Goal: Task Accomplishment & Management: Use online tool/utility

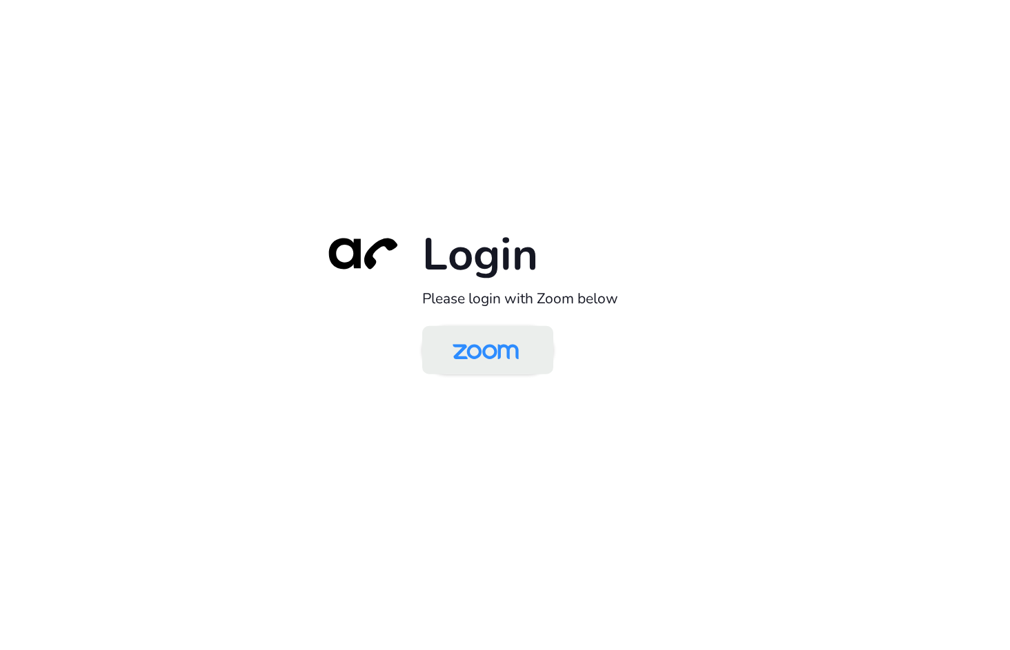
click at [494, 357] on img at bounding box center [485, 351] width 95 height 45
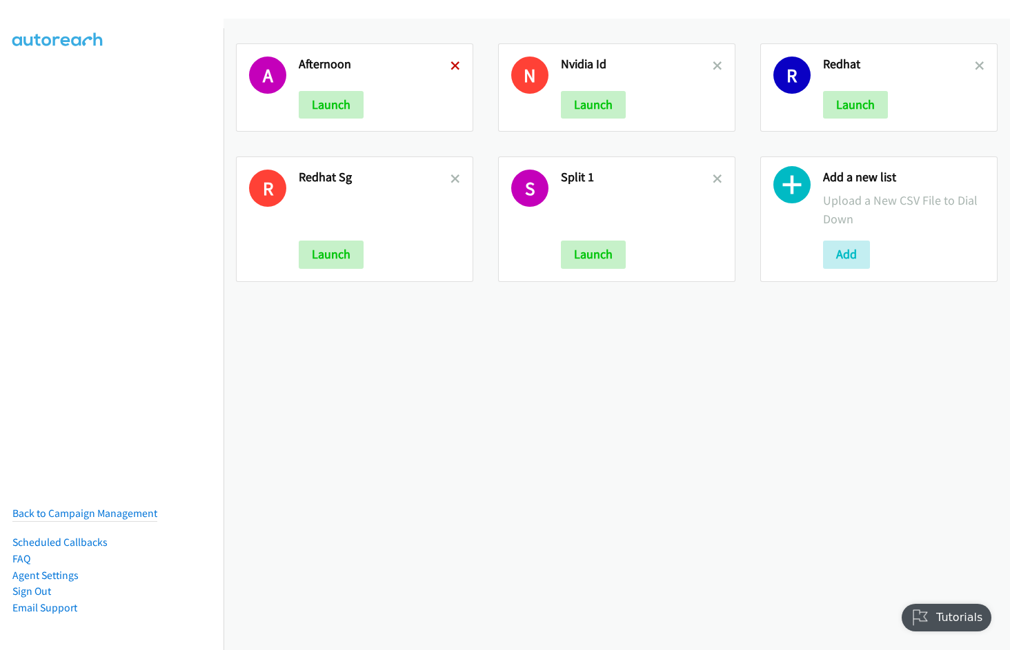
click at [454, 68] on icon at bounding box center [455, 67] width 10 height 10
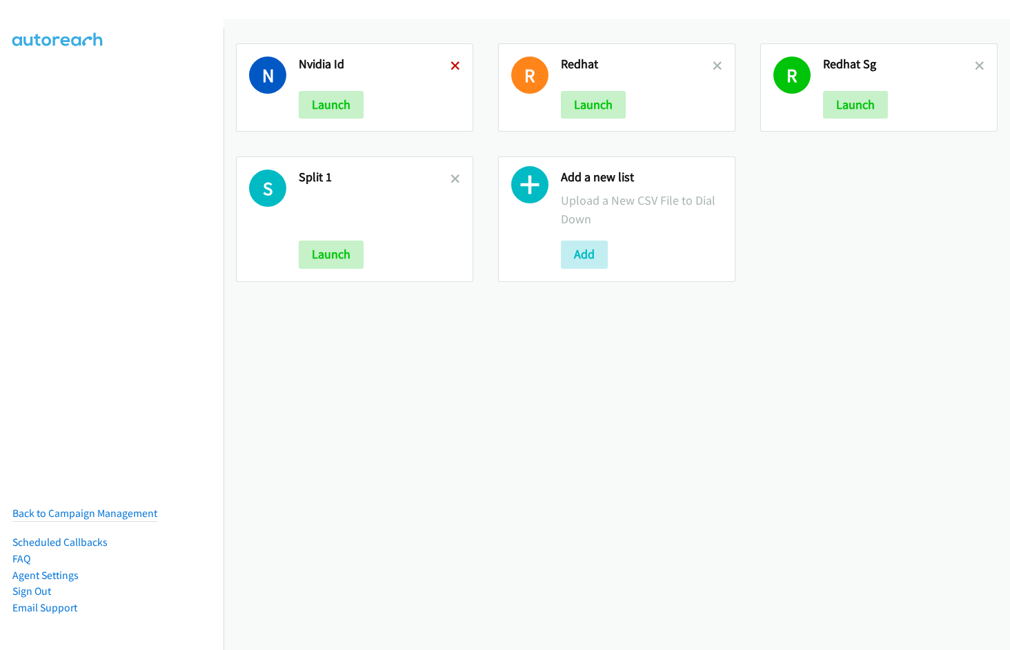
click at [450, 66] on icon at bounding box center [455, 67] width 10 height 10
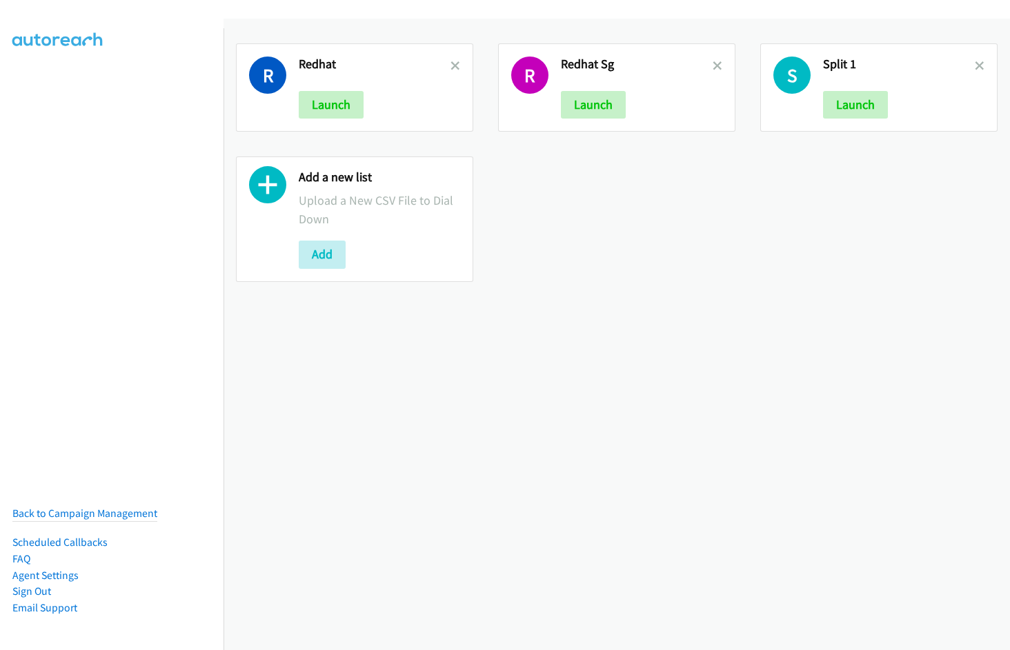
click at [450, 66] on icon at bounding box center [455, 67] width 10 height 10
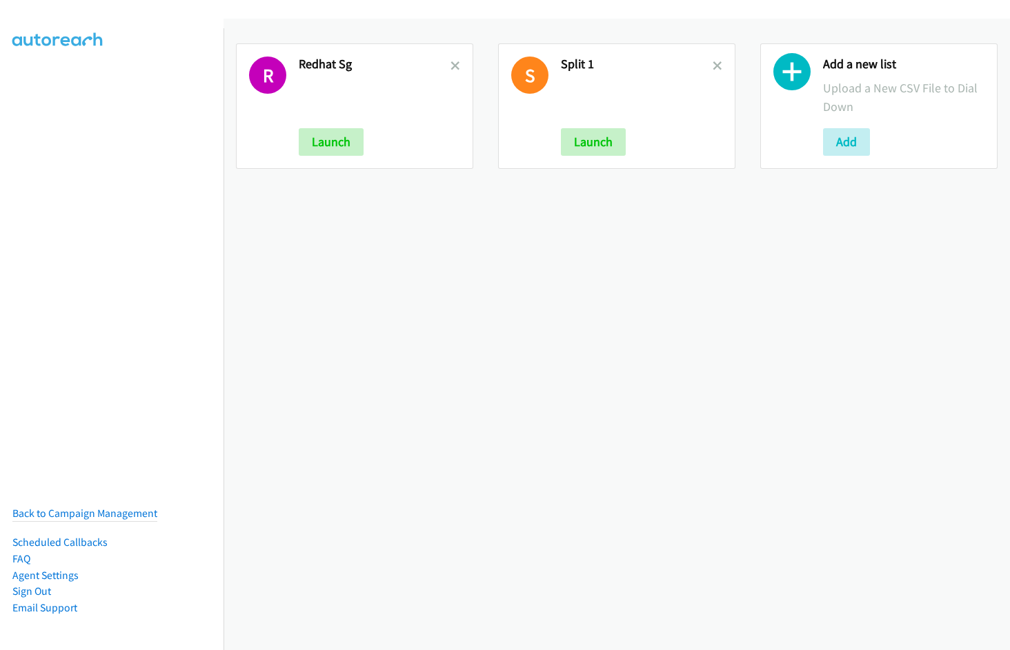
click at [450, 66] on icon at bounding box center [455, 67] width 10 height 10
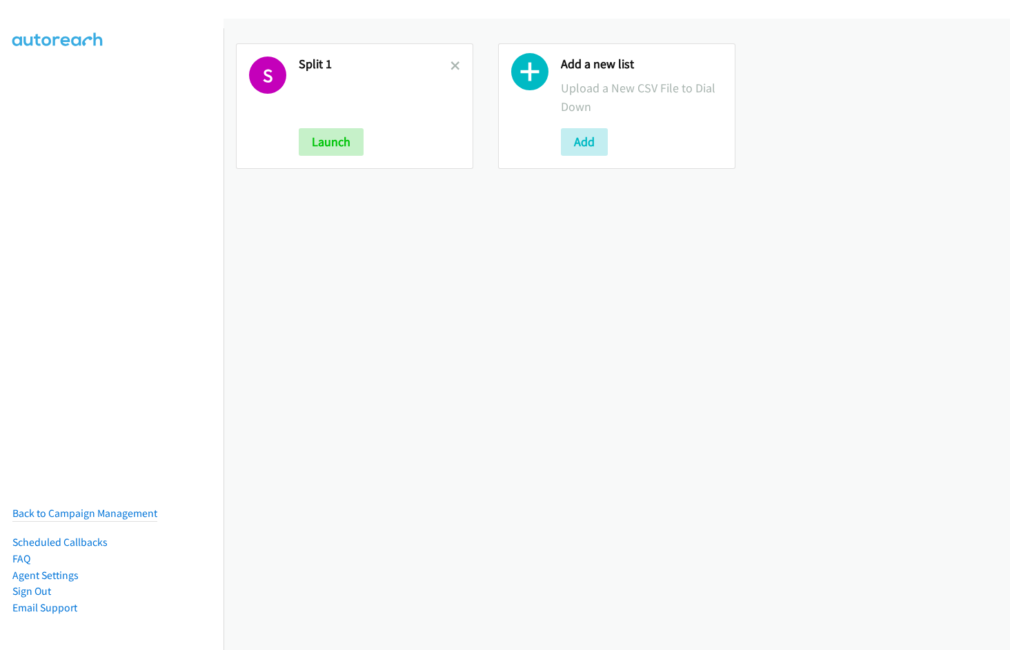
click at [450, 66] on icon at bounding box center [455, 67] width 10 height 10
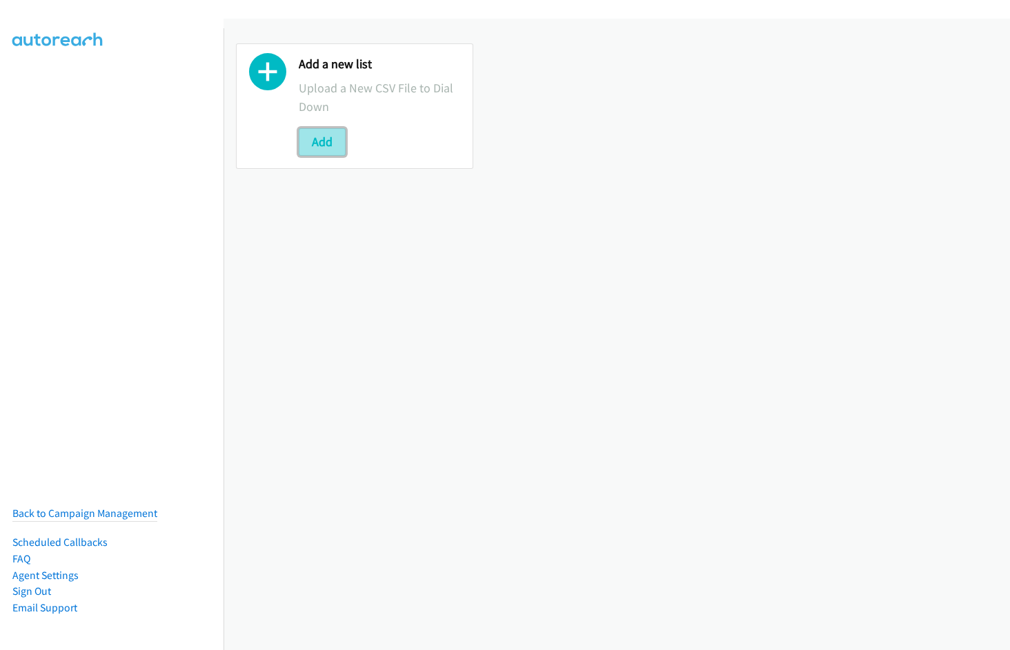
click at [338, 143] on button "Add" at bounding box center [322, 142] width 47 height 28
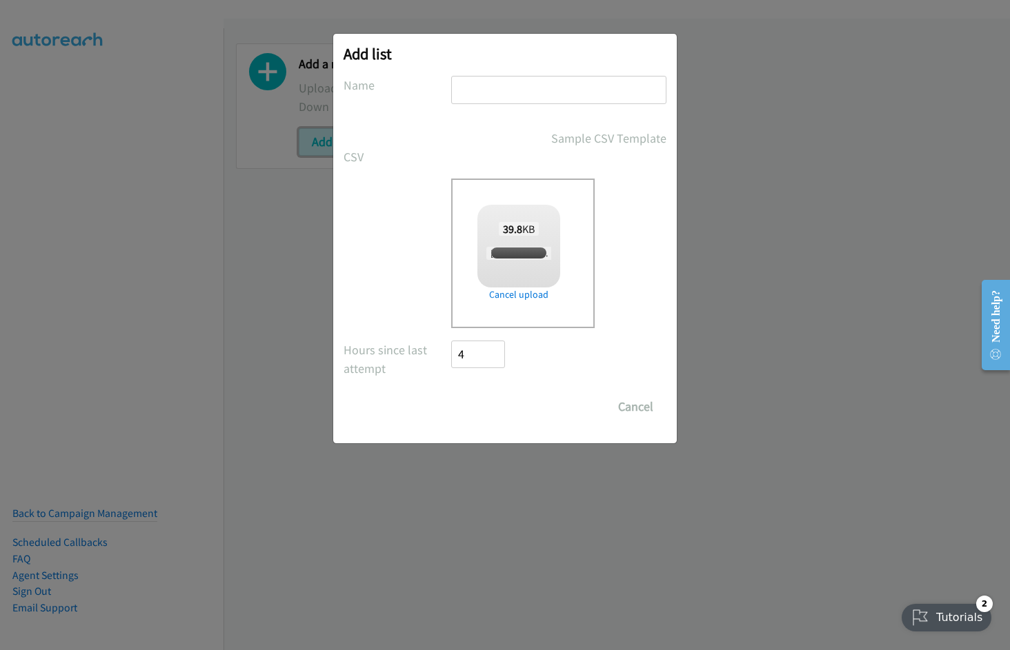
checkbox input "true"
click at [514, 81] on input "text" at bounding box center [558, 90] width 215 height 28
type input "Cisco"
click at [451, 393] on input "Save List" at bounding box center [487, 407] width 72 height 28
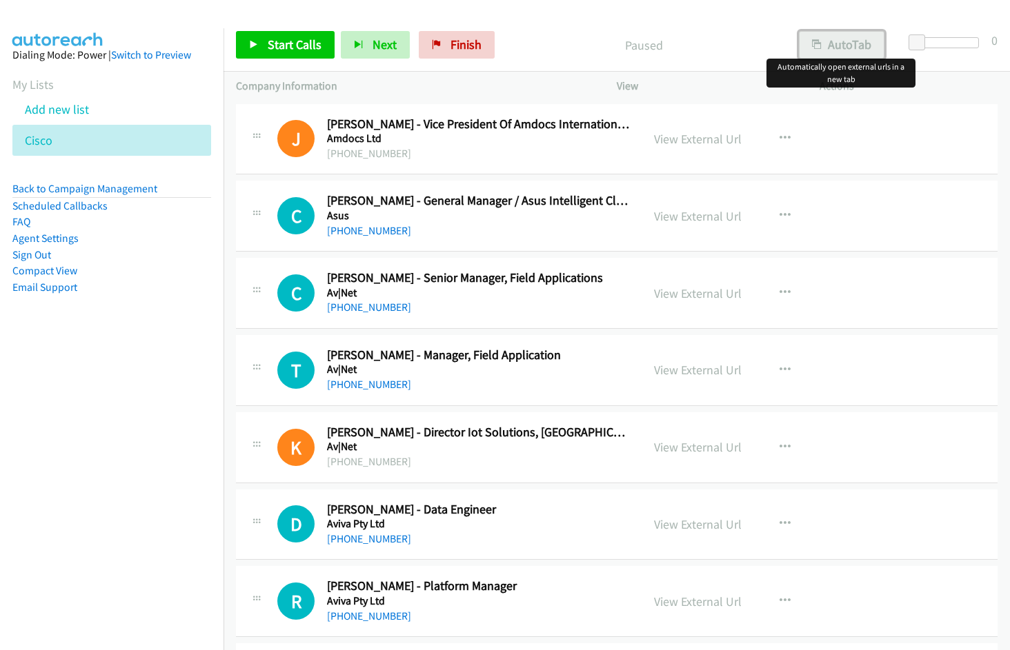
click at [836, 53] on button "AutoTab" at bounding box center [842, 45] width 86 height 28
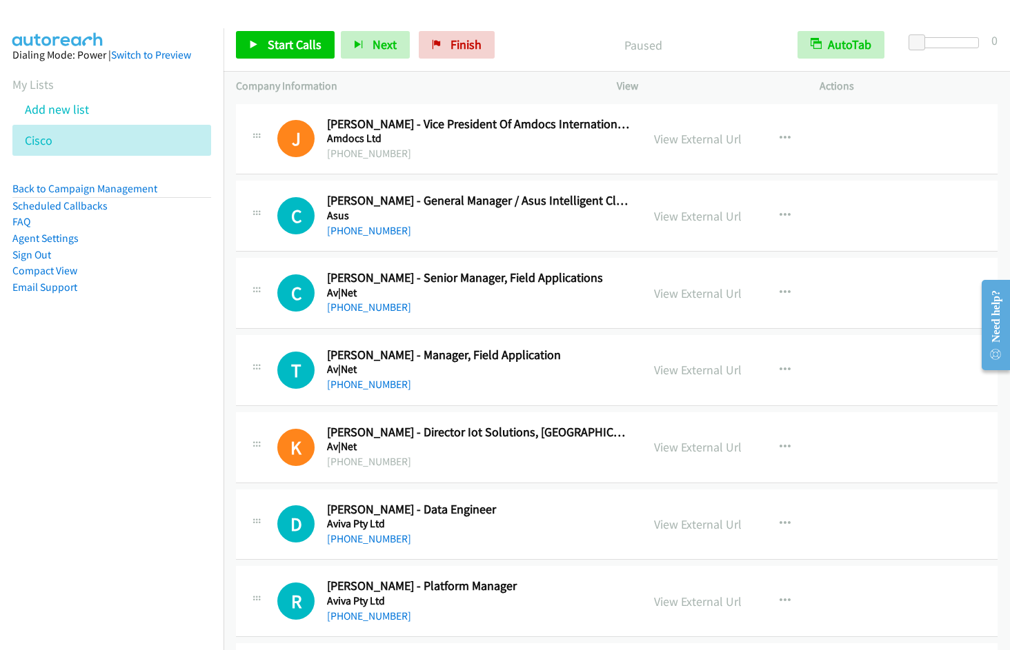
click at [535, 11] on div at bounding box center [498, 26] width 997 height 53
click at [676, 142] on link "View External Url" at bounding box center [698, 139] width 88 height 16
click at [715, 214] on link "View External Url" at bounding box center [698, 216] width 88 height 16
click at [295, 46] on span "Start Calls" at bounding box center [295, 45] width 54 height 16
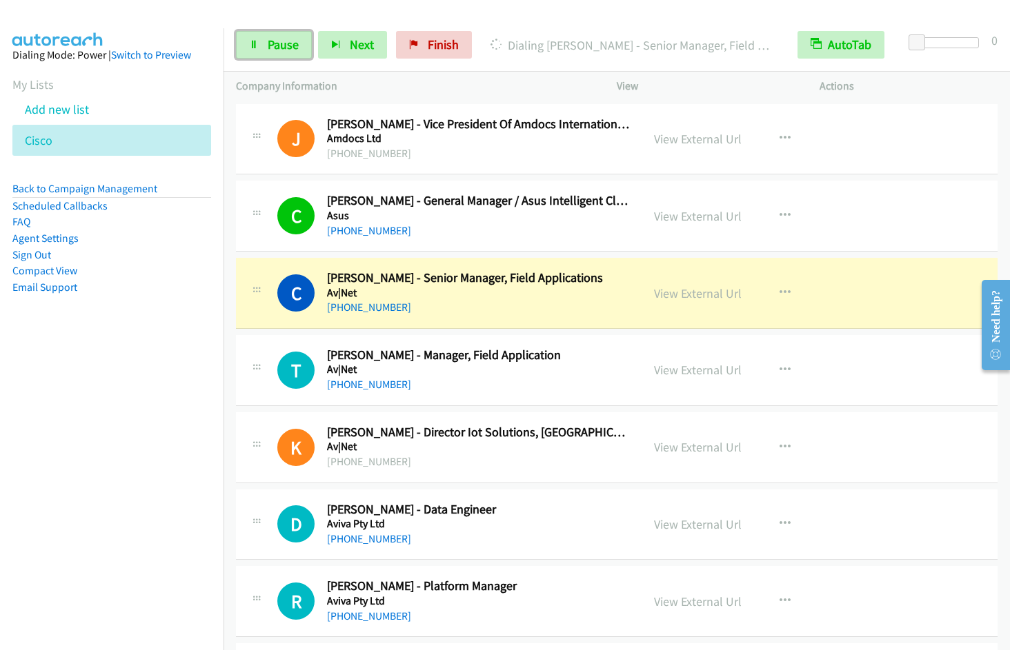
drag, startPoint x: 296, startPoint y: 51, endPoint x: 312, endPoint y: 41, distance: 18.9
click at [296, 51] on span "Pause" at bounding box center [283, 45] width 31 height 16
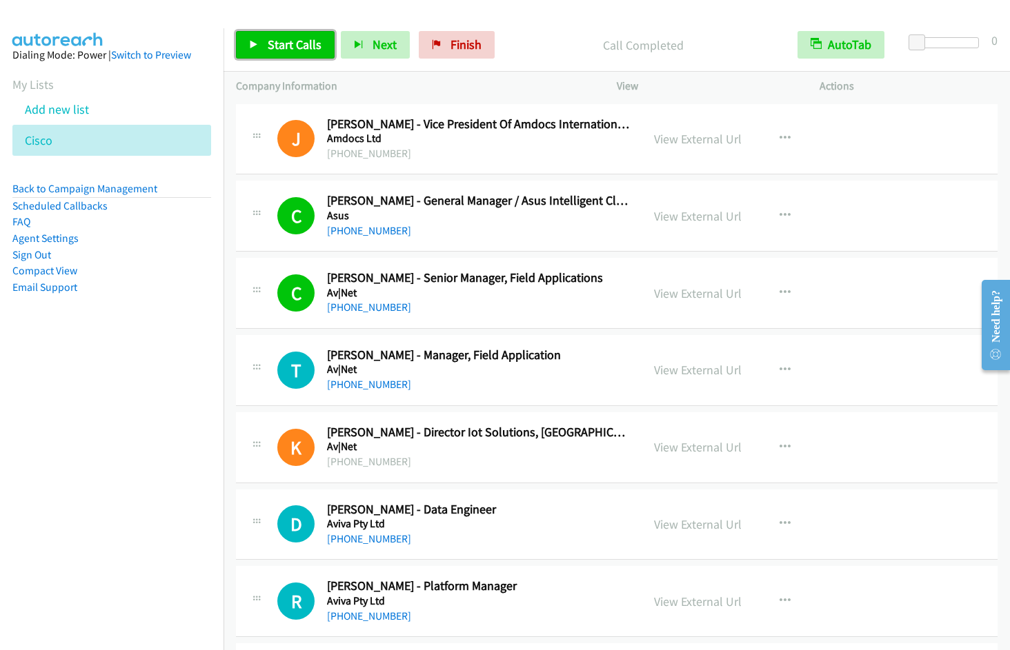
click at [295, 48] on span "Start Calls" at bounding box center [295, 45] width 54 height 16
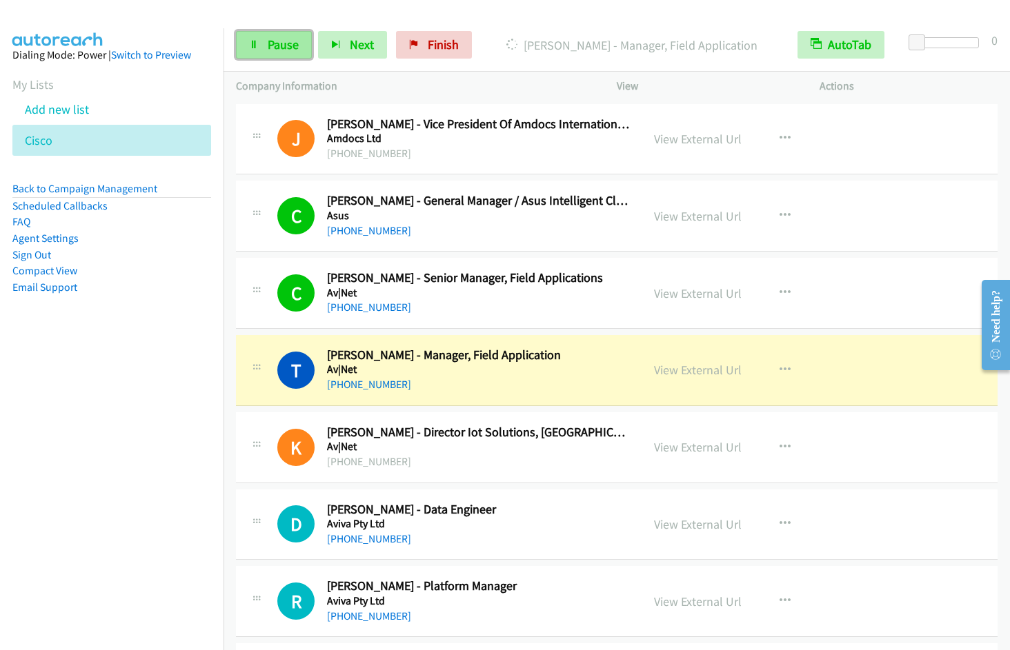
click at [263, 50] on link "Pause" at bounding box center [274, 45] width 76 height 28
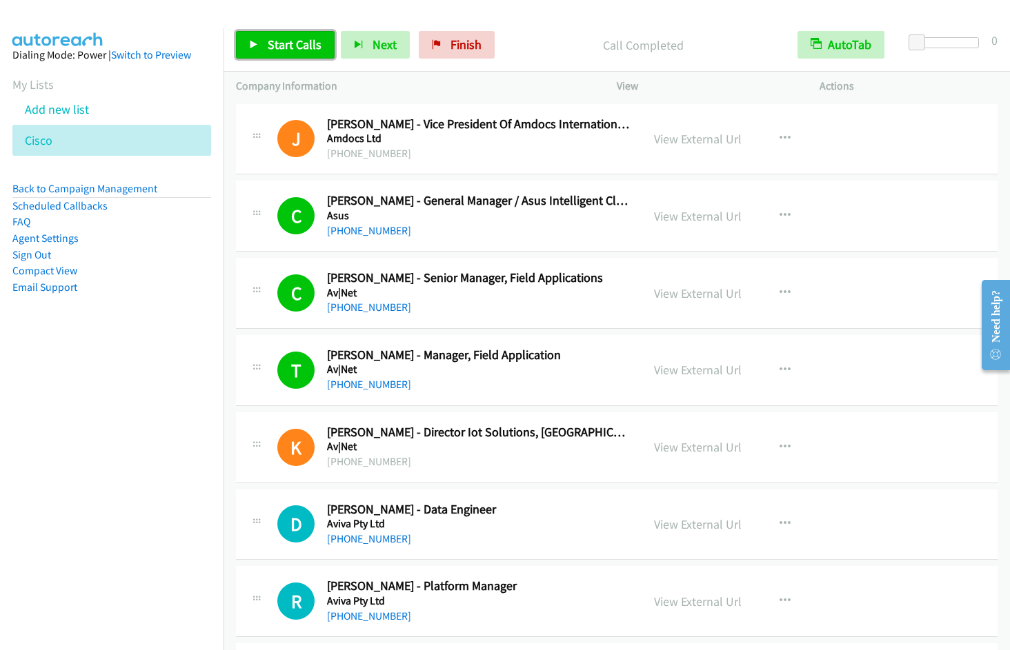
click at [268, 50] on span "Start Calls" at bounding box center [295, 45] width 54 height 16
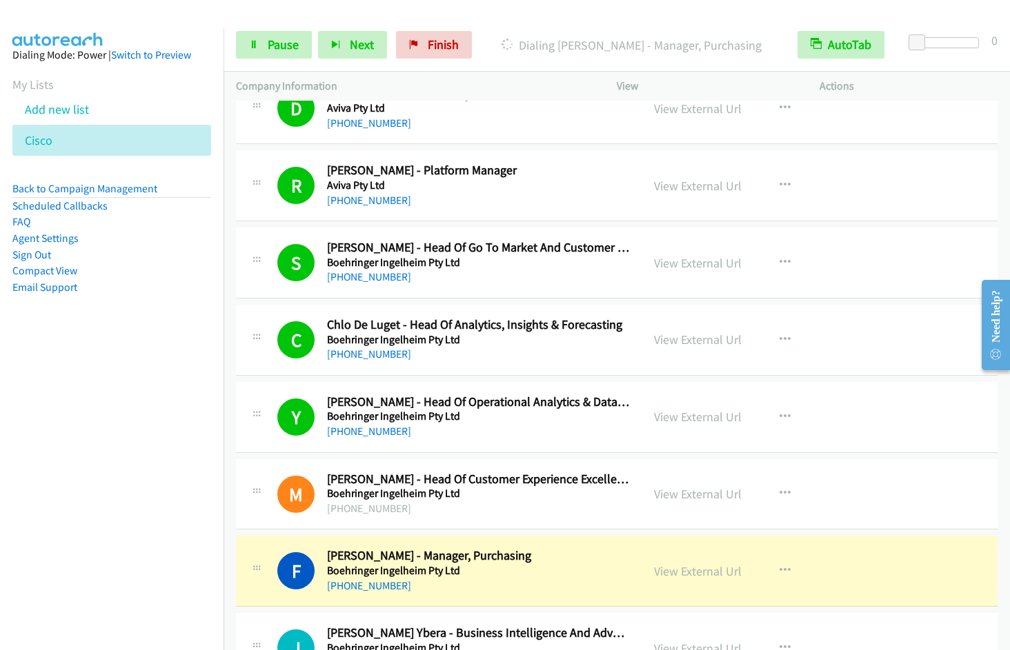
scroll to position [888, 0]
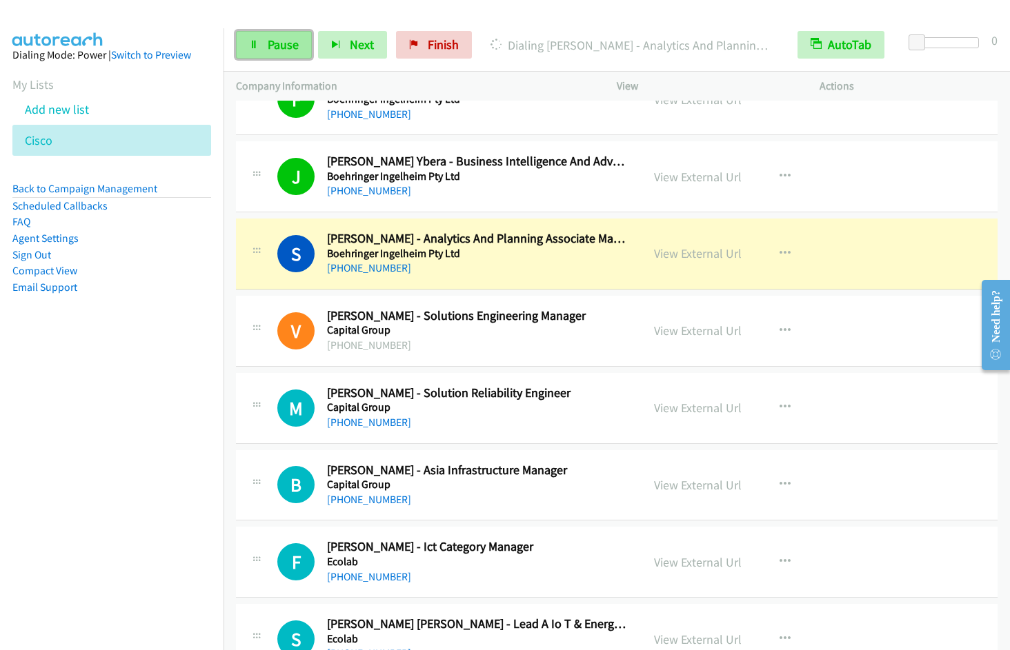
click at [288, 33] on link "Pause" at bounding box center [274, 45] width 76 height 28
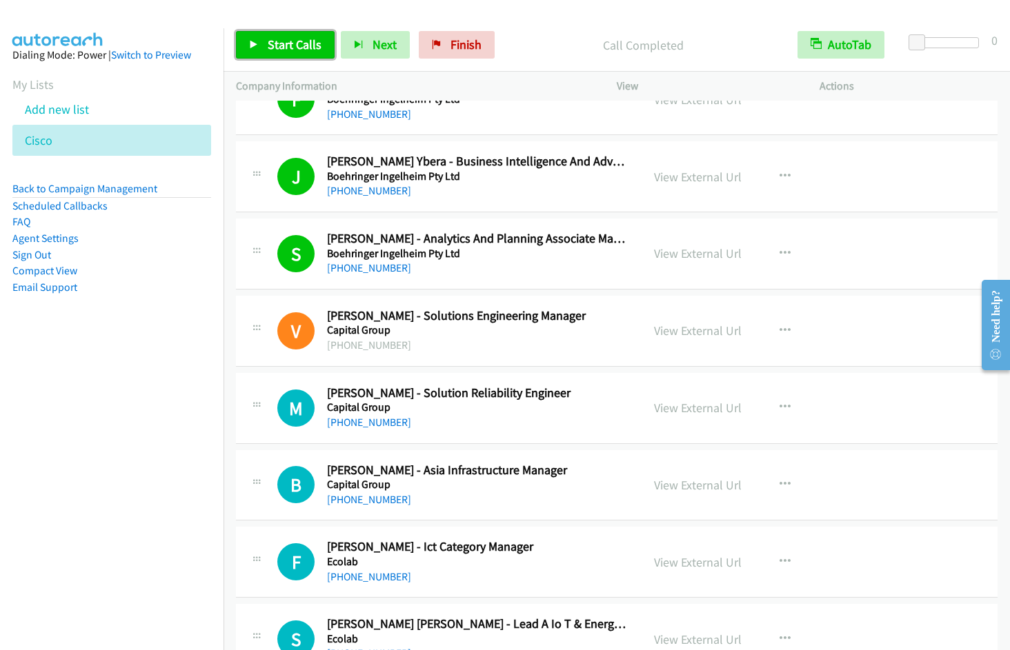
click at [283, 44] on span "Start Calls" at bounding box center [295, 45] width 54 height 16
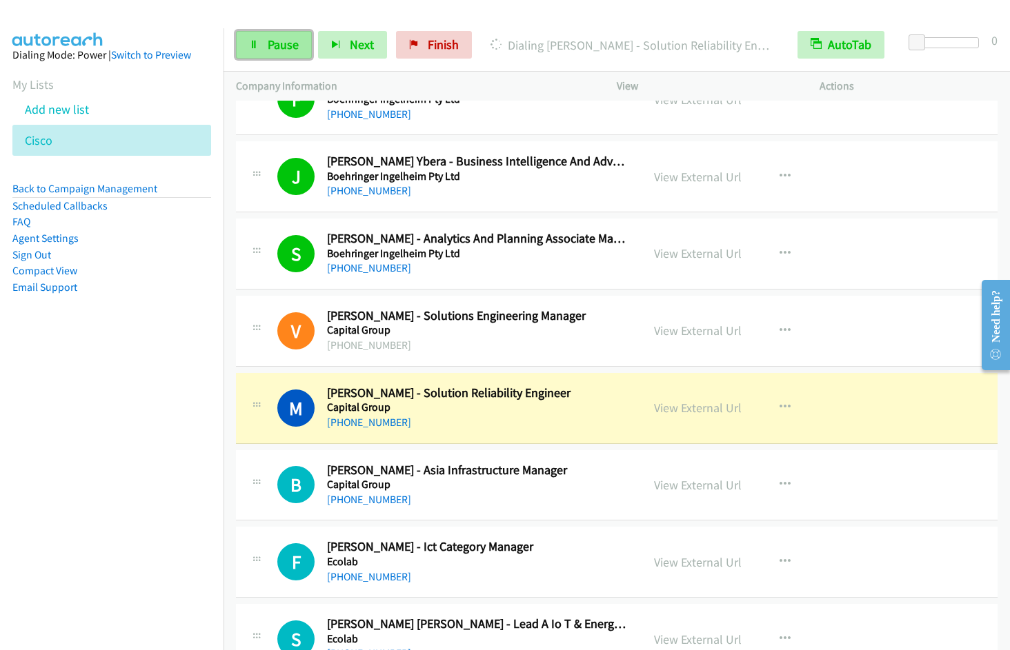
click at [266, 59] on link "Pause" at bounding box center [274, 45] width 76 height 28
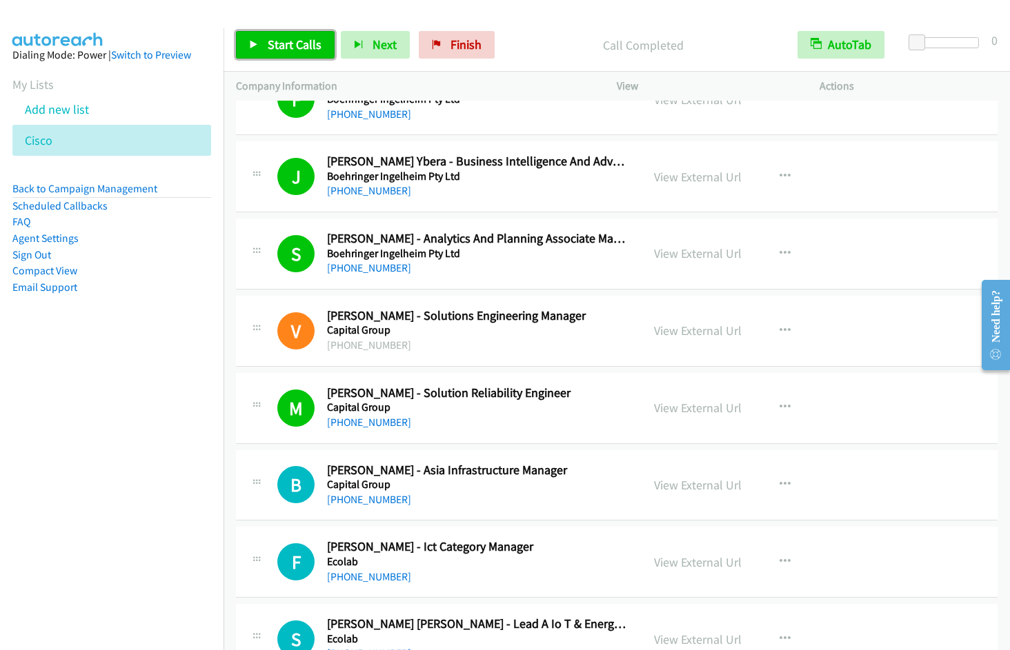
click at [280, 46] on span "Start Calls" at bounding box center [295, 45] width 54 height 16
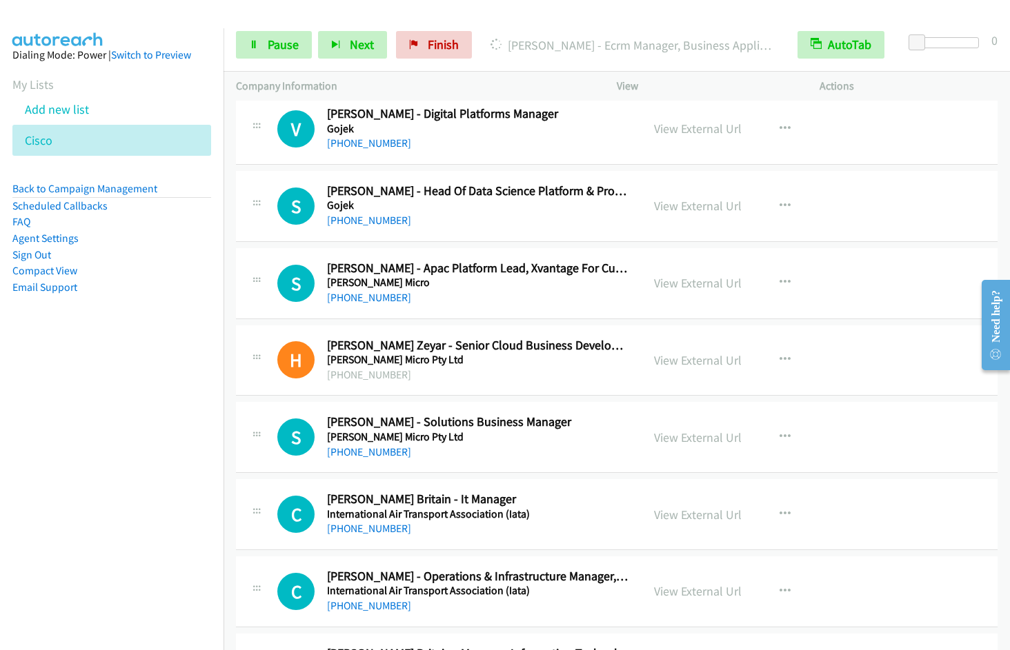
scroll to position [1775, 0]
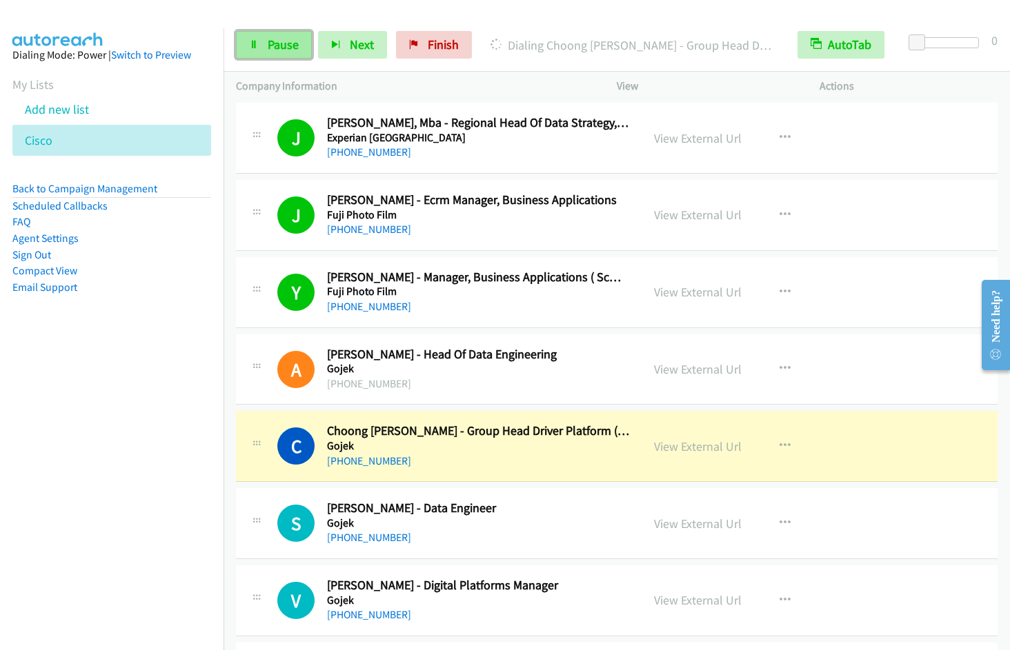
click at [274, 53] on link "Pause" at bounding box center [274, 45] width 76 height 28
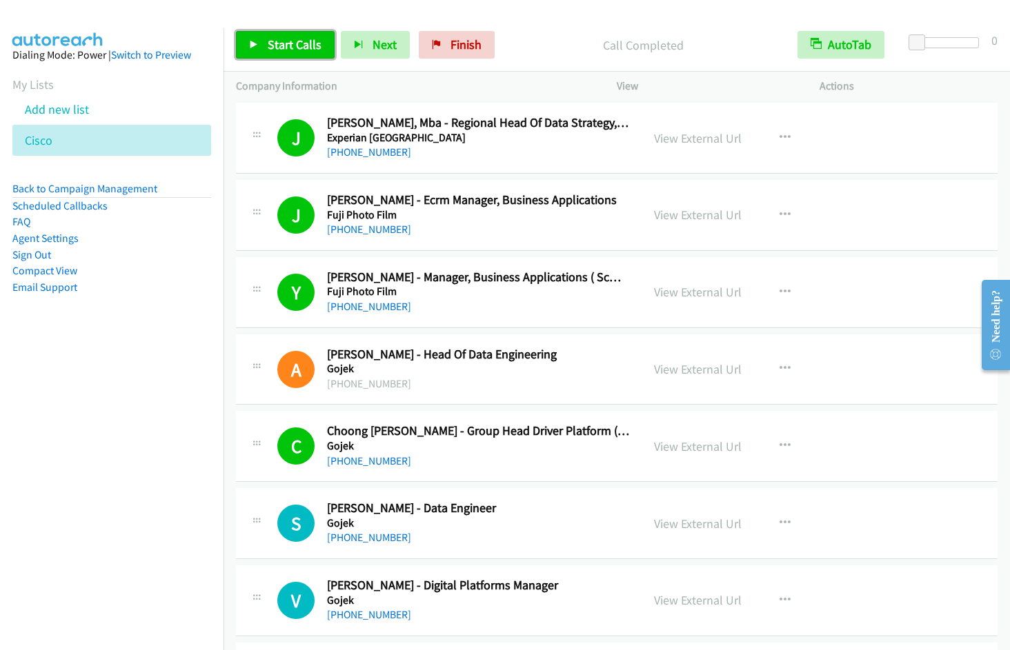
drag, startPoint x: 305, startPoint y: 46, endPoint x: 349, endPoint y: 89, distance: 61.9
click at [305, 46] on span "Start Calls" at bounding box center [295, 45] width 54 height 16
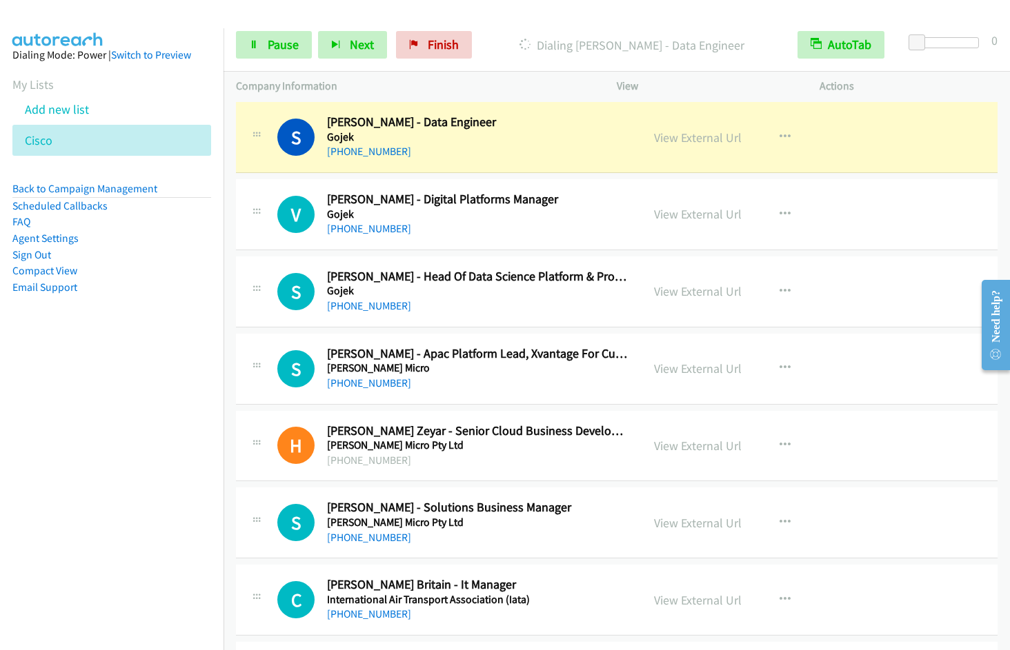
scroll to position [2168, 0]
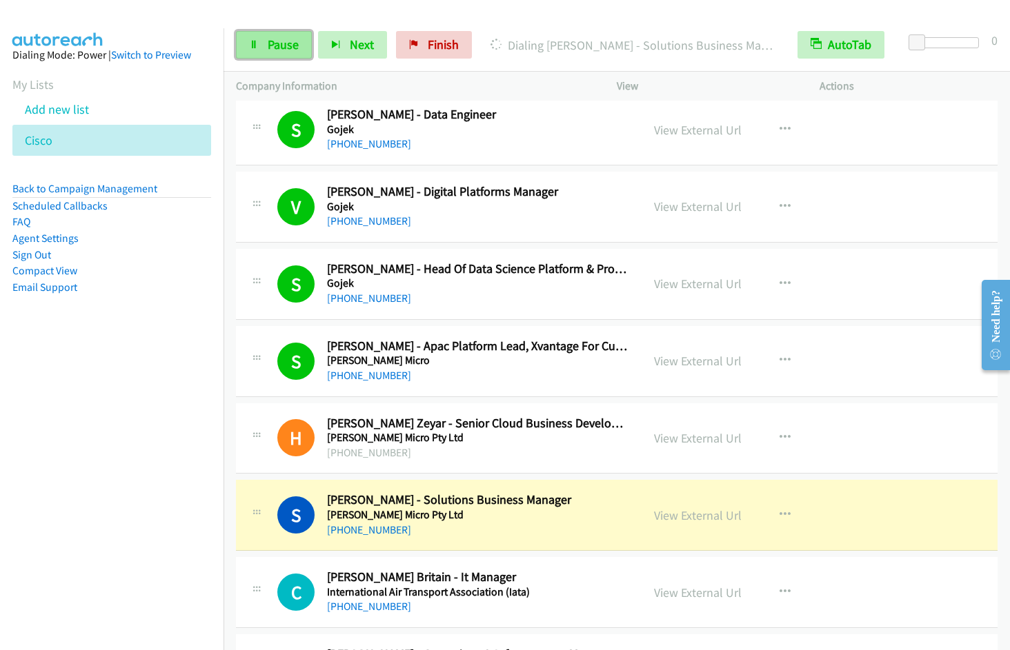
click at [279, 46] on span "Pause" at bounding box center [283, 45] width 31 height 16
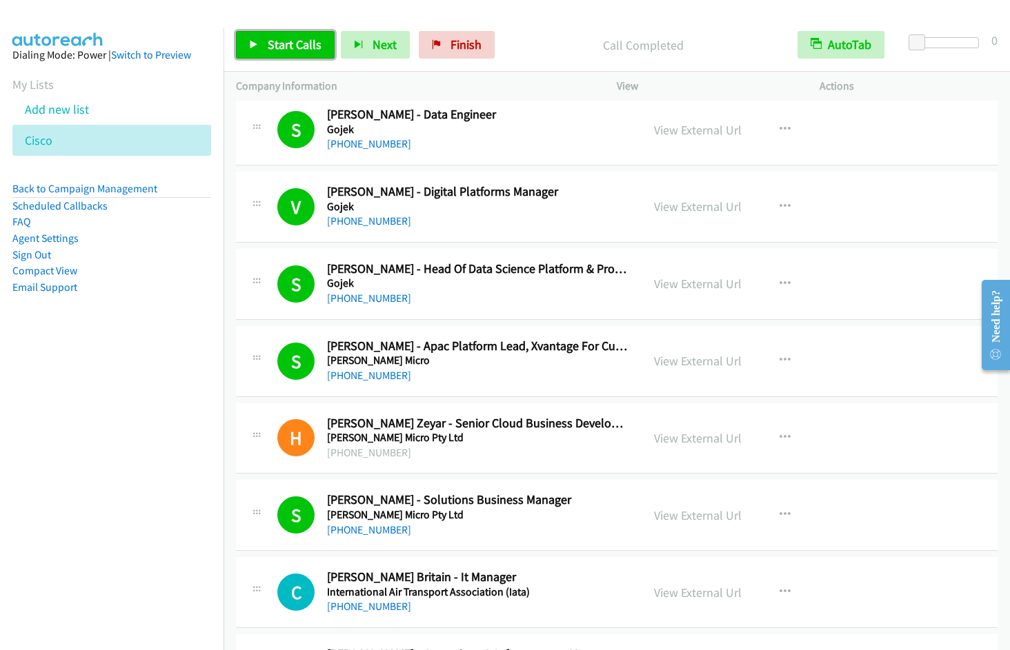
click at [285, 47] on span "Start Calls" at bounding box center [295, 45] width 54 height 16
click at [781, 512] on icon "button" at bounding box center [784, 515] width 11 height 11
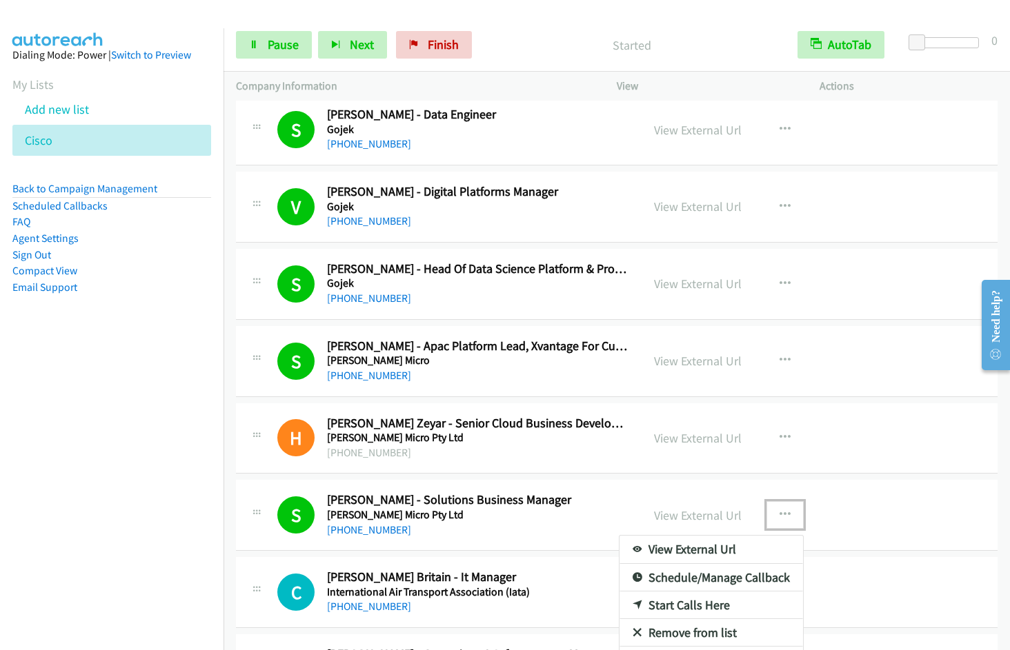
click at [704, 632] on link "Remove from list" at bounding box center [710, 633] width 183 height 28
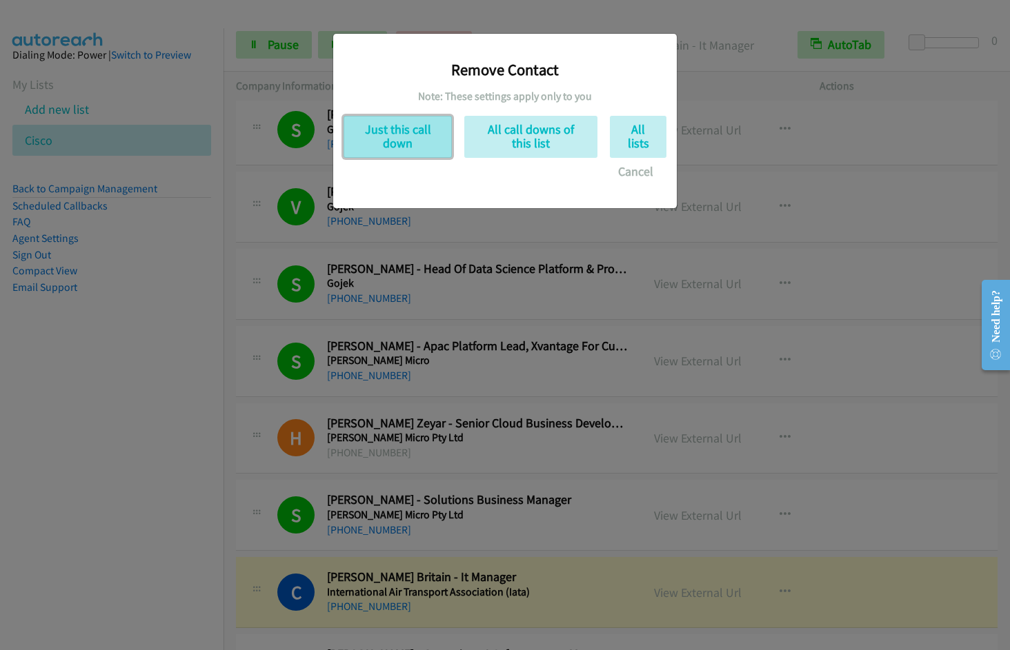
click at [393, 130] on button "Just this call down" at bounding box center [397, 137] width 108 height 42
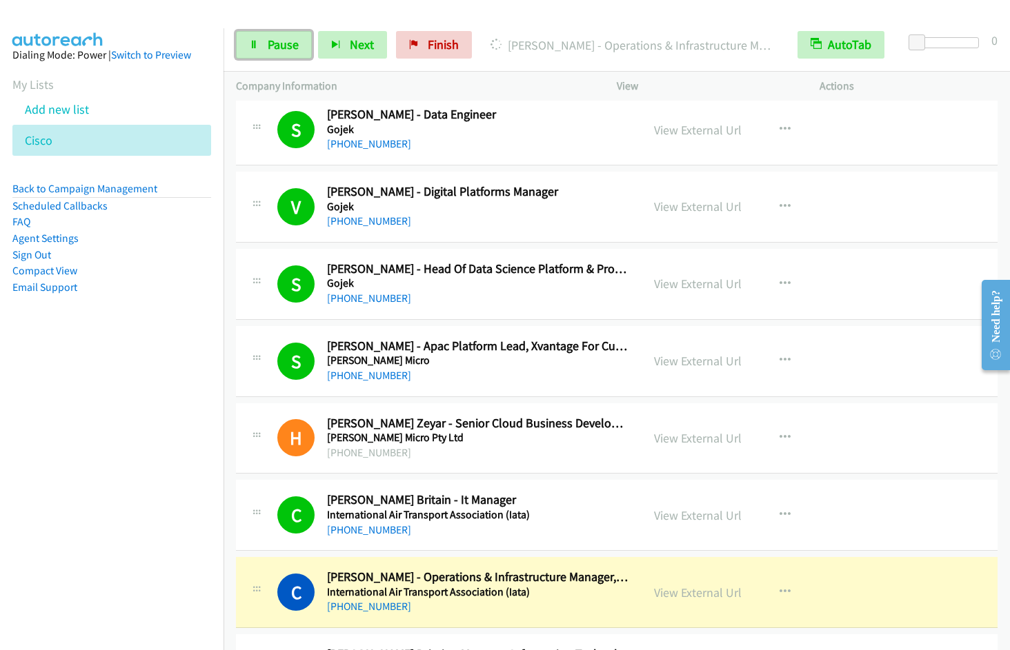
drag, startPoint x: 269, startPoint y: 50, endPoint x: 456, endPoint y: 69, distance: 187.8
click at [269, 50] on span "Pause" at bounding box center [283, 45] width 31 height 16
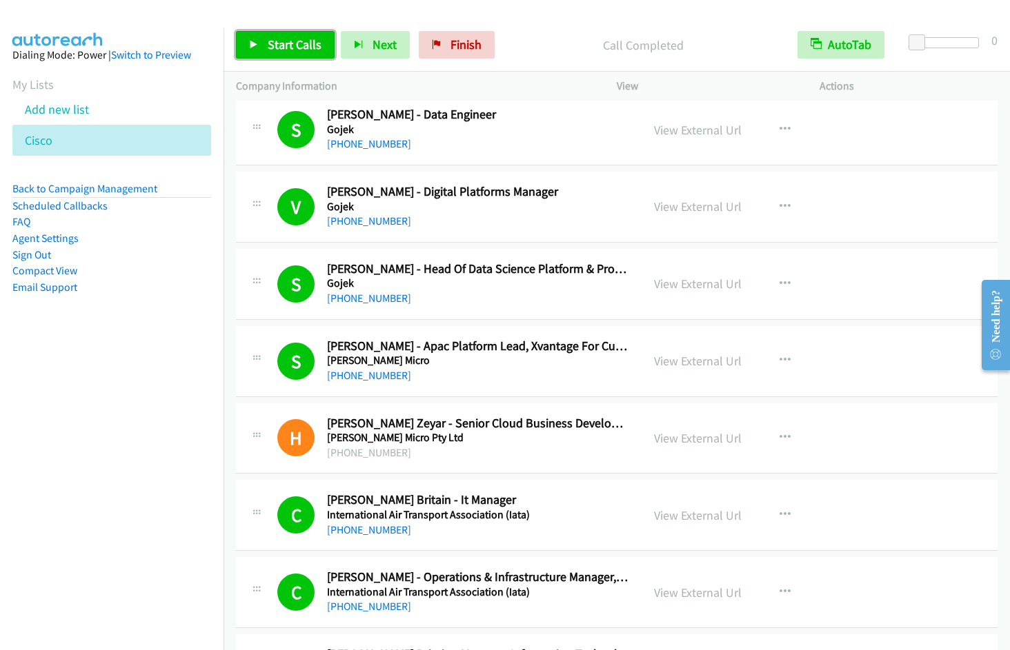
click at [268, 37] on span "Start Calls" at bounding box center [295, 45] width 54 height 16
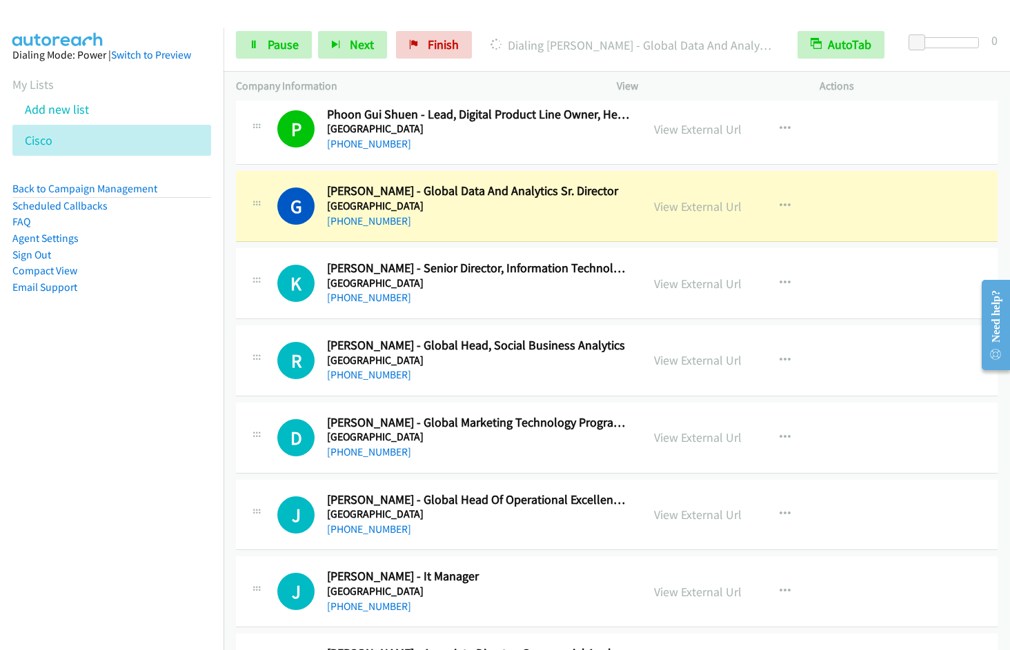
scroll to position [2937, 0]
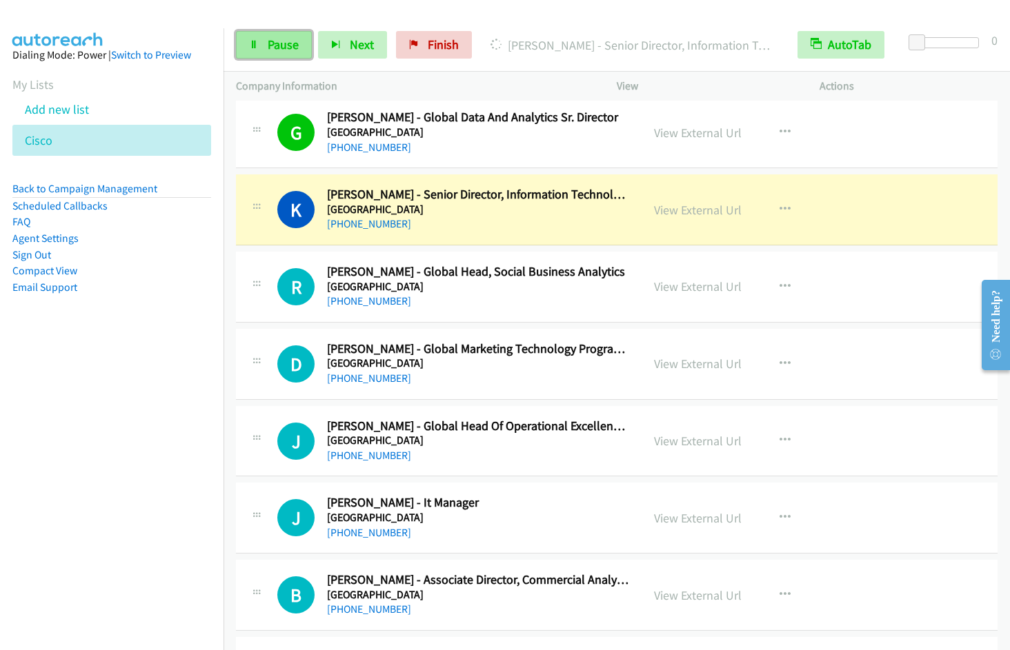
click at [272, 44] on span "Pause" at bounding box center [283, 45] width 31 height 16
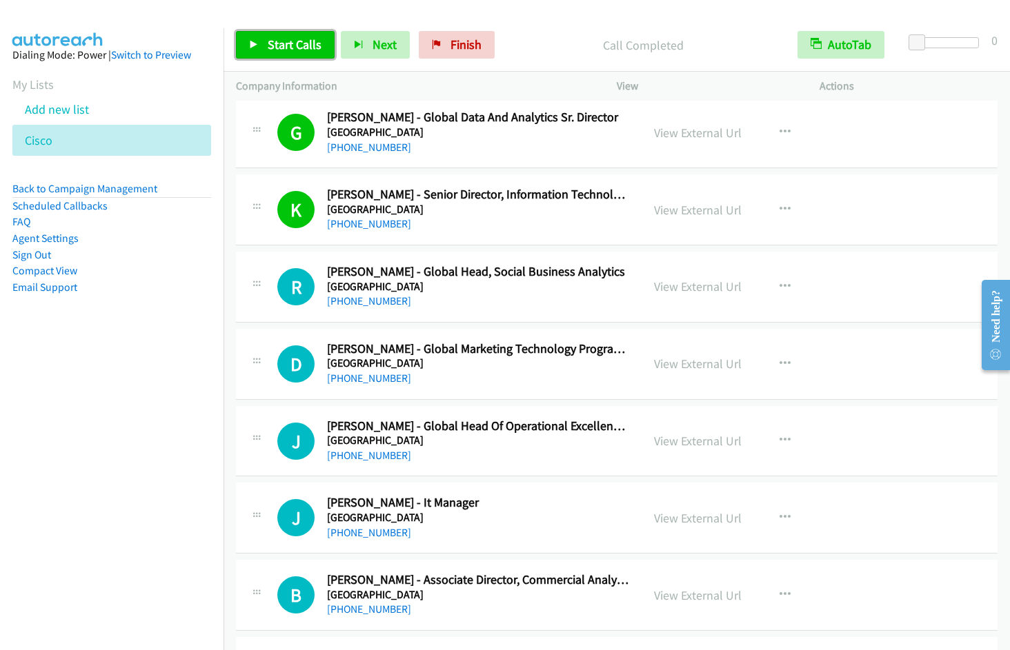
click at [308, 43] on span "Start Calls" at bounding box center [295, 45] width 54 height 16
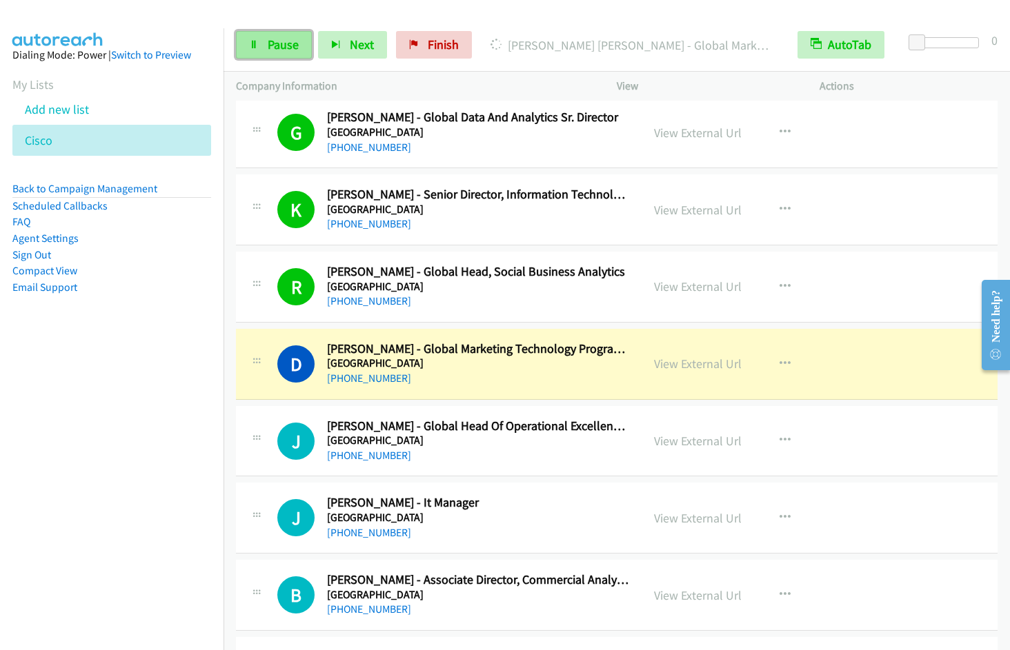
drag, startPoint x: 263, startPoint y: 46, endPoint x: 270, endPoint y: 43, distance: 7.2
click at [263, 45] on link "Pause" at bounding box center [274, 45] width 76 height 28
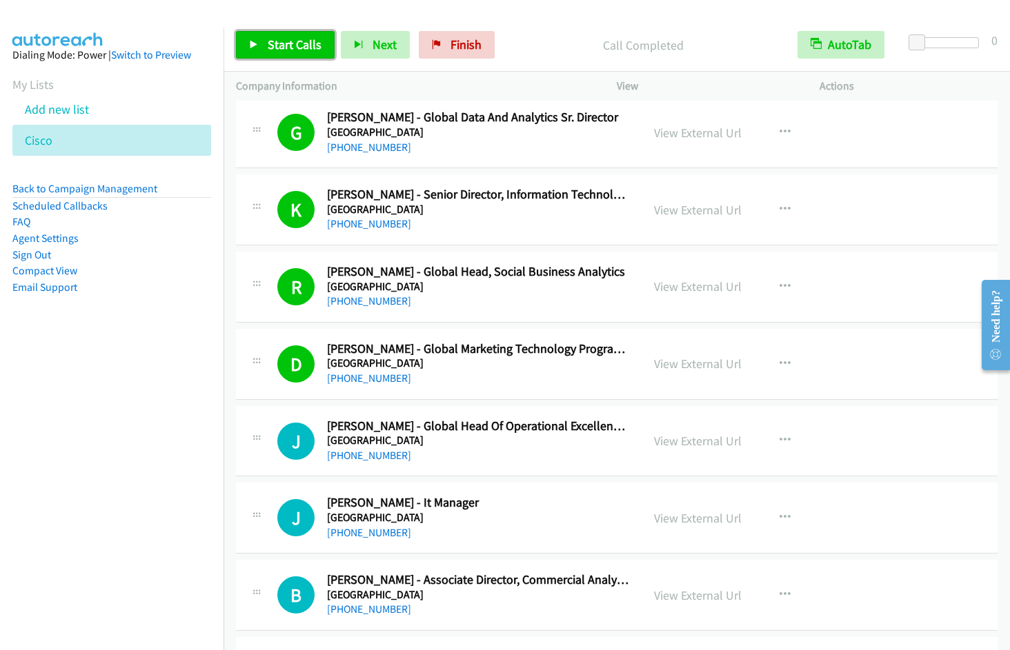
click at [290, 54] on link "Start Calls" at bounding box center [285, 45] width 99 height 28
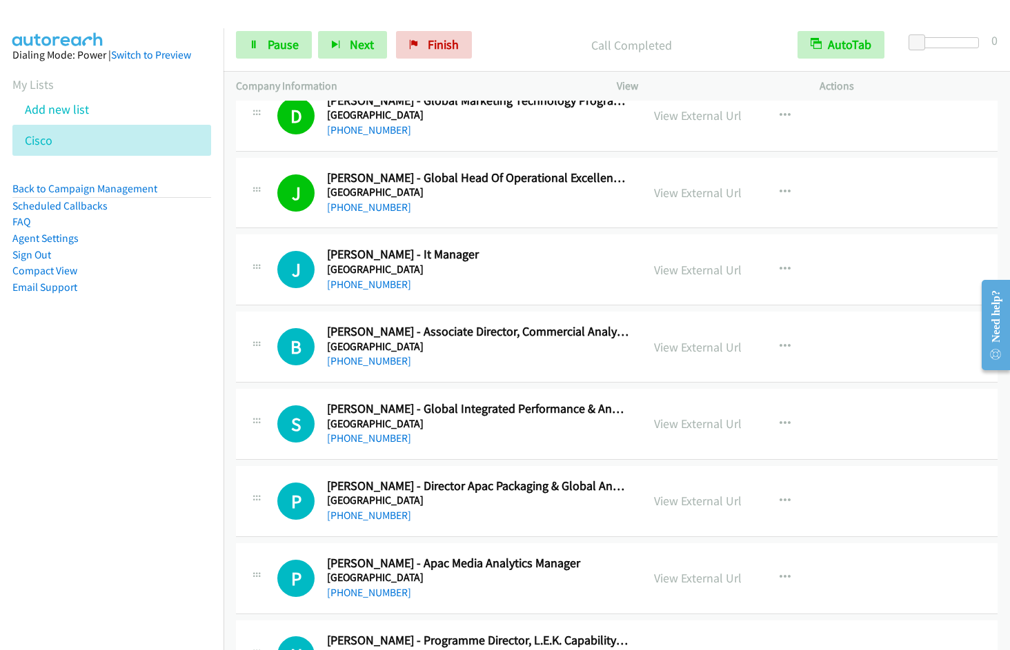
scroll to position [3199, 0]
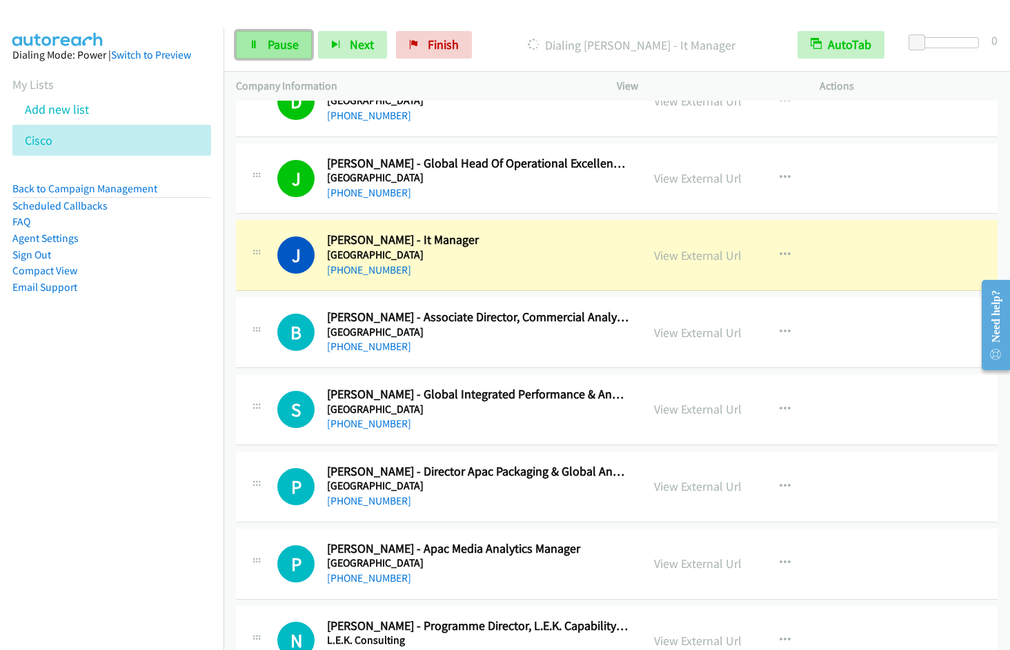
click at [278, 45] on span "Pause" at bounding box center [283, 45] width 31 height 16
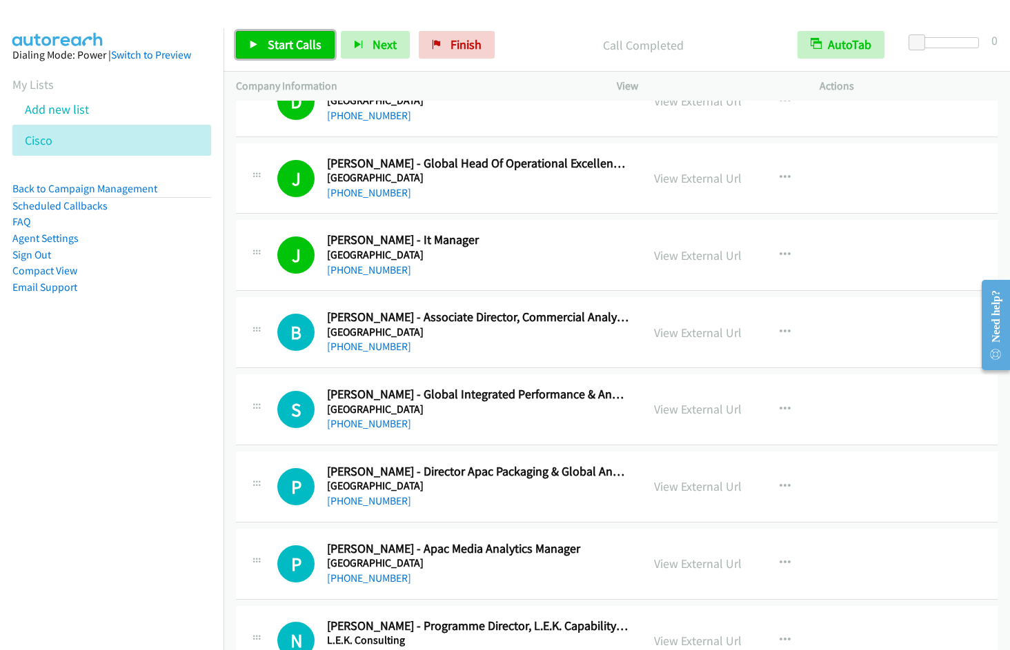
click at [297, 43] on span "Start Calls" at bounding box center [295, 45] width 54 height 16
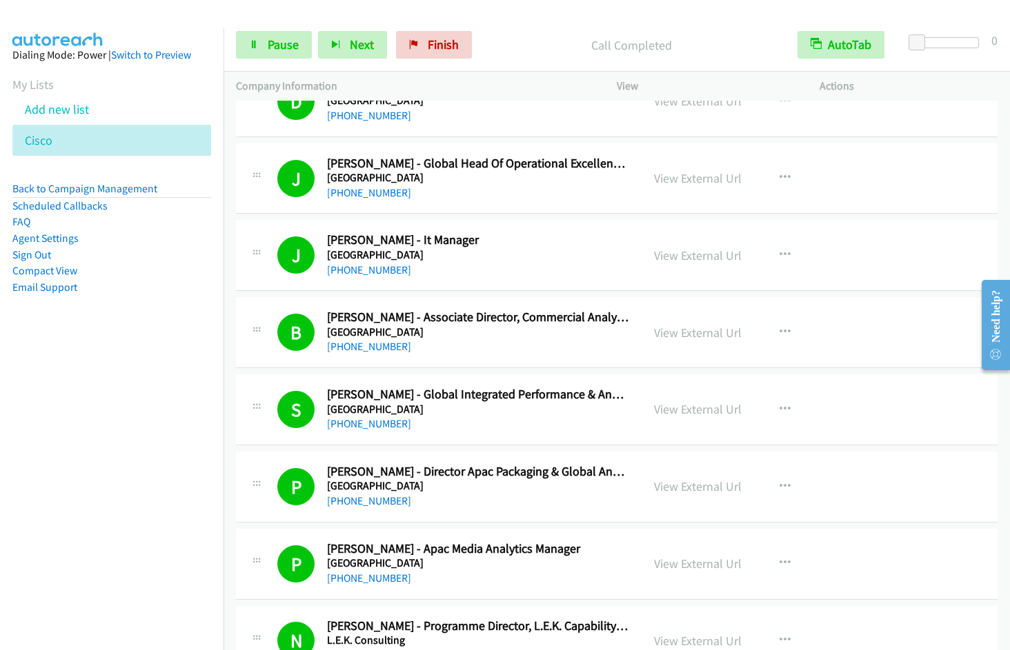
scroll to position [3671, 0]
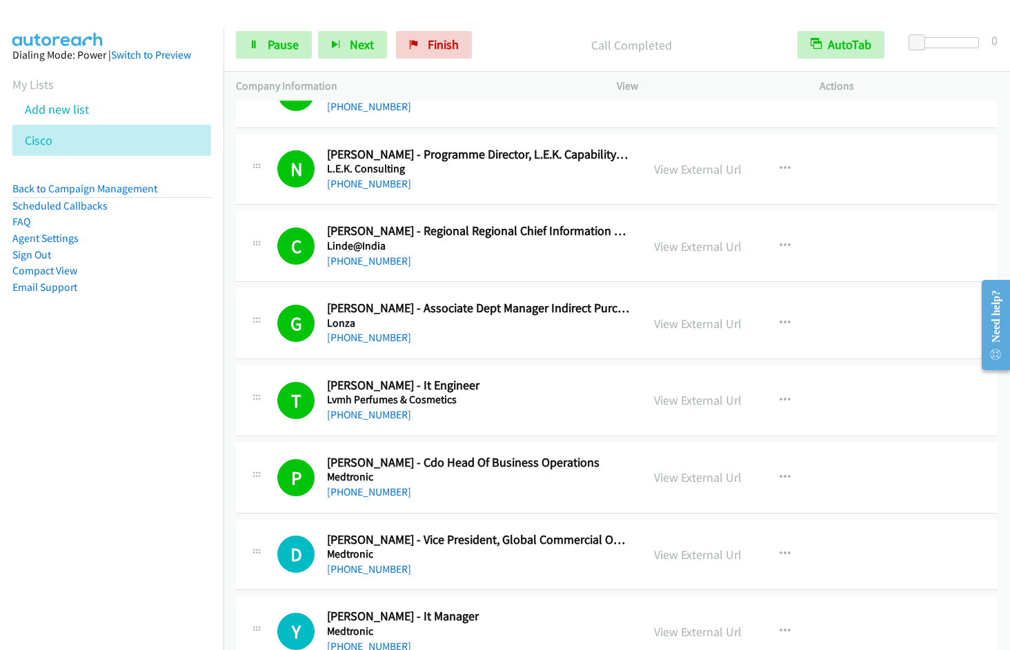
click at [132, 468] on nav "Dialing Mode: Power | Switch to Preview My Lists Add new list Cisco Back to Cam…" at bounding box center [112, 353] width 224 height 650
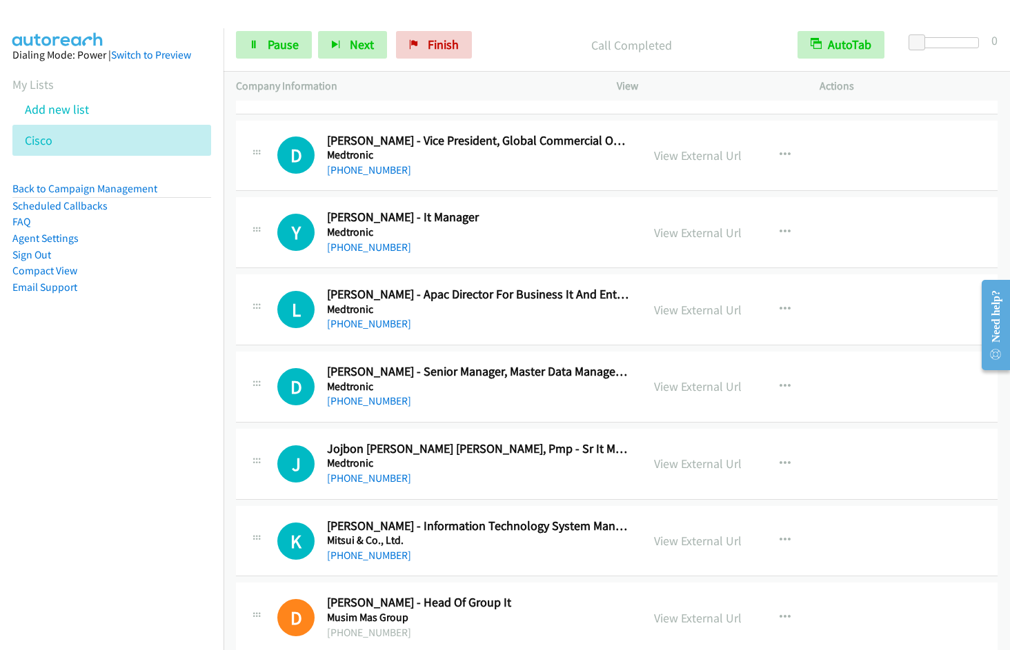
scroll to position [4092, 0]
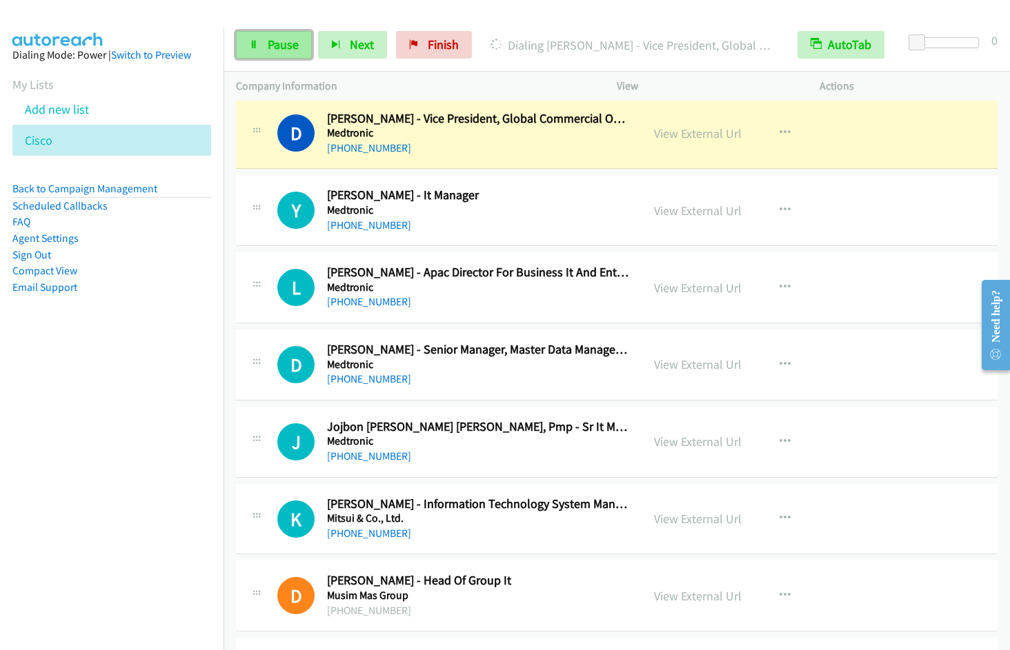
click at [297, 42] on span "Pause" at bounding box center [283, 45] width 31 height 16
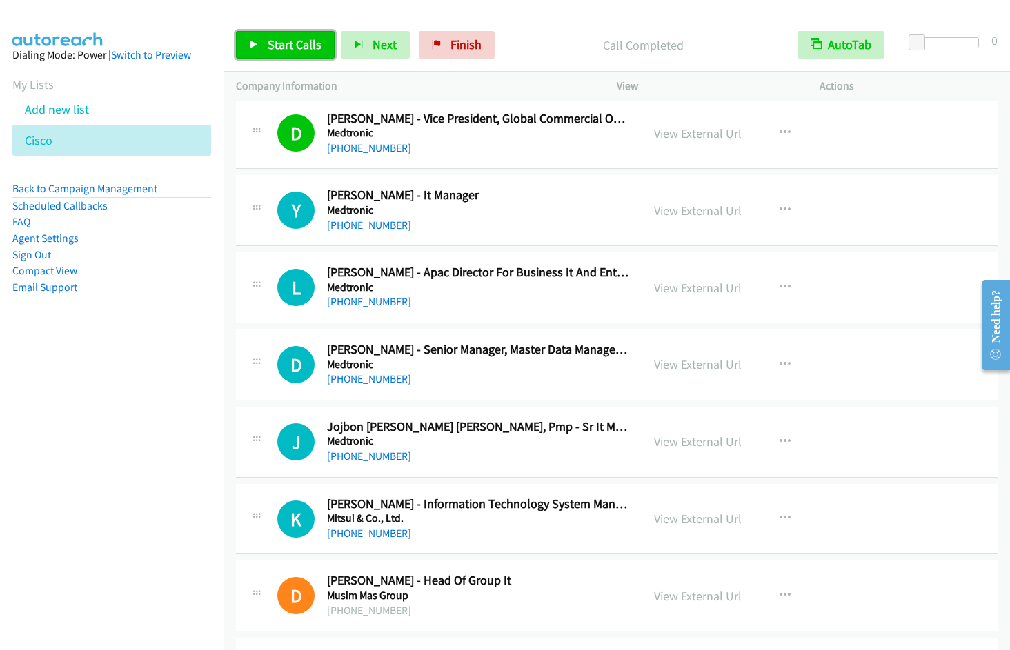
click at [288, 44] on span "Start Calls" at bounding box center [295, 45] width 54 height 16
click at [597, 26] on div "Start Calls Pause Next Finish Started AutoTab AutoTab 0" at bounding box center [616, 45] width 786 height 53
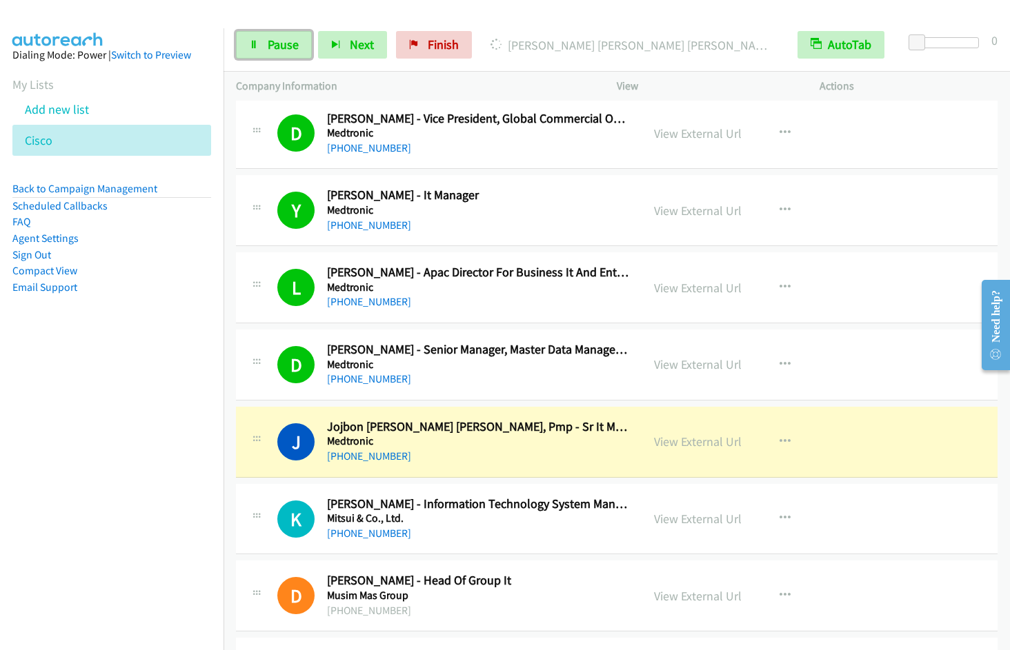
drag, startPoint x: 271, startPoint y: 41, endPoint x: 340, endPoint y: 29, distance: 70.0
click at [271, 41] on span "Pause" at bounding box center [283, 45] width 31 height 16
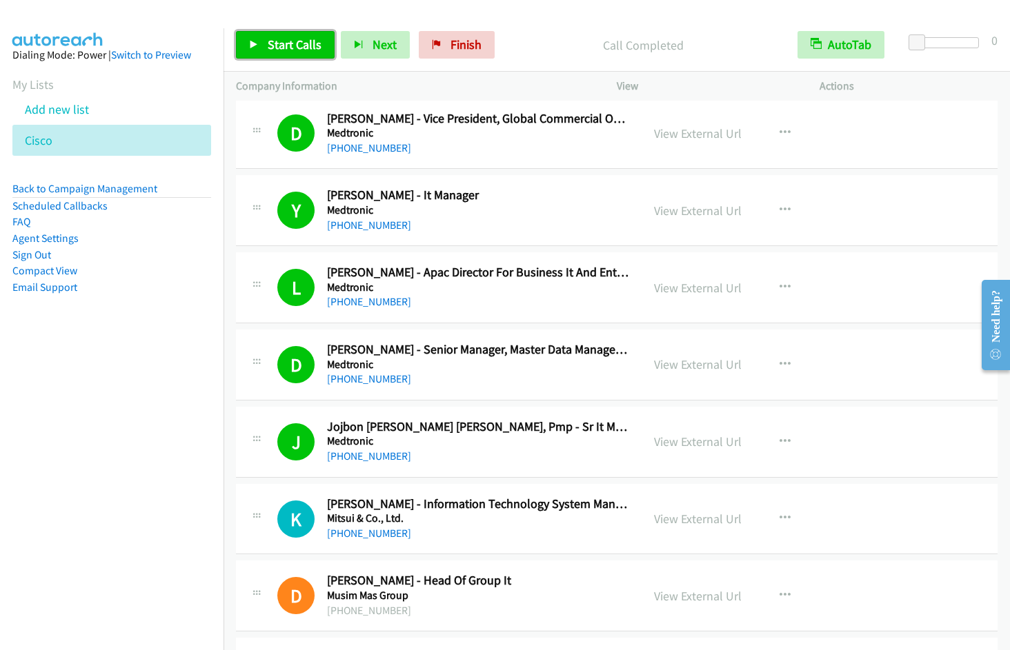
click at [270, 39] on span "Start Calls" at bounding box center [295, 45] width 54 height 16
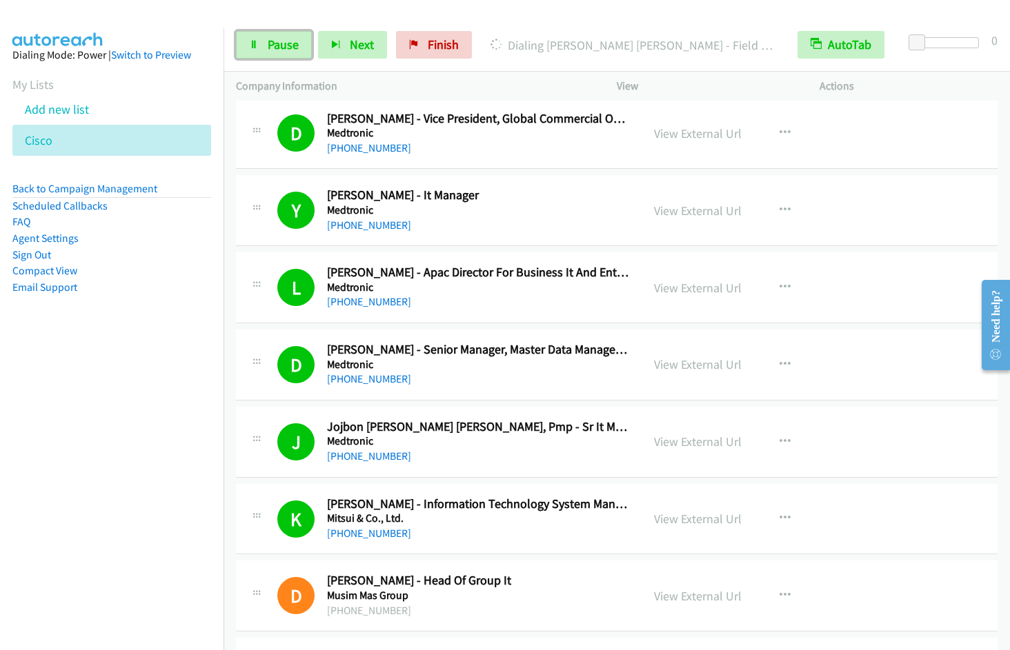
drag, startPoint x: 288, startPoint y: 48, endPoint x: 423, endPoint y: 11, distance: 139.4
click at [288, 48] on span "Pause" at bounding box center [283, 45] width 31 height 16
click at [298, 51] on span "Start Calls" at bounding box center [295, 45] width 54 height 16
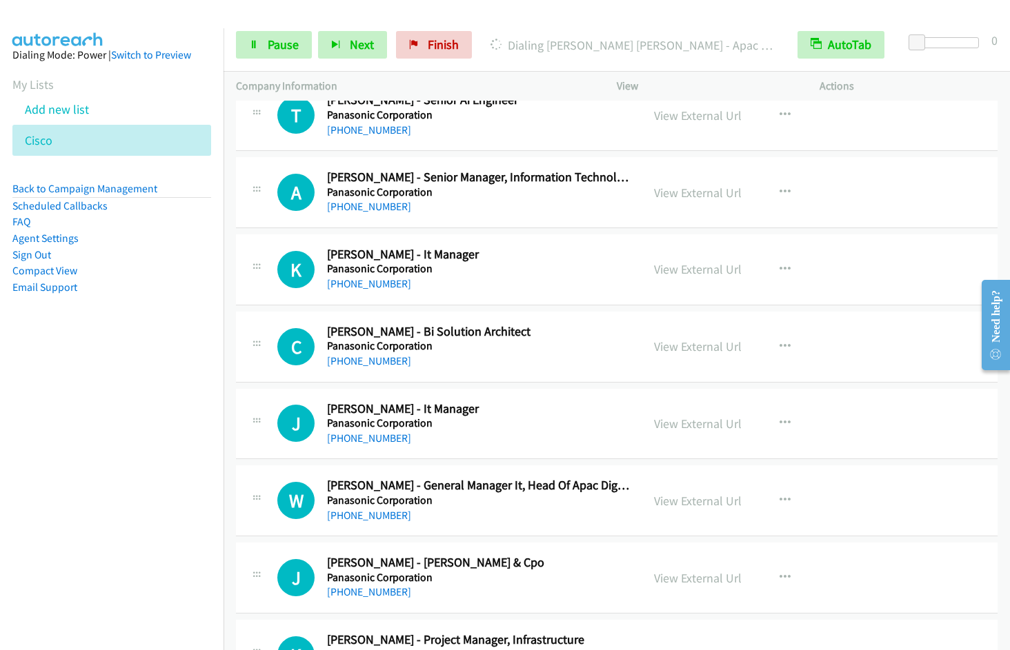
scroll to position [5008, 0]
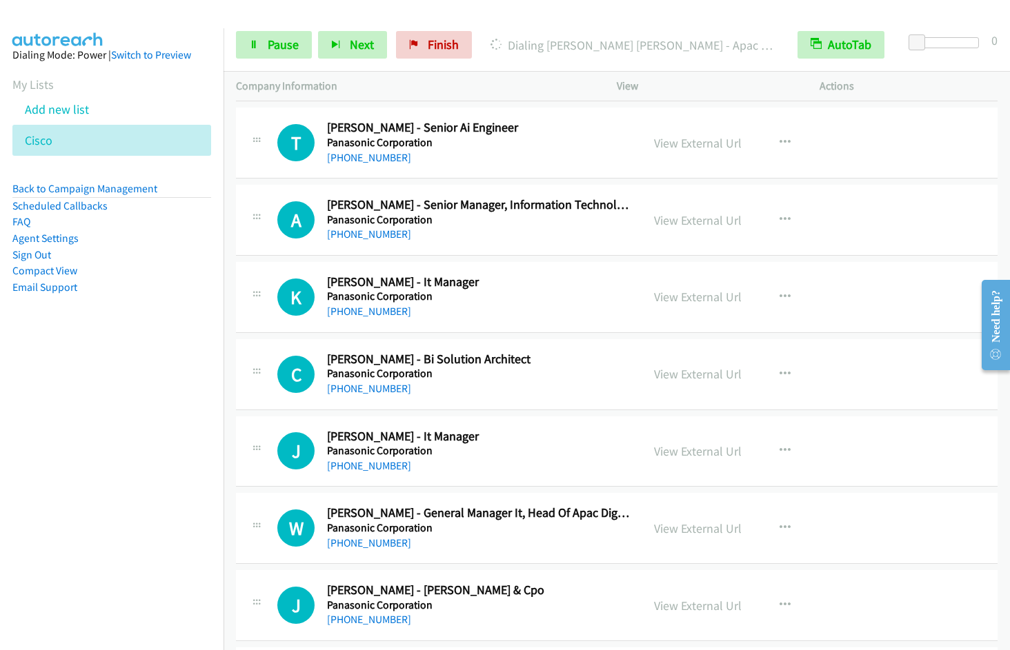
click at [121, 351] on aside "Dialing Mode: Power | Switch to Preview My Lists Add new list Cisco Back to Cam…" at bounding box center [111, 193] width 223 height 330
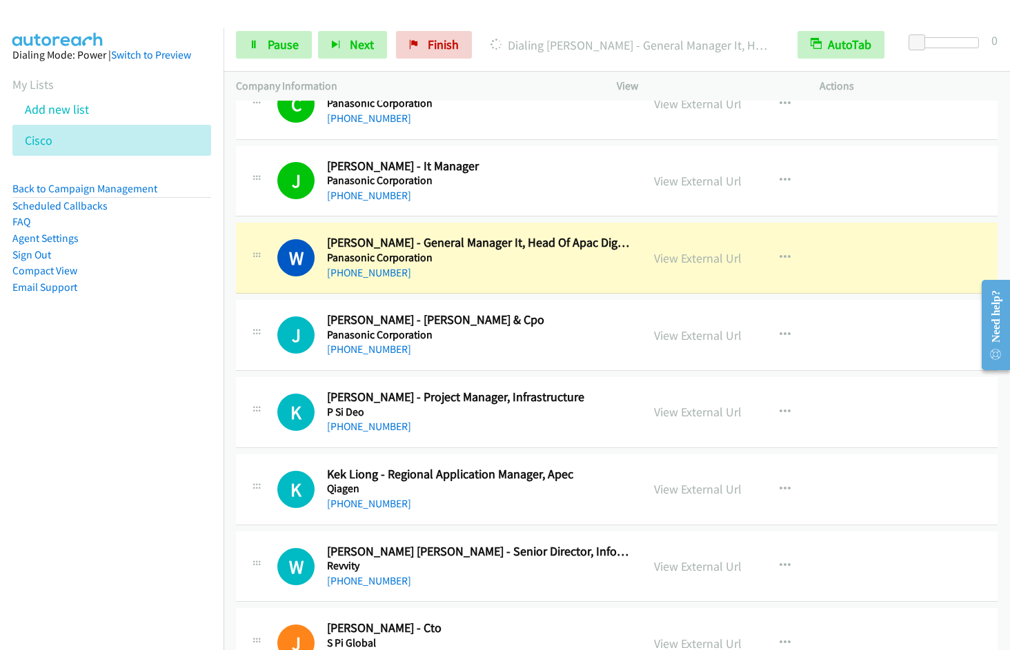
scroll to position [5345, 0]
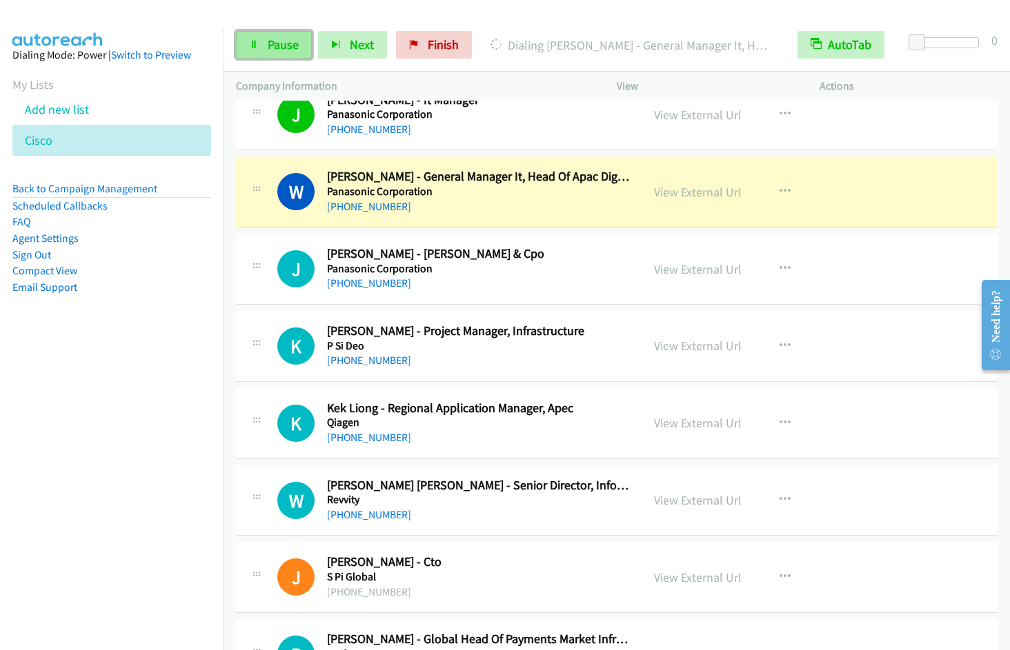
click at [283, 48] on span "Pause" at bounding box center [283, 45] width 31 height 16
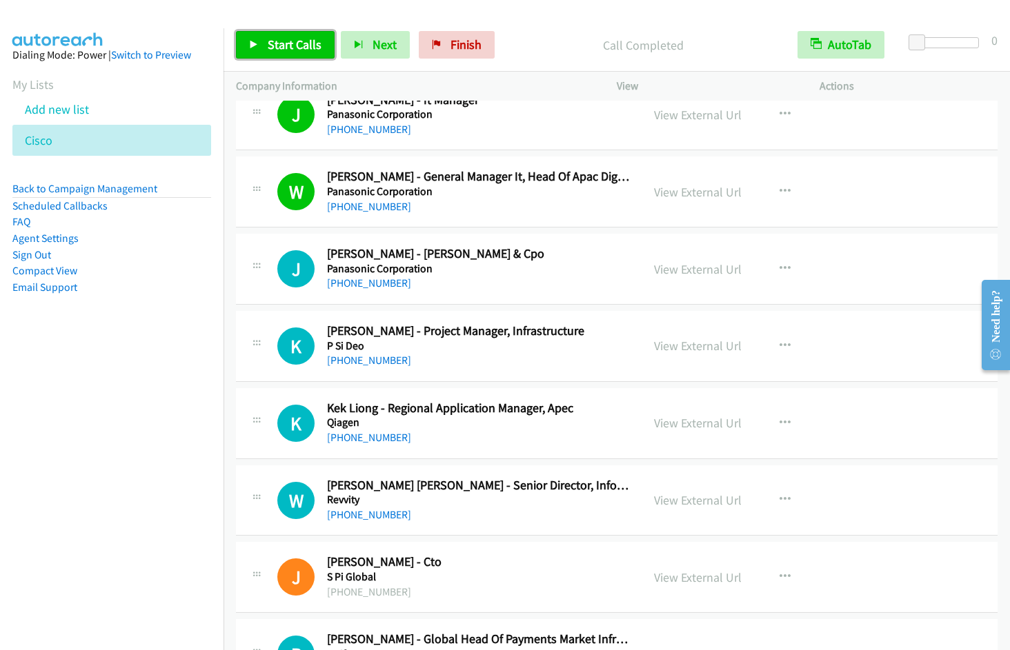
click at [280, 37] on span "Start Calls" at bounding box center [295, 45] width 54 height 16
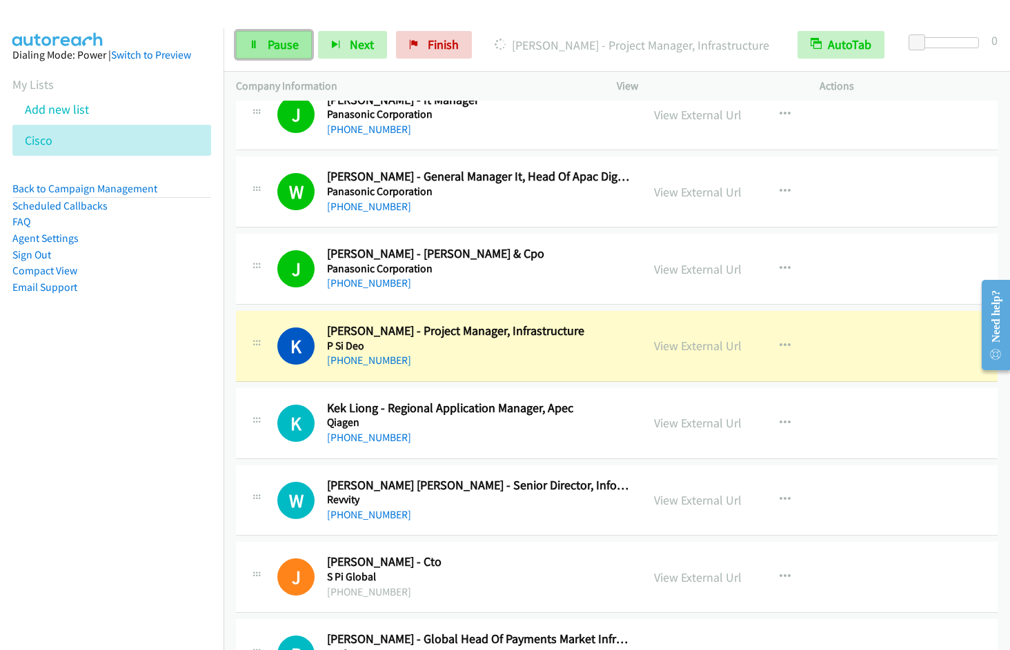
click at [272, 47] on span "Pause" at bounding box center [283, 45] width 31 height 16
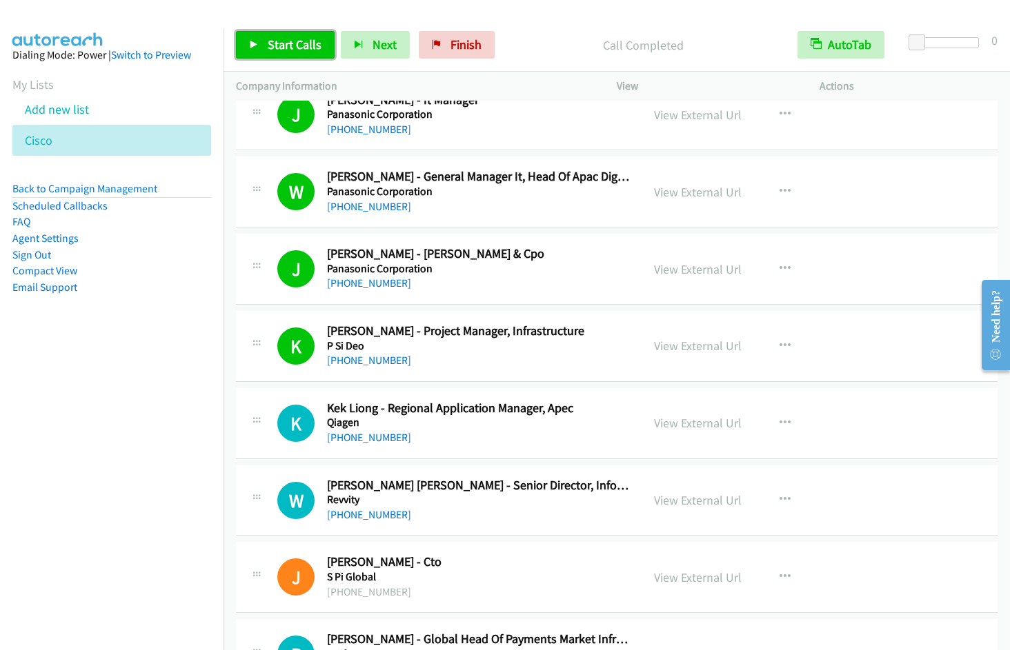
click at [268, 43] on span "Start Calls" at bounding box center [295, 45] width 54 height 16
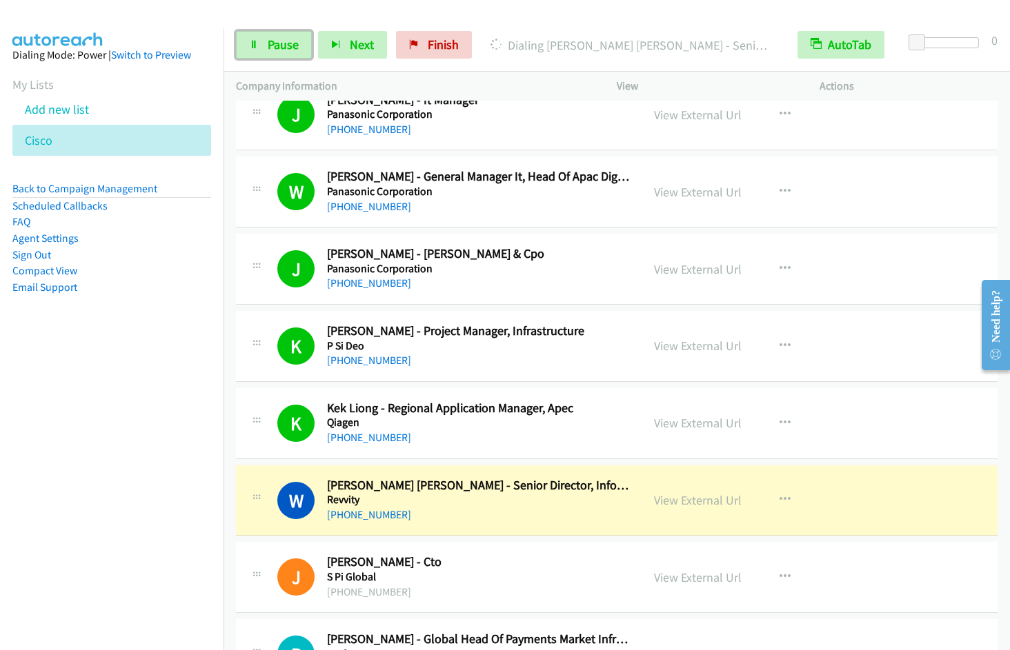
drag, startPoint x: 266, startPoint y: 50, endPoint x: 402, endPoint y: 16, distance: 140.2
click at [267, 50] on link "Pause" at bounding box center [274, 45] width 76 height 28
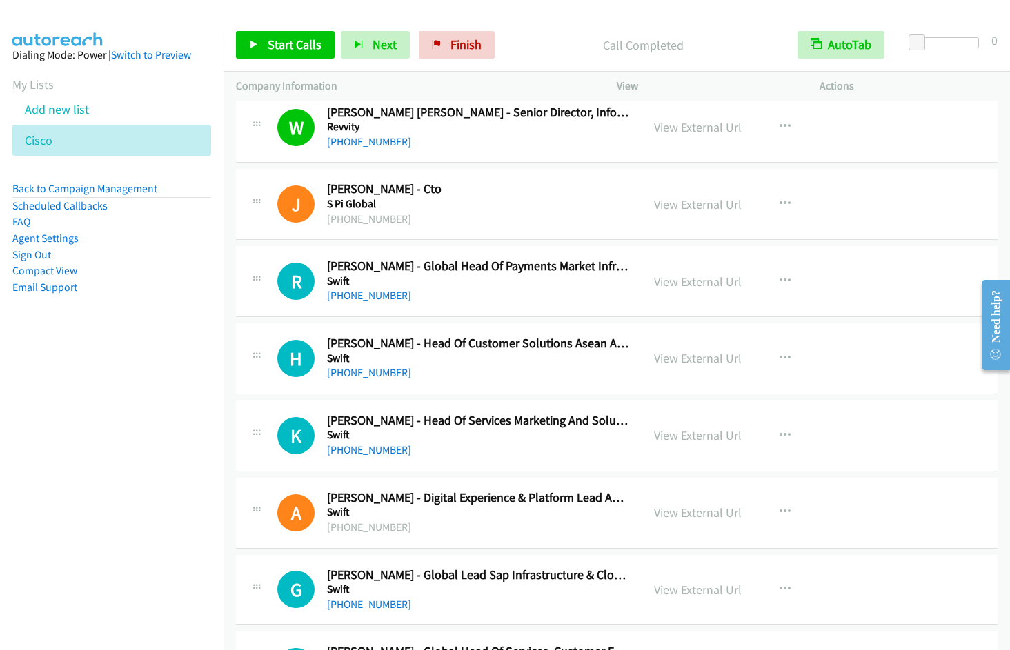
scroll to position [5814, 0]
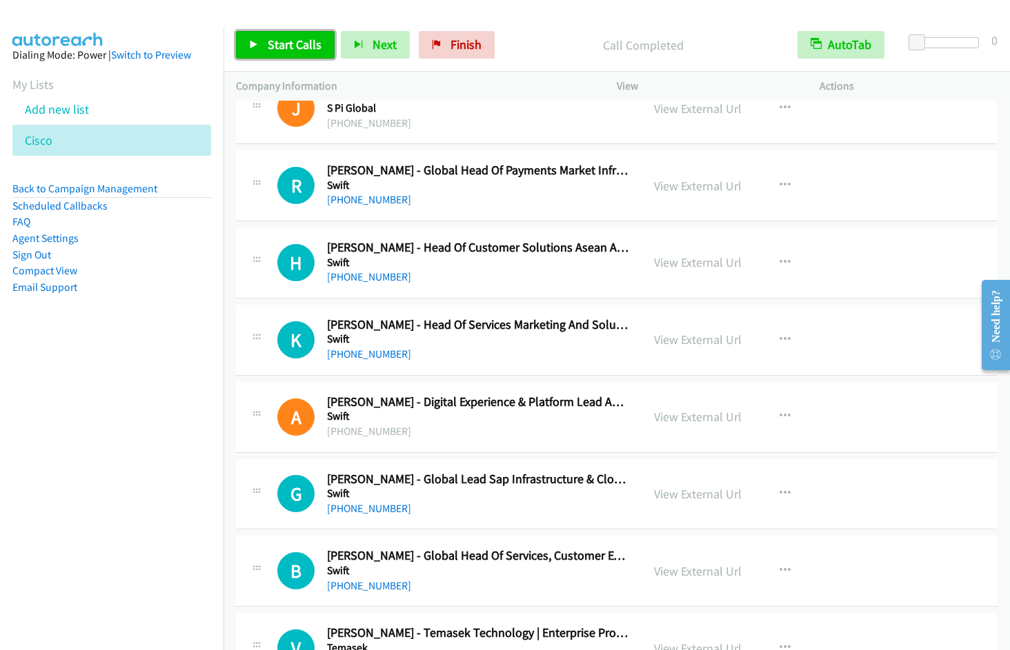
click at [279, 38] on span "Start Calls" at bounding box center [295, 45] width 54 height 16
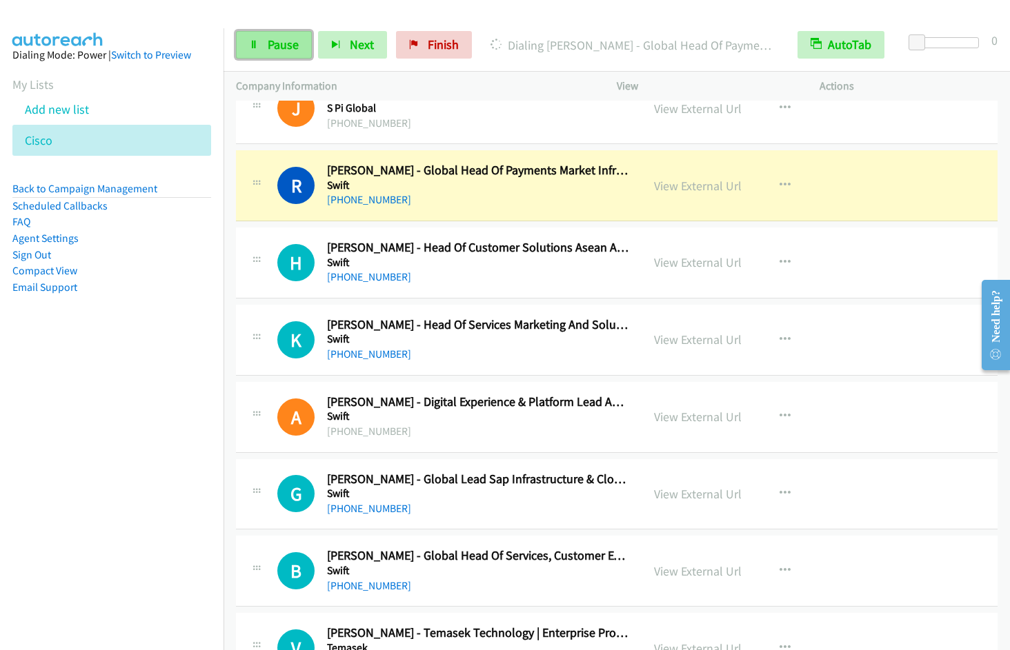
click at [266, 50] on link "Pause" at bounding box center [274, 45] width 76 height 28
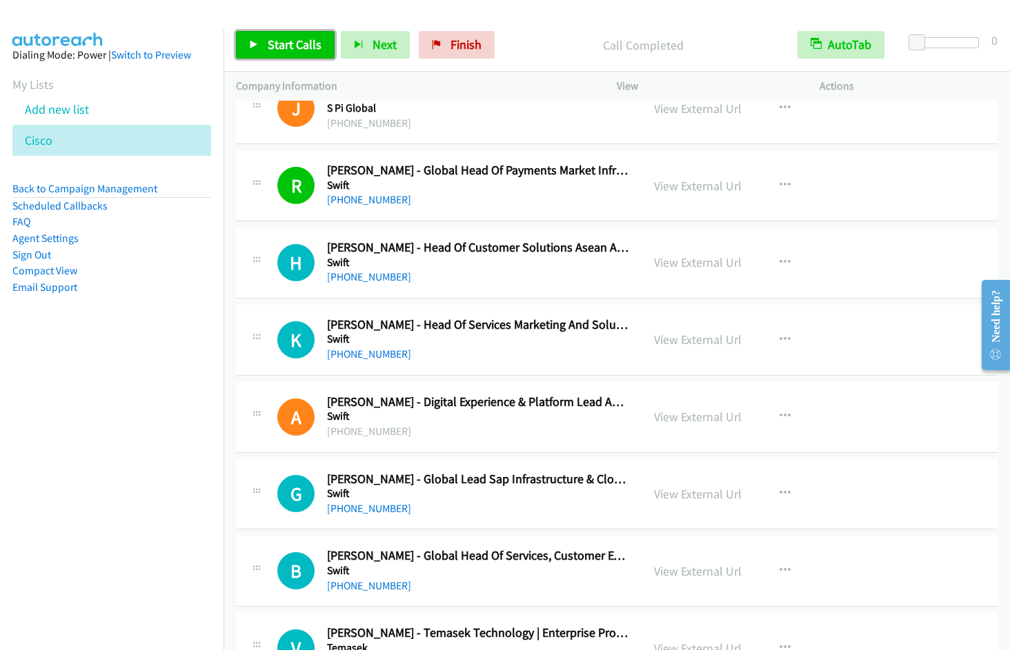
click at [294, 46] on span "Start Calls" at bounding box center [295, 45] width 54 height 16
click at [779, 180] on icon "button" at bounding box center [784, 185] width 11 height 11
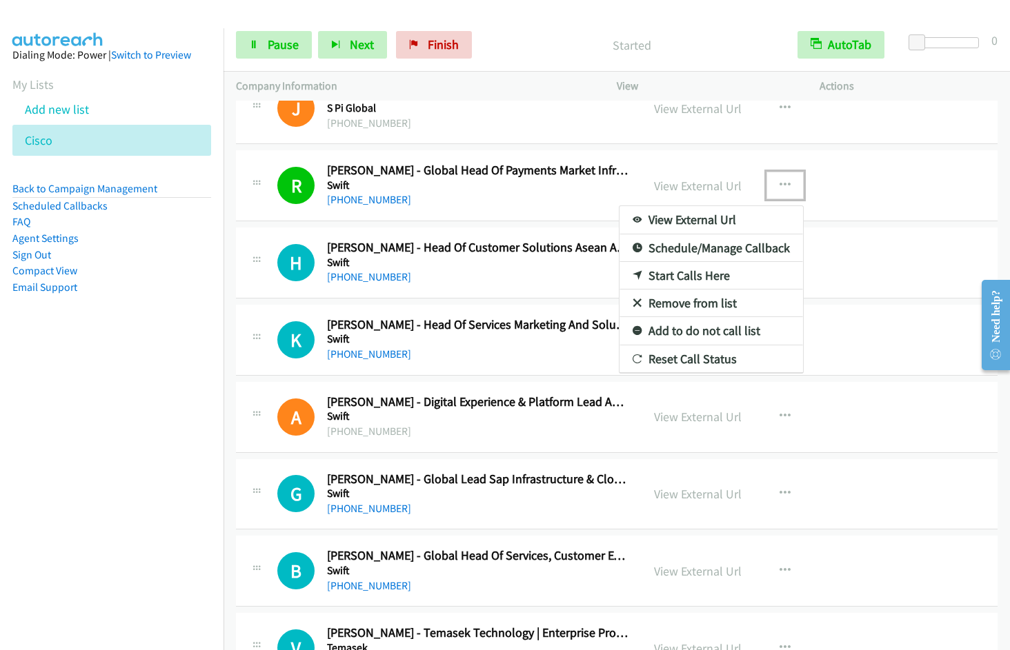
click at [712, 298] on link "Remove from list" at bounding box center [710, 304] width 183 height 28
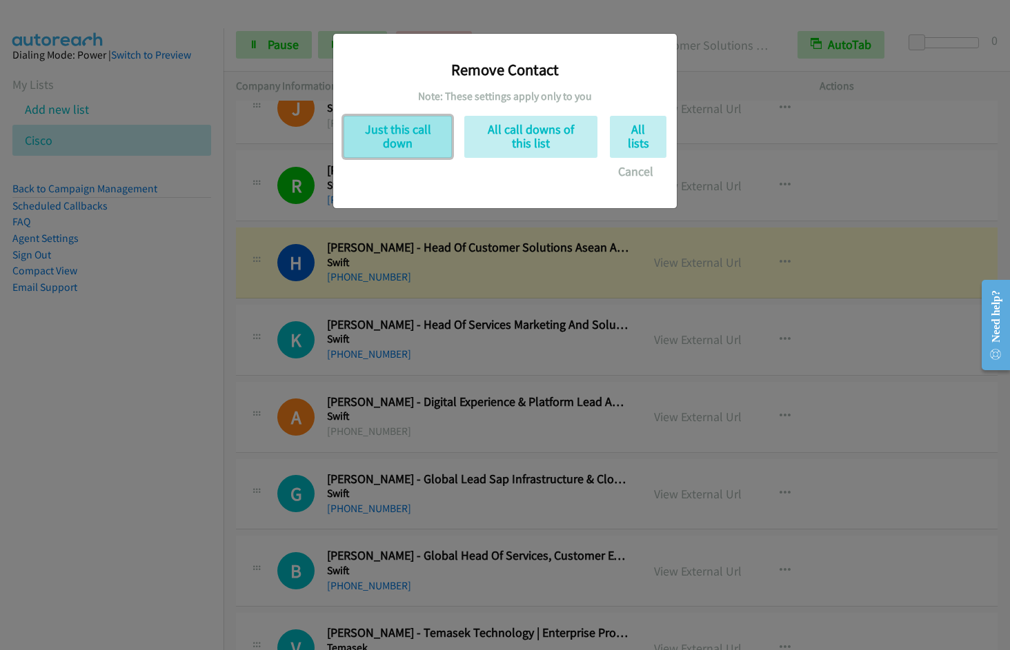
click at [403, 144] on button "Just this call down" at bounding box center [397, 137] width 108 height 42
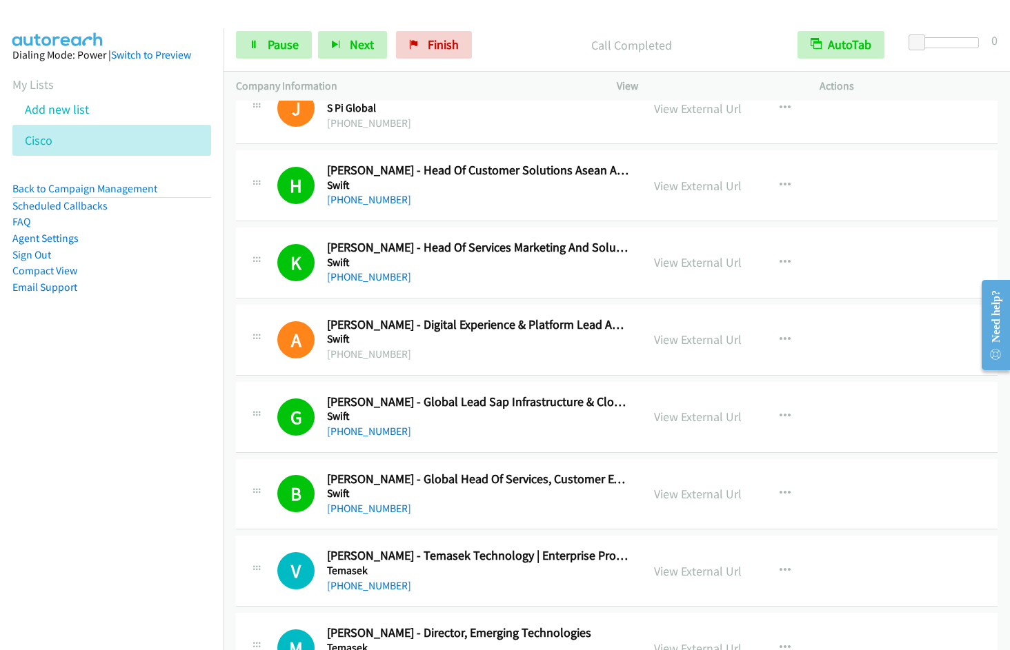
scroll to position [6286, 0]
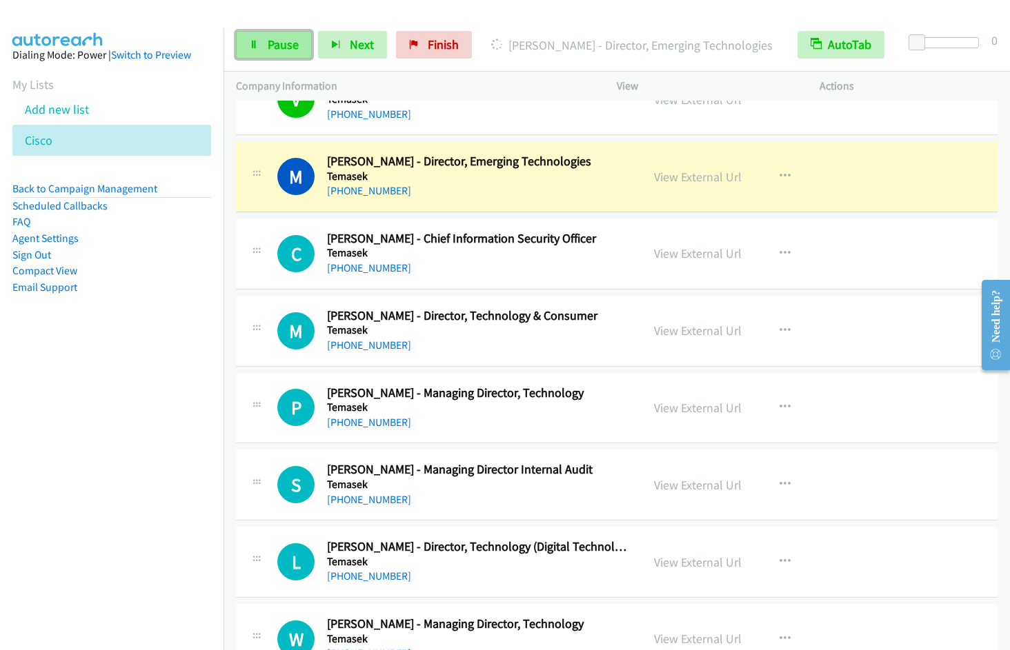
click at [287, 54] on link "Pause" at bounding box center [274, 45] width 76 height 28
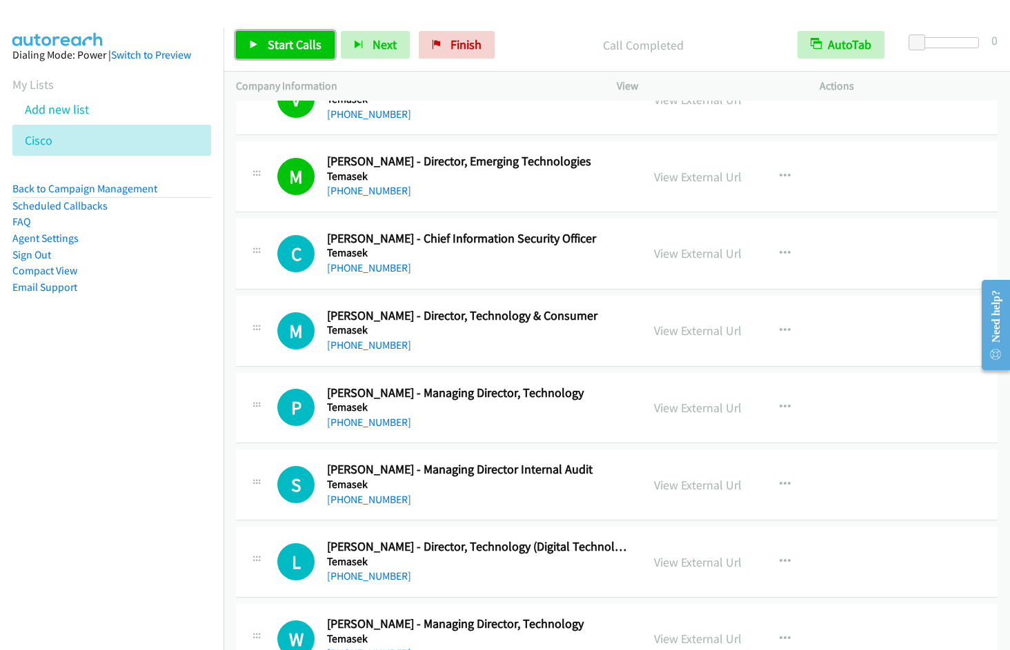
click at [290, 41] on span "Start Calls" at bounding box center [295, 45] width 54 height 16
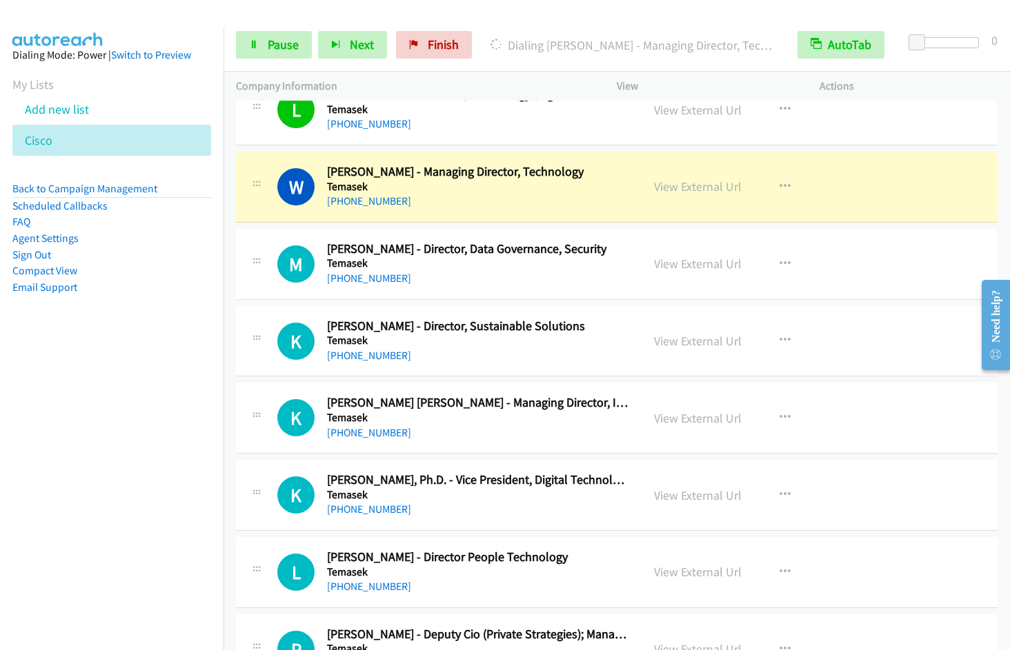
scroll to position [6760, 0]
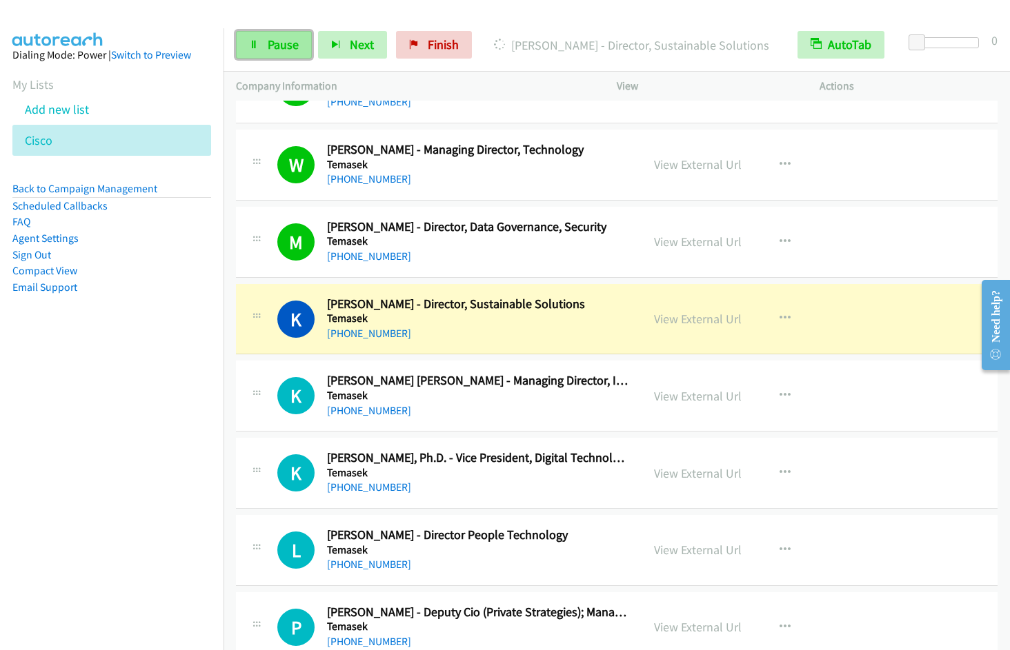
drag, startPoint x: 262, startPoint y: 45, endPoint x: 274, endPoint y: 43, distance: 12.5
click at [262, 45] on link "Pause" at bounding box center [274, 45] width 76 height 28
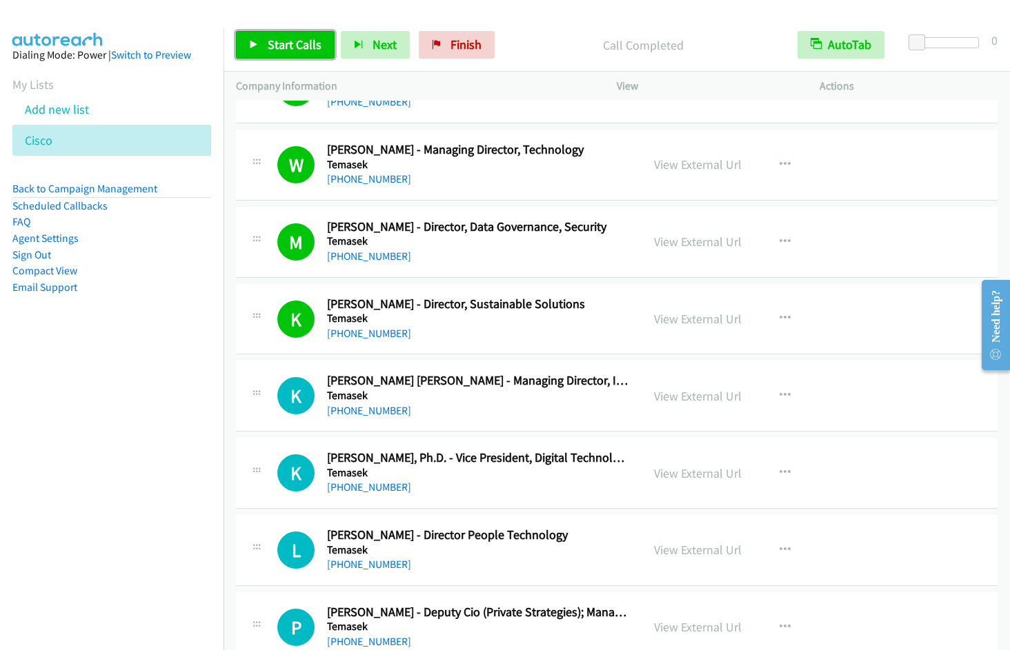
click at [289, 46] on span "Start Calls" at bounding box center [295, 45] width 54 height 16
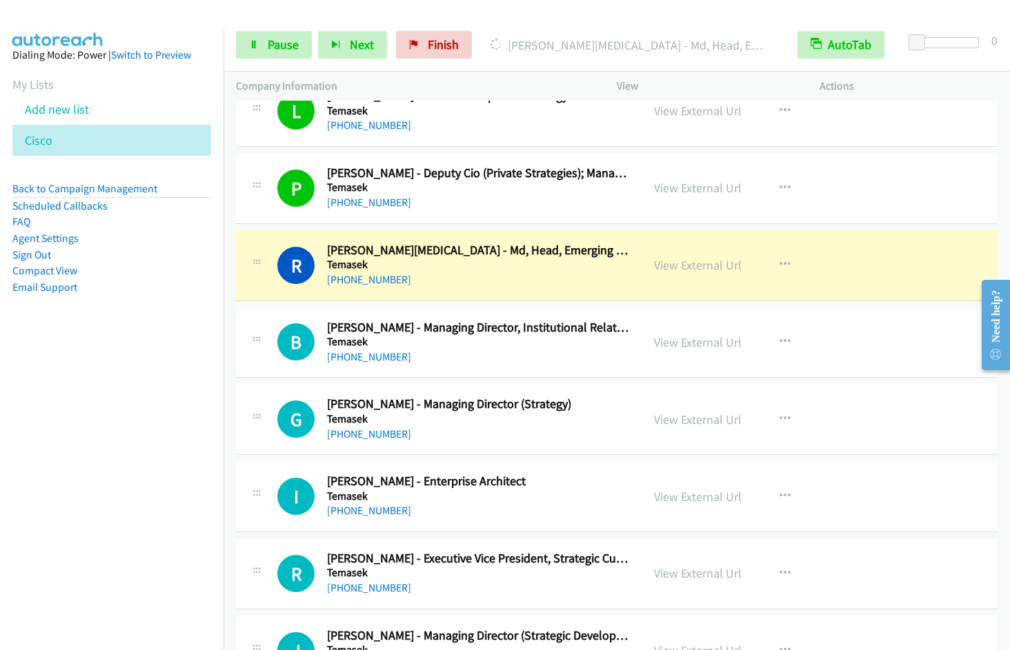
scroll to position [7251, 0]
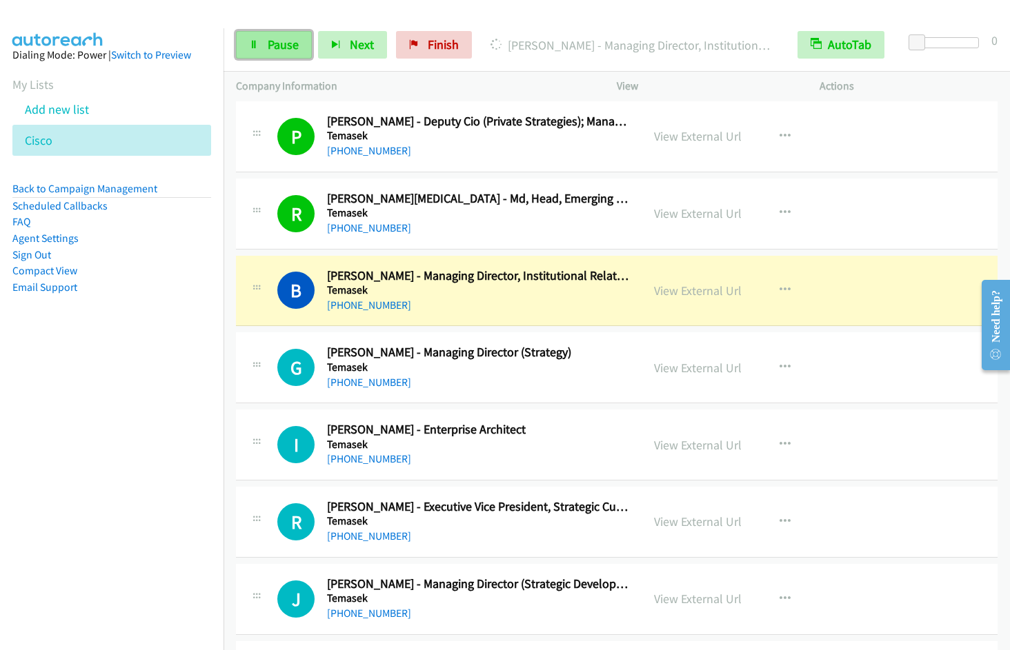
click at [285, 51] on span "Pause" at bounding box center [283, 45] width 31 height 16
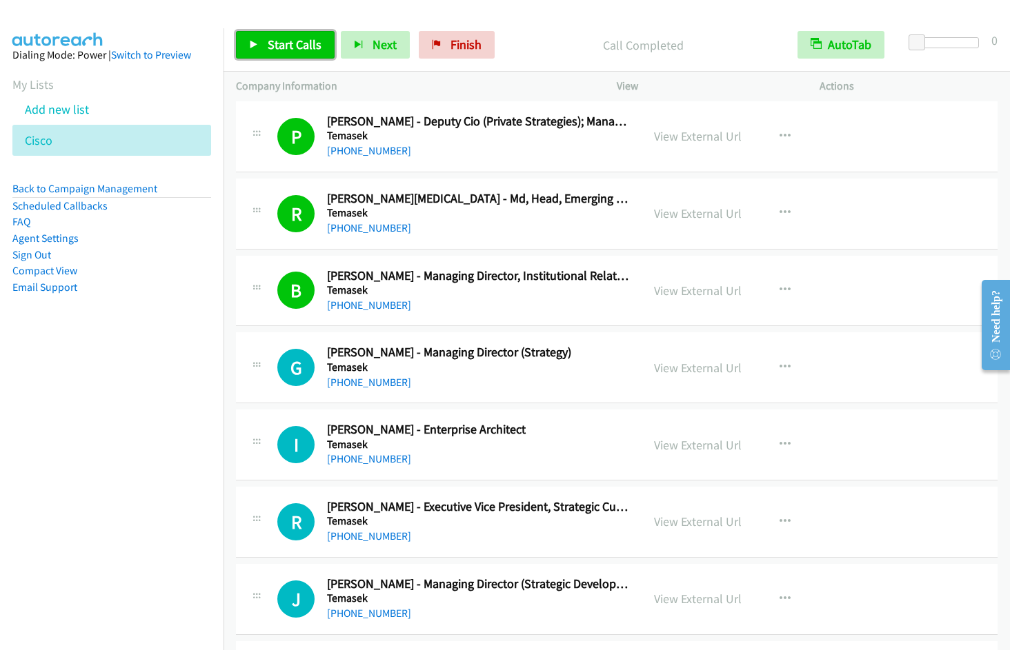
click at [288, 41] on span "Start Calls" at bounding box center [295, 45] width 54 height 16
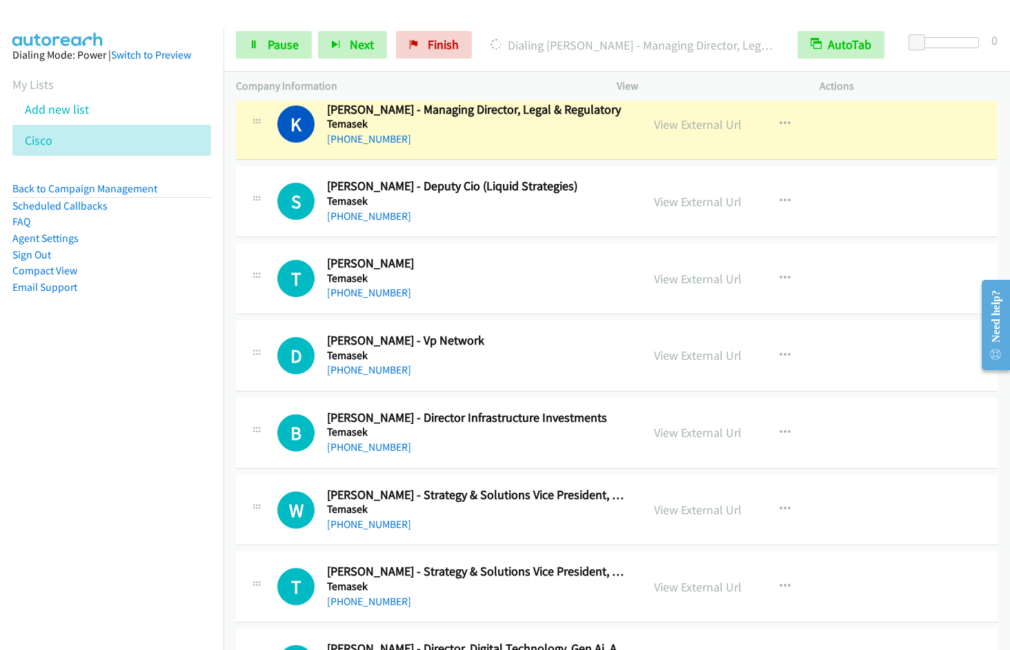
scroll to position [7773, 0]
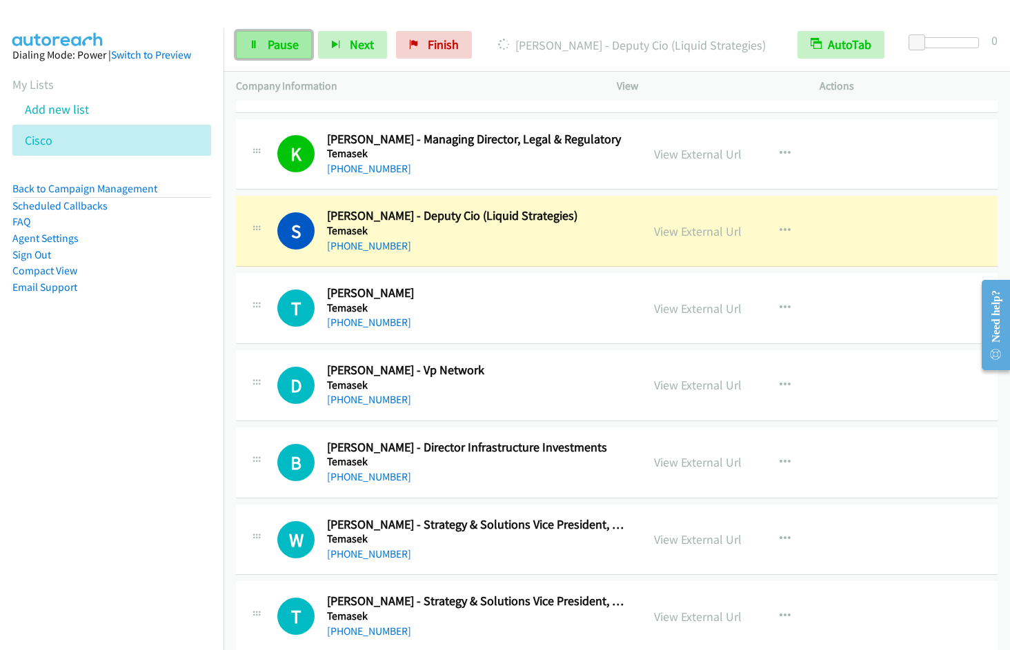
click at [279, 48] on span "Pause" at bounding box center [283, 45] width 31 height 16
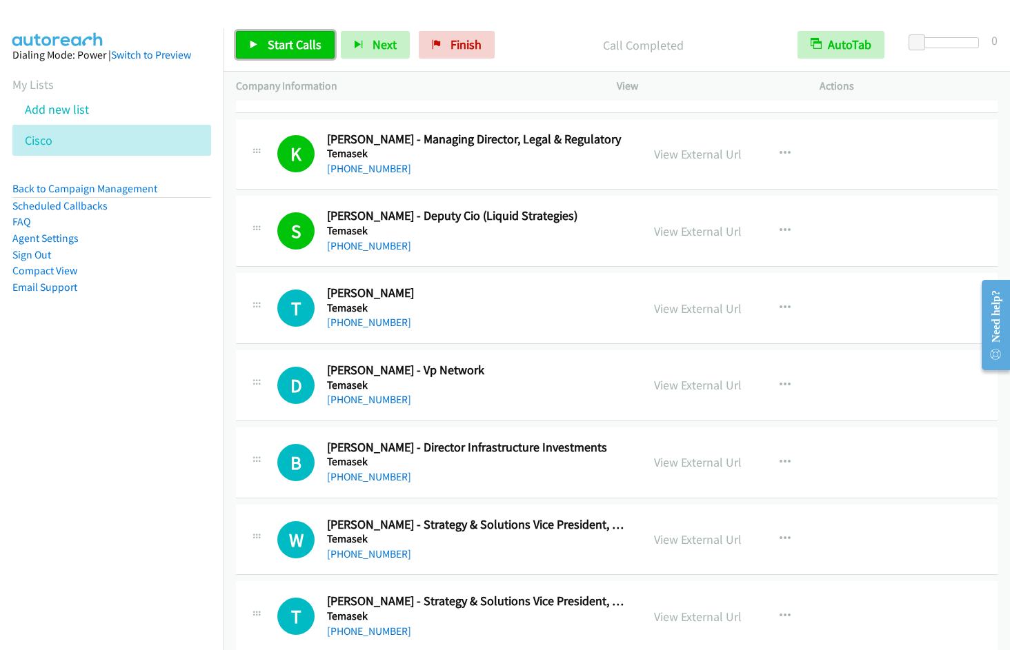
click at [268, 38] on span "Start Calls" at bounding box center [295, 45] width 54 height 16
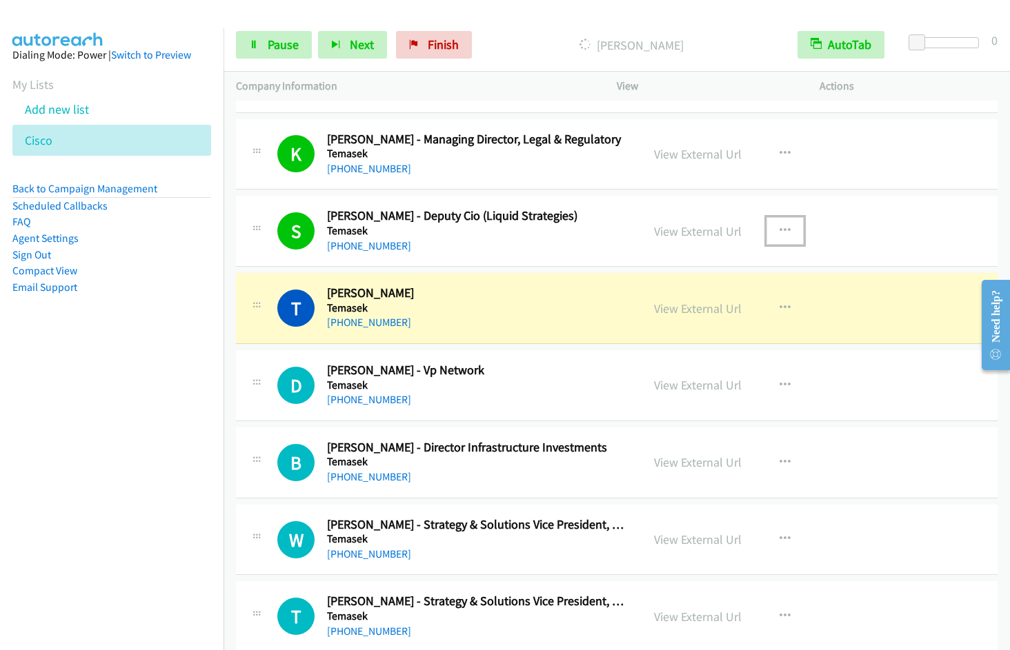
click at [779, 228] on icon "button" at bounding box center [784, 231] width 11 height 11
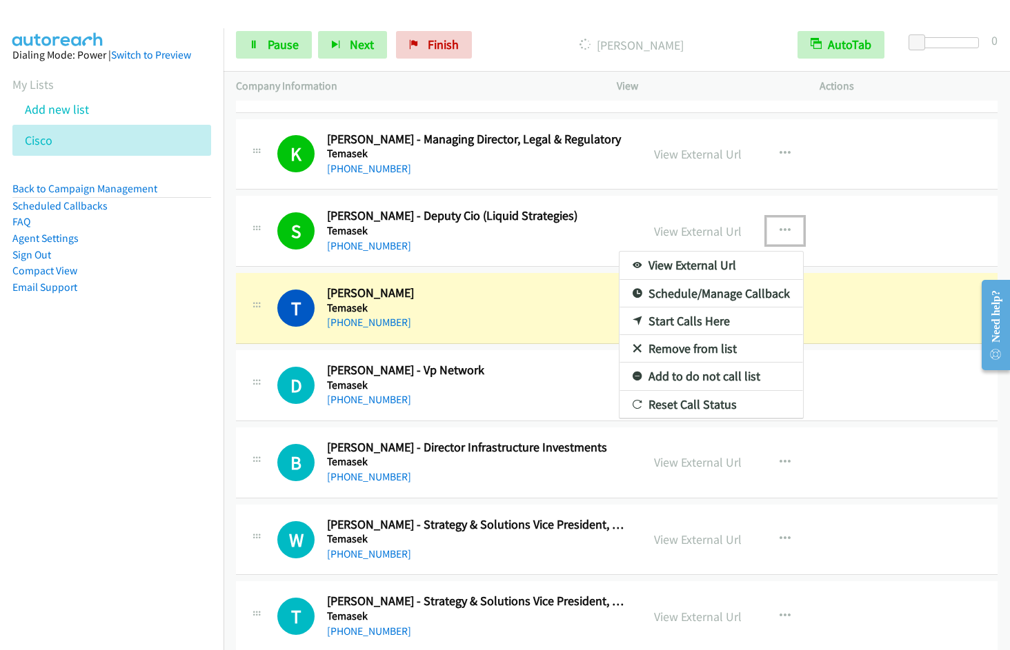
click at [690, 350] on link "Remove from list" at bounding box center [710, 349] width 183 height 28
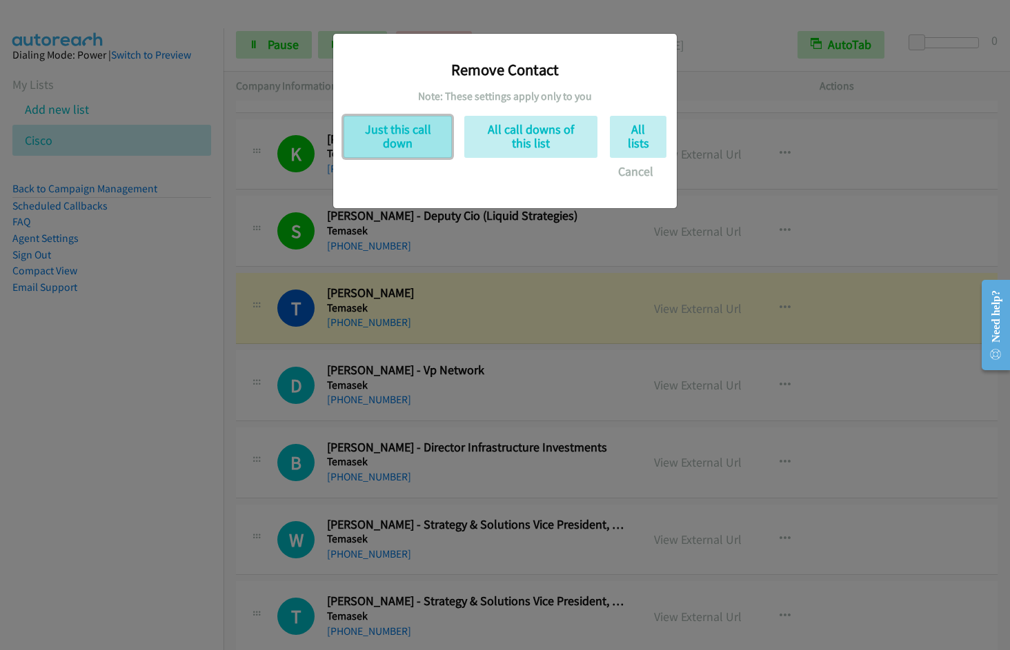
click at [381, 137] on button "Just this call down" at bounding box center [397, 137] width 108 height 42
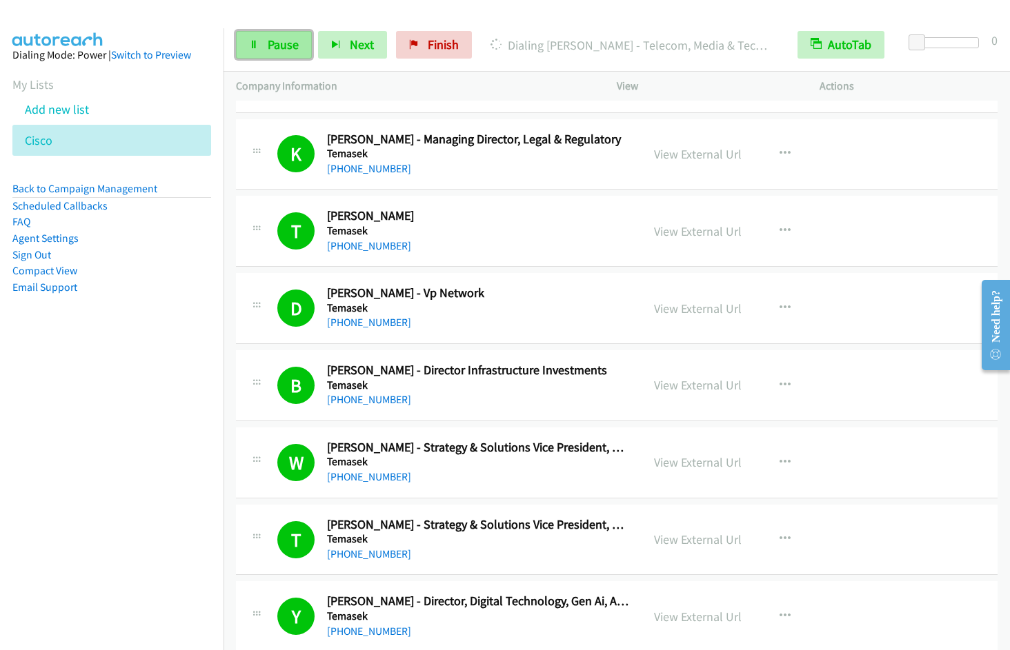
drag, startPoint x: 281, startPoint y: 50, endPoint x: 292, endPoint y: 47, distance: 11.6
click at [281, 50] on span "Pause" at bounding box center [283, 45] width 31 height 16
click at [311, 61] on div "Start Calls Pause Next Finish Call Completed AutoTab AutoTab 0" at bounding box center [616, 45] width 786 height 53
click at [306, 49] on span "Start Calls" at bounding box center [295, 45] width 54 height 16
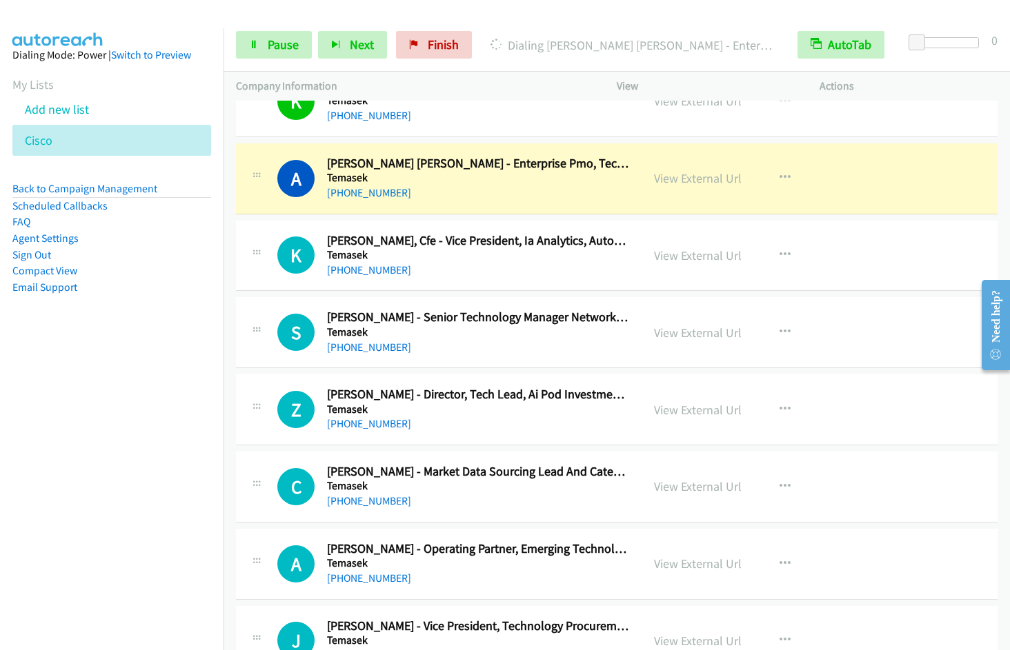
scroll to position [8528, 0]
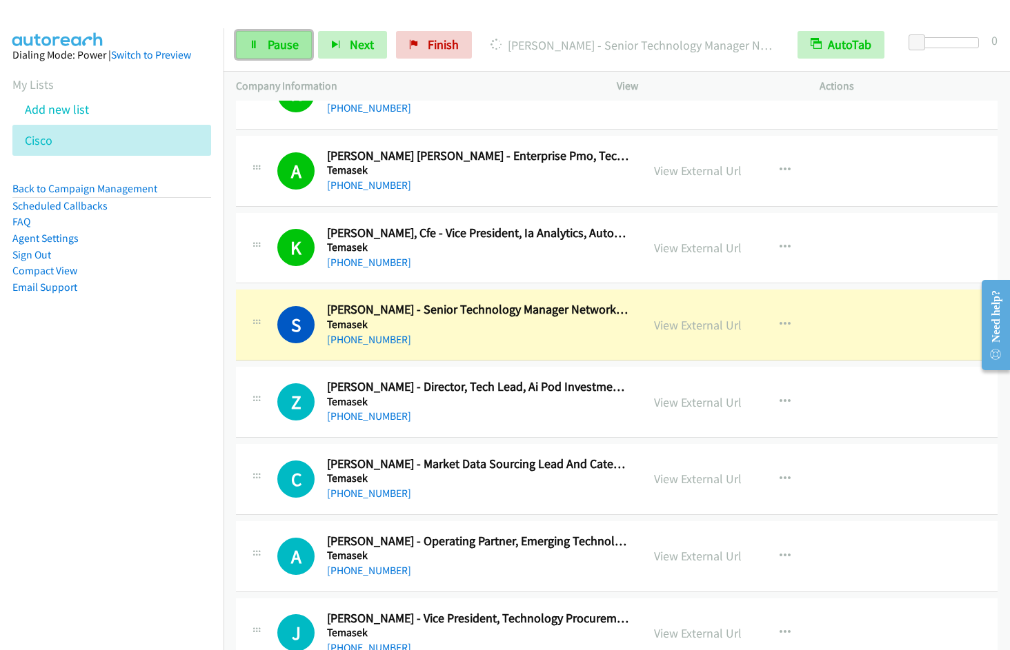
click at [279, 53] on link "Pause" at bounding box center [274, 45] width 76 height 28
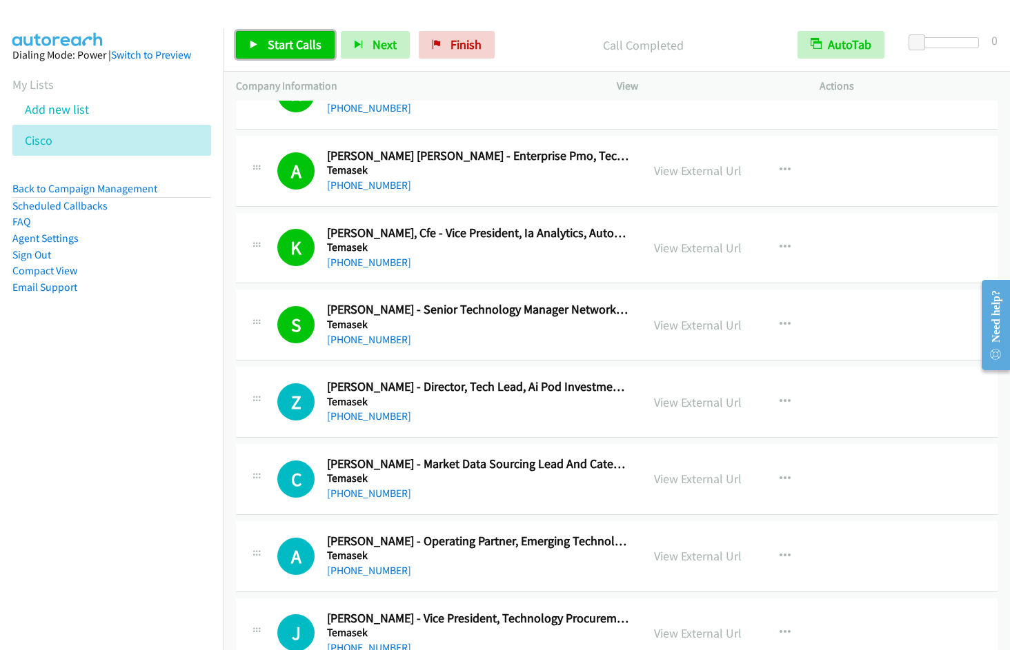
click at [282, 41] on span "Start Calls" at bounding box center [295, 45] width 54 height 16
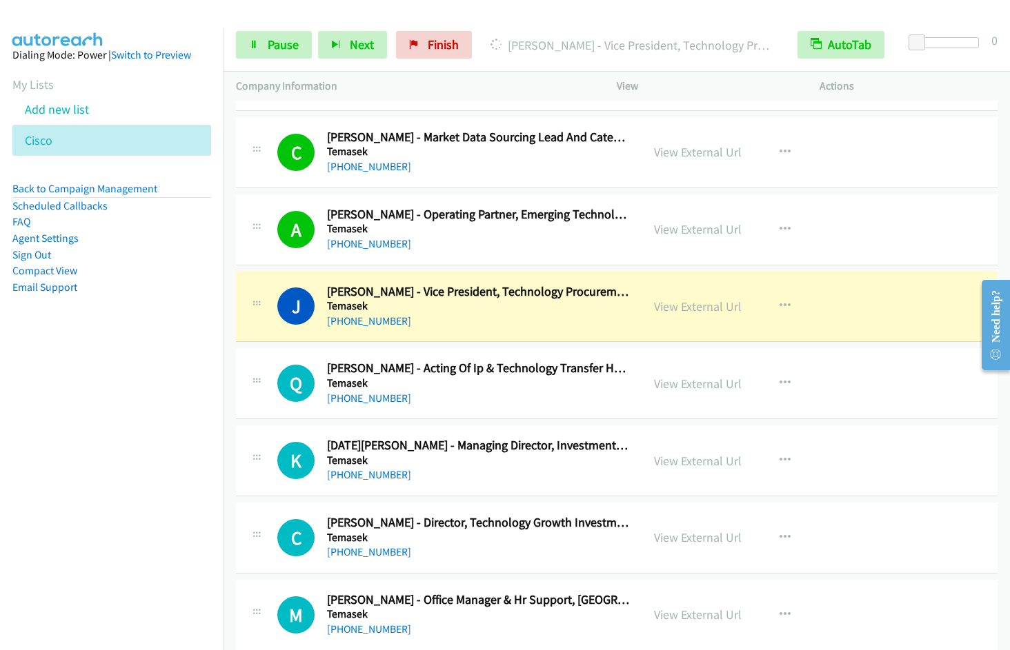
scroll to position [8943, 0]
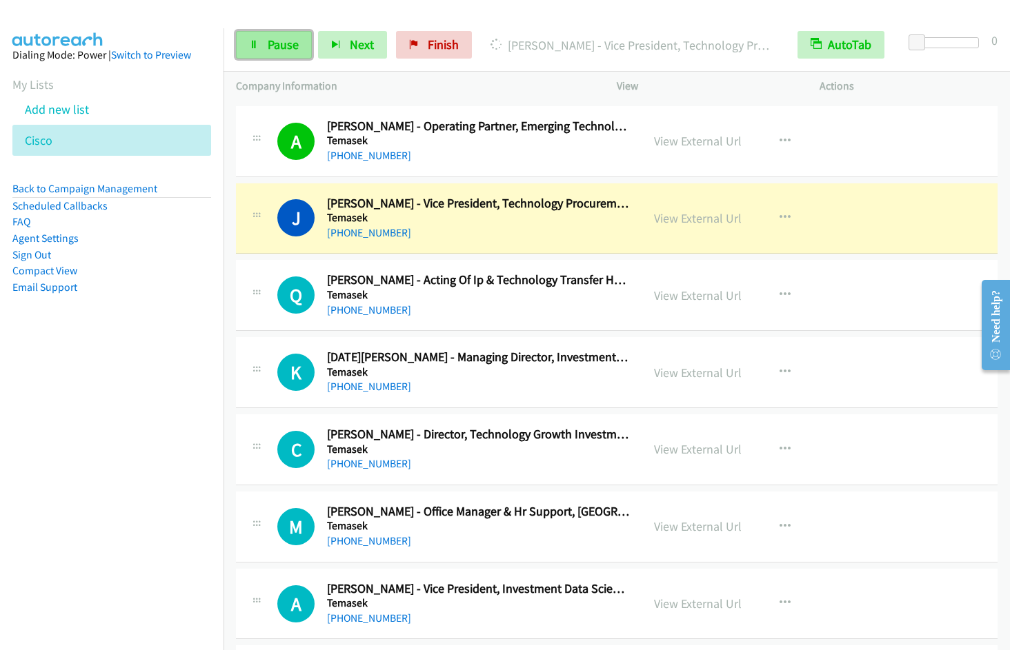
click at [277, 55] on link "Pause" at bounding box center [274, 45] width 76 height 28
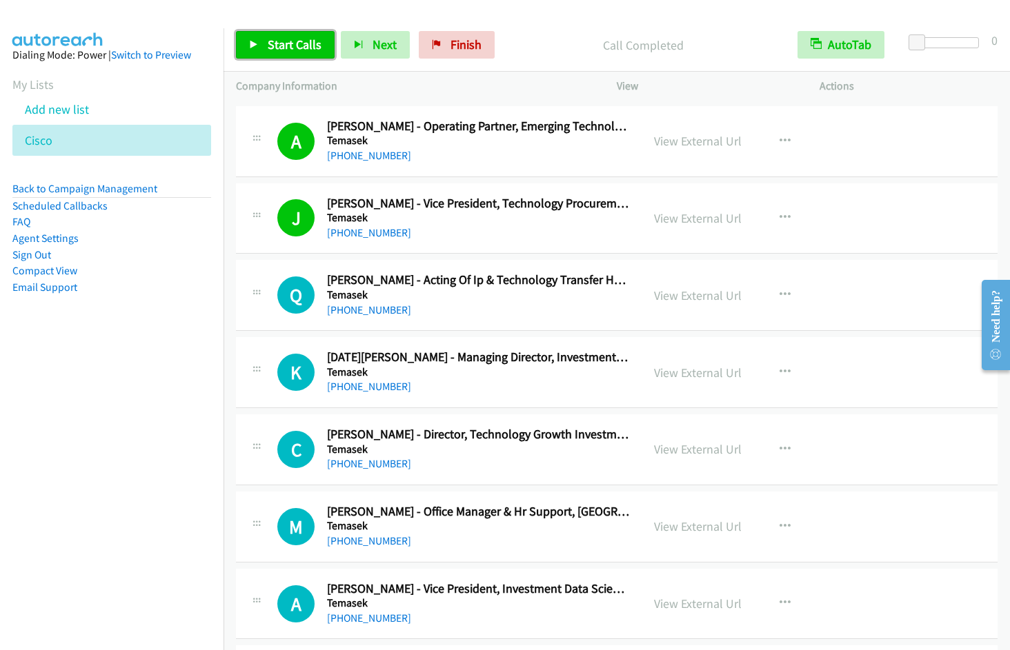
click at [292, 46] on span "Start Calls" at bounding box center [295, 45] width 54 height 16
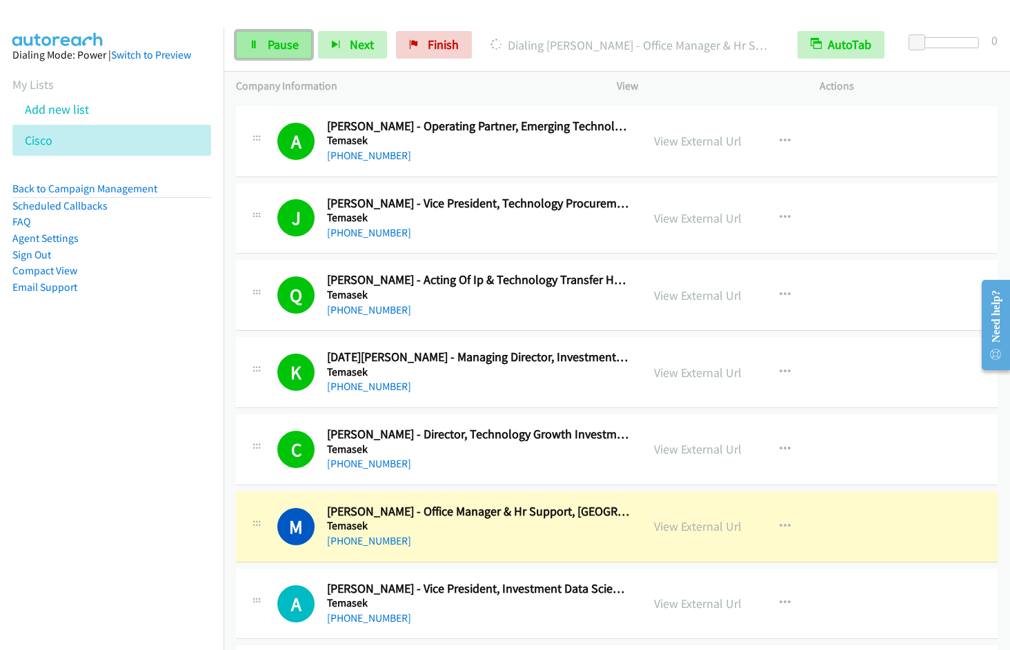
click at [274, 46] on span "Pause" at bounding box center [283, 45] width 31 height 16
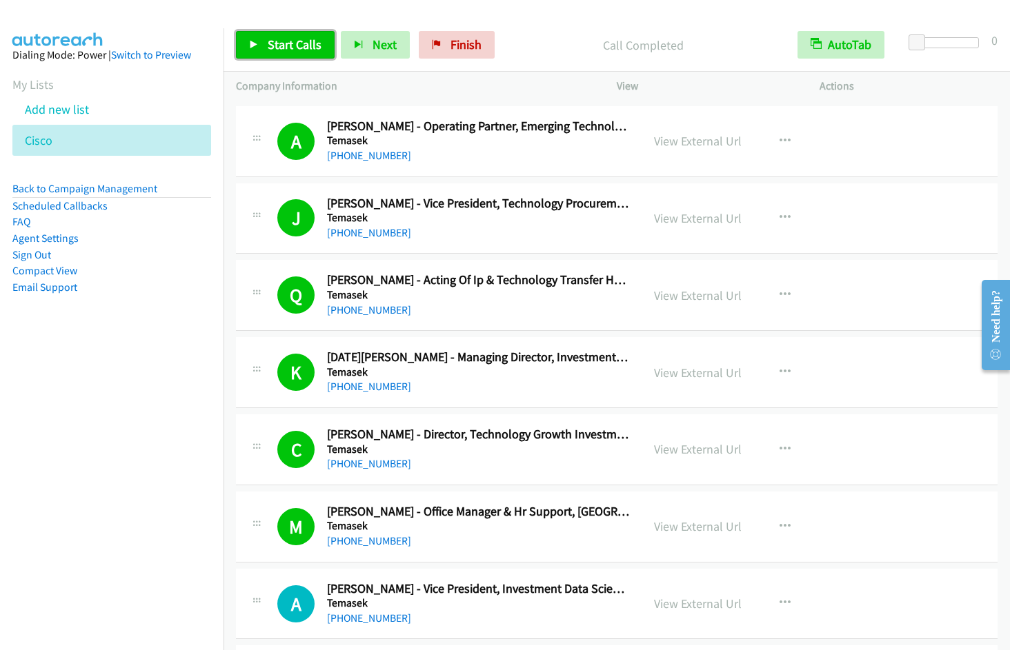
click at [280, 46] on span "Start Calls" at bounding box center [295, 45] width 54 height 16
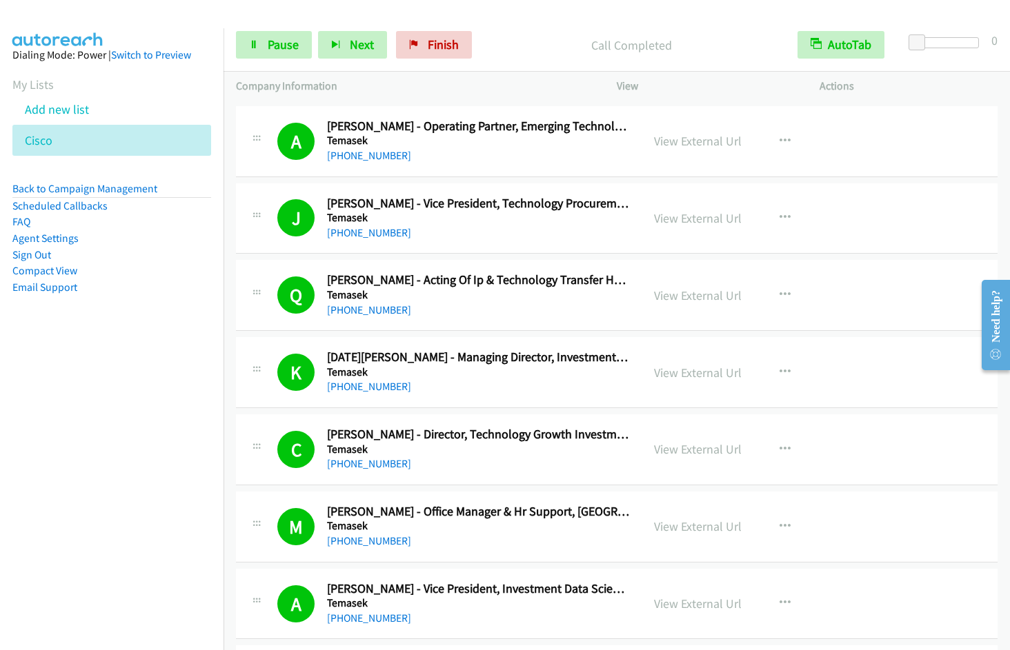
scroll to position [9415, 0]
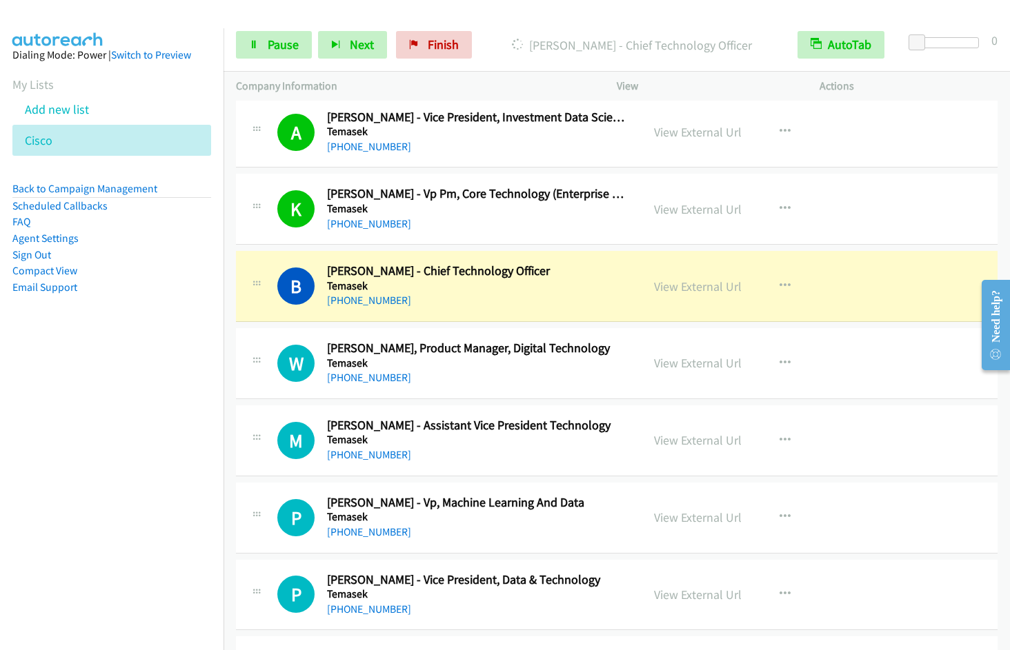
click at [38, 467] on nav "Dialing Mode: Power | Switch to Preview My Lists Add new list Cisco Back to Cam…" at bounding box center [112, 353] width 224 height 650
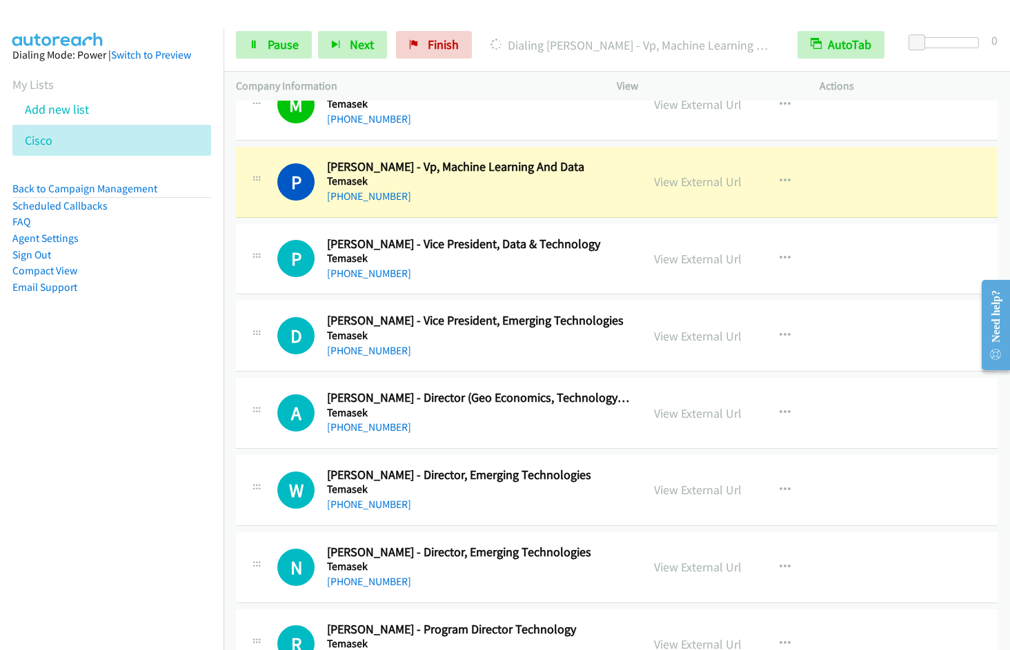
scroll to position [9757, 0]
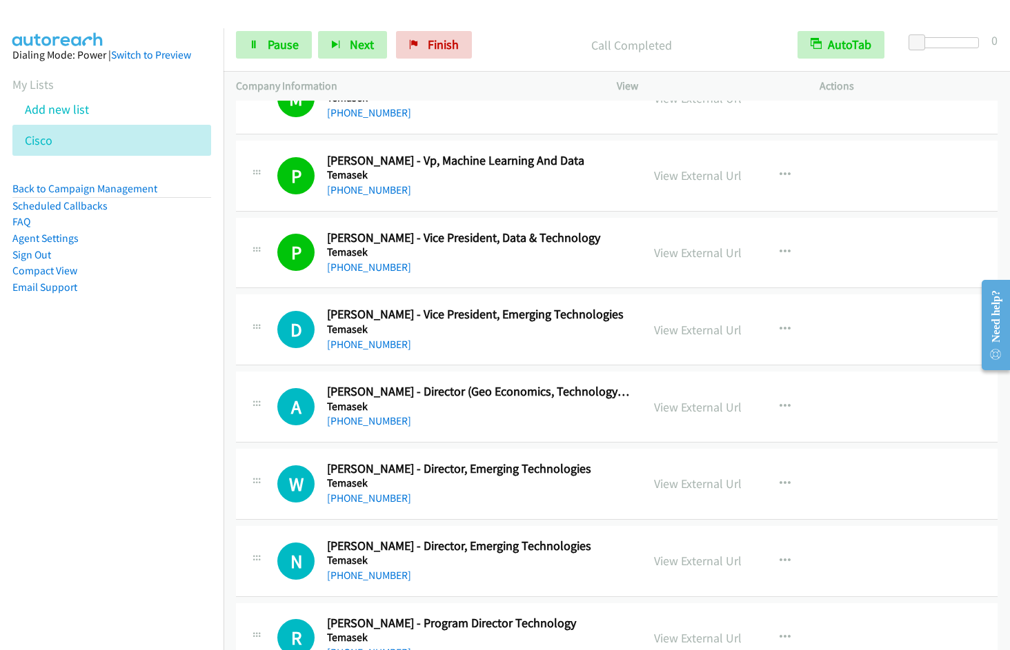
click at [167, 481] on nav "Dialing Mode: Power | Switch to Preview My Lists Add new list Cisco Back to Cam…" at bounding box center [112, 353] width 224 height 650
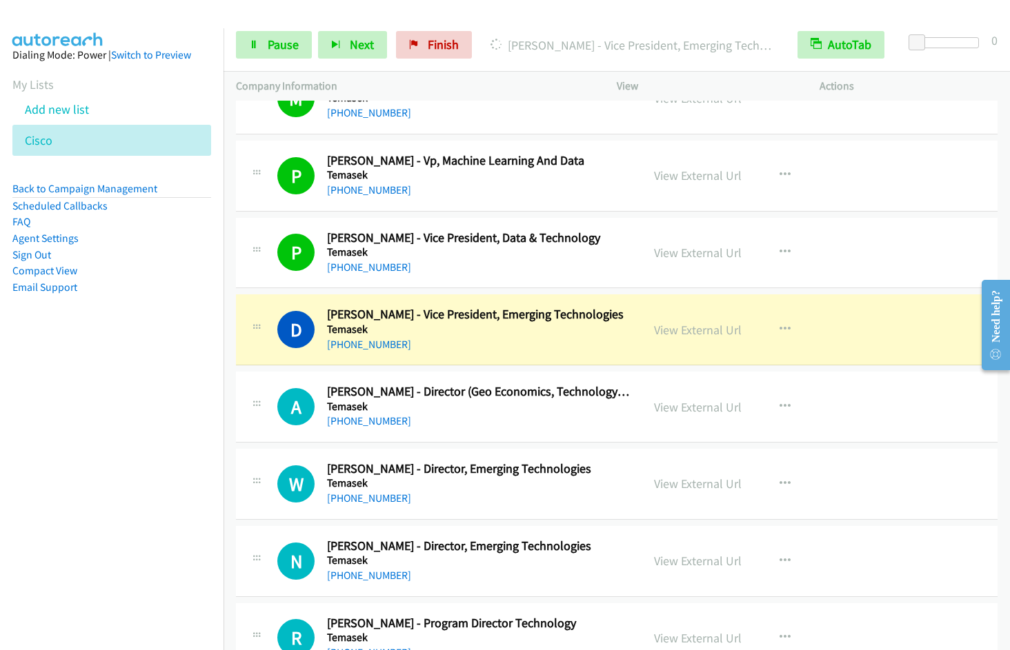
click at [75, 470] on nav "Dialing Mode: Power | Switch to Preview My Lists Add new list Cisco Back to Cam…" at bounding box center [112, 353] width 224 height 650
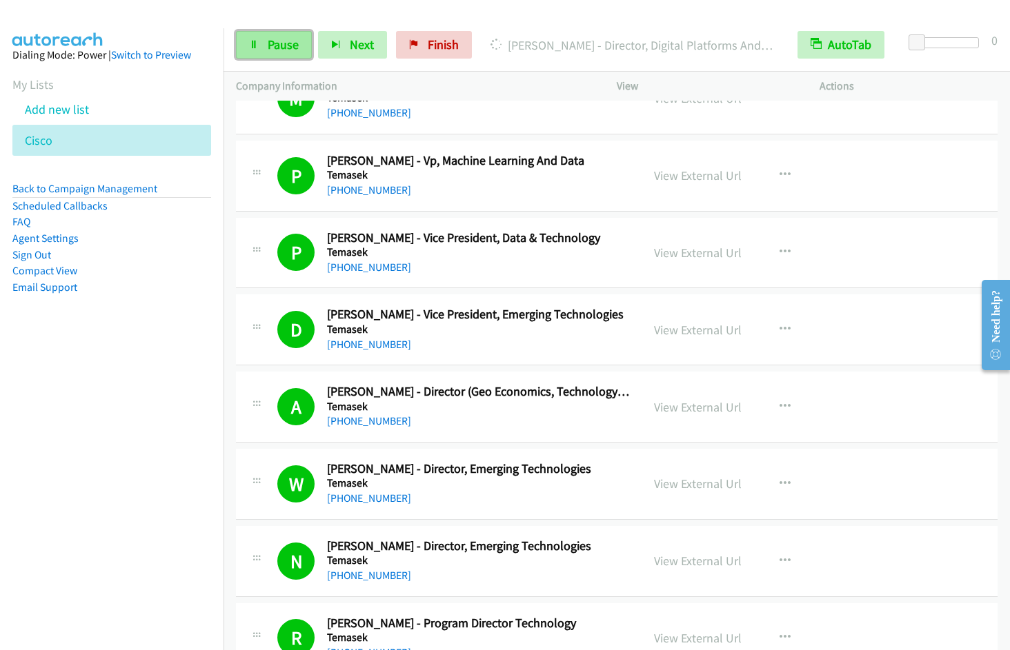
click at [254, 48] on icon at bounding box center [254, 46] width 10 height 10
drag, startPoint x: 294, startPoint y: 39, endPoint x: 272, endPoint y: 23, distance: 26.8
click at [294, 39] on span "Start Calls" at bounding box center [295, 45] width 54 height 16
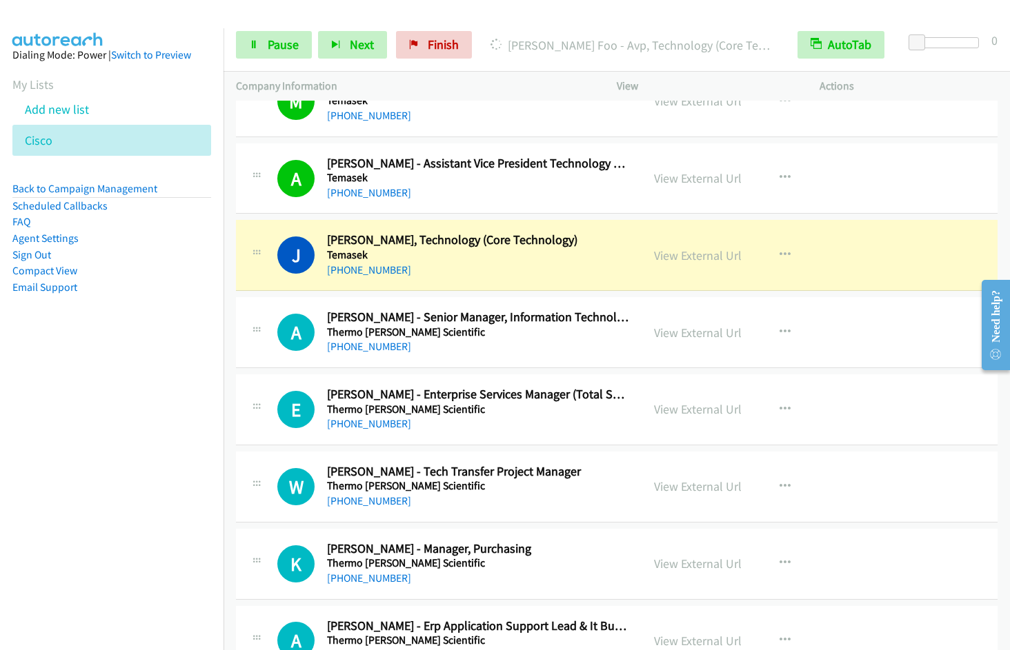
scroll to position [10632, 0]
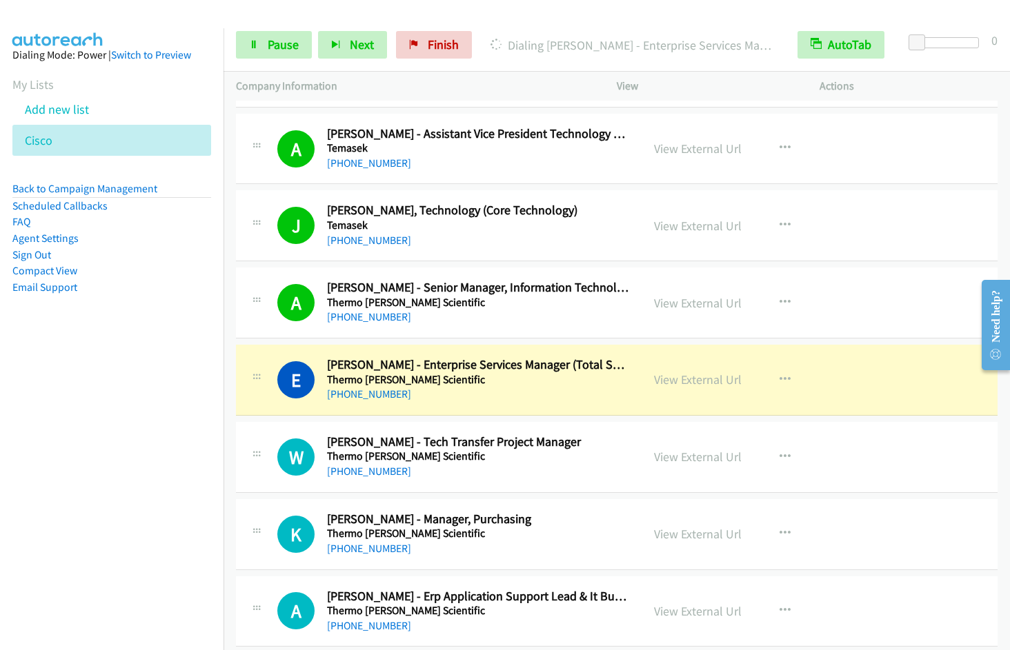
click at [103, 372] on nav "Dialing Mode: Power | Switch to Preview My Lists Add new list Cisco Back to Cam…" at bounding box center [112, 353] width 224 height 650
click at [115, 426] on nav "Dialing Mode: Power | Switch to Preview My Lists Add new list Cisco Back to Cam…" at bounding box center [112, 353] width 224 height 650
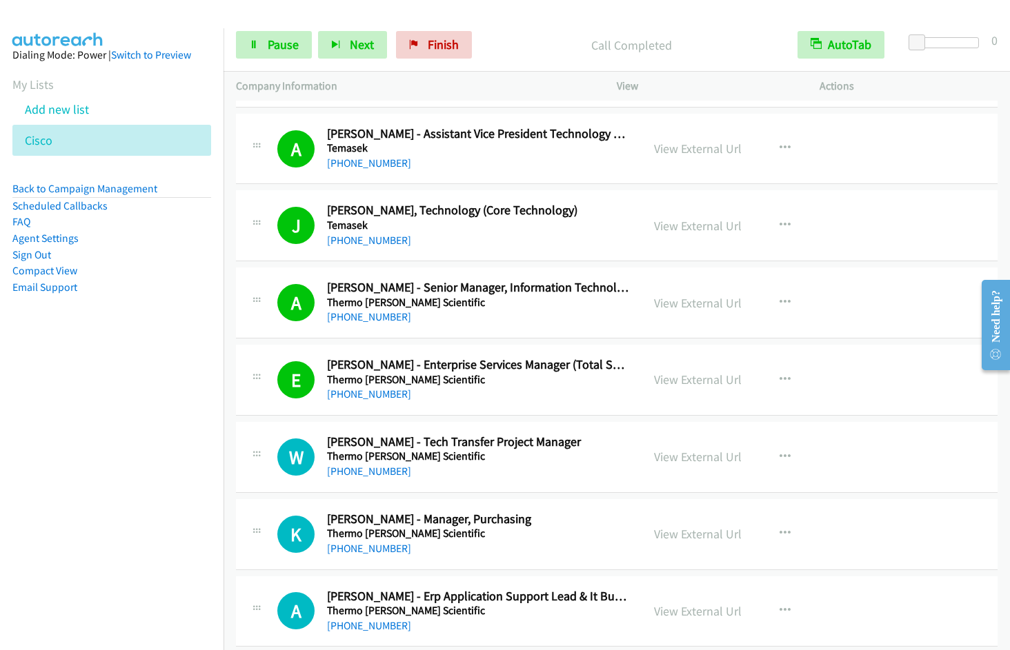
click at [90, 411] on nav "Dialing Mode: Power | Switch to Preview My Lists Add new list Cisco Back to Cam…" at bounding box center [112, 353] width 224 height 650
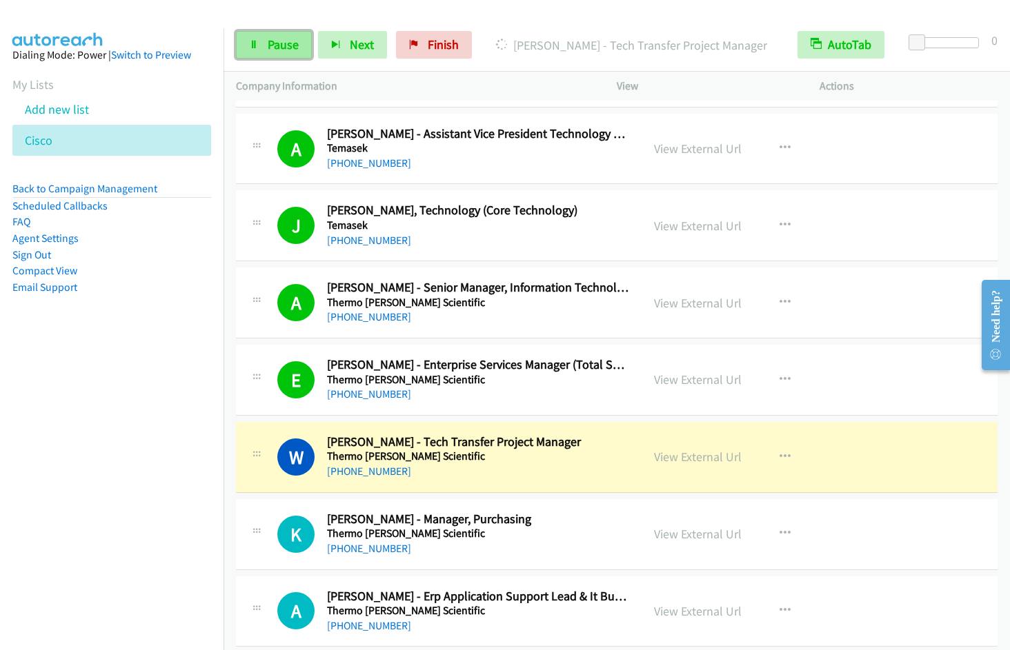
click at [274, 47] on span "Pause" at bounding box center [283, 45] width 31 height 16
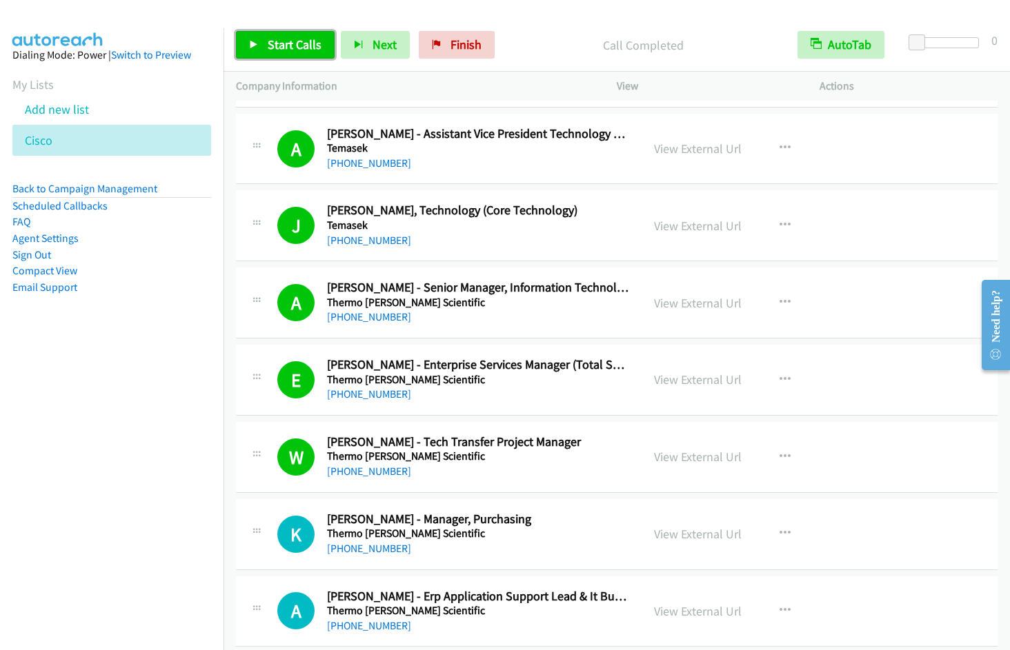
click at [268, 39] on span "Start Calls" at bounding box center [295, 45] width 54 height 16
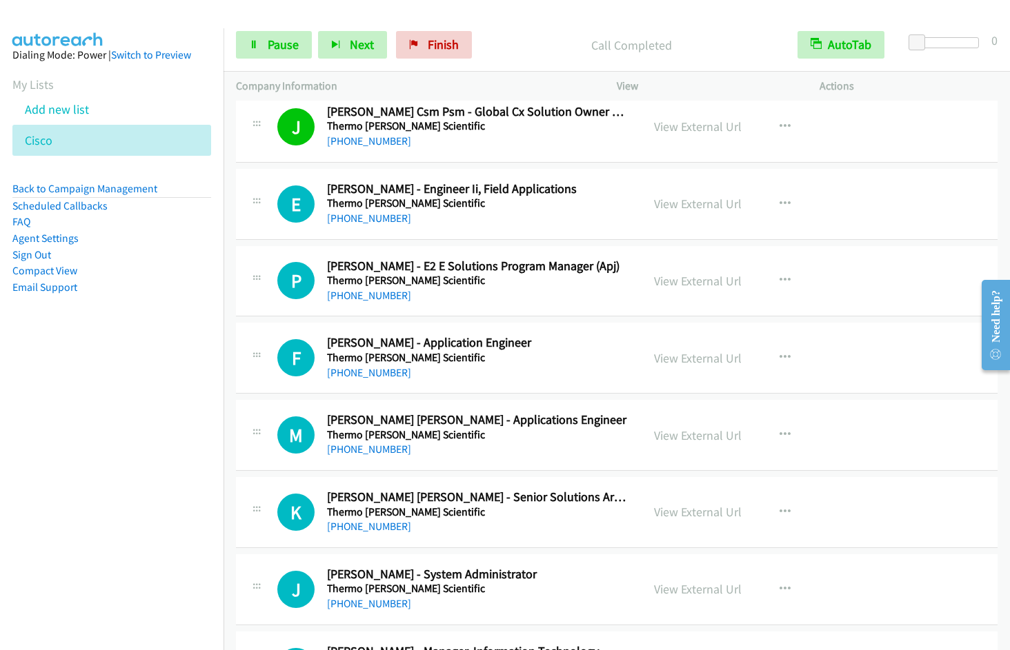
scroll to position [11320, 0]
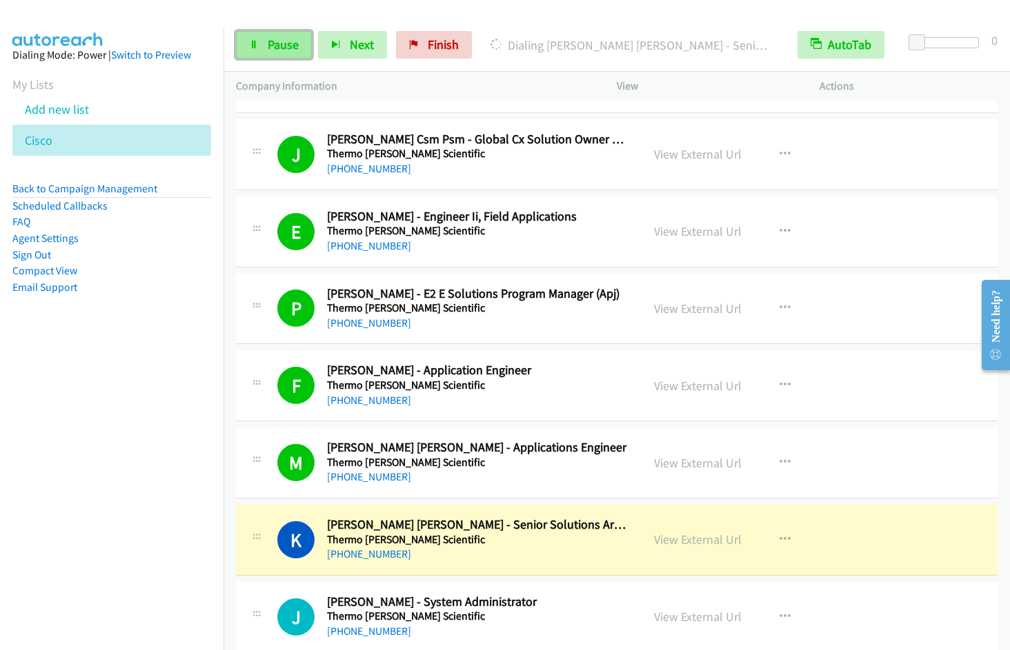
click at [268, 48] on span "Pause" at bounding box center [283, 45] width 31 height 16
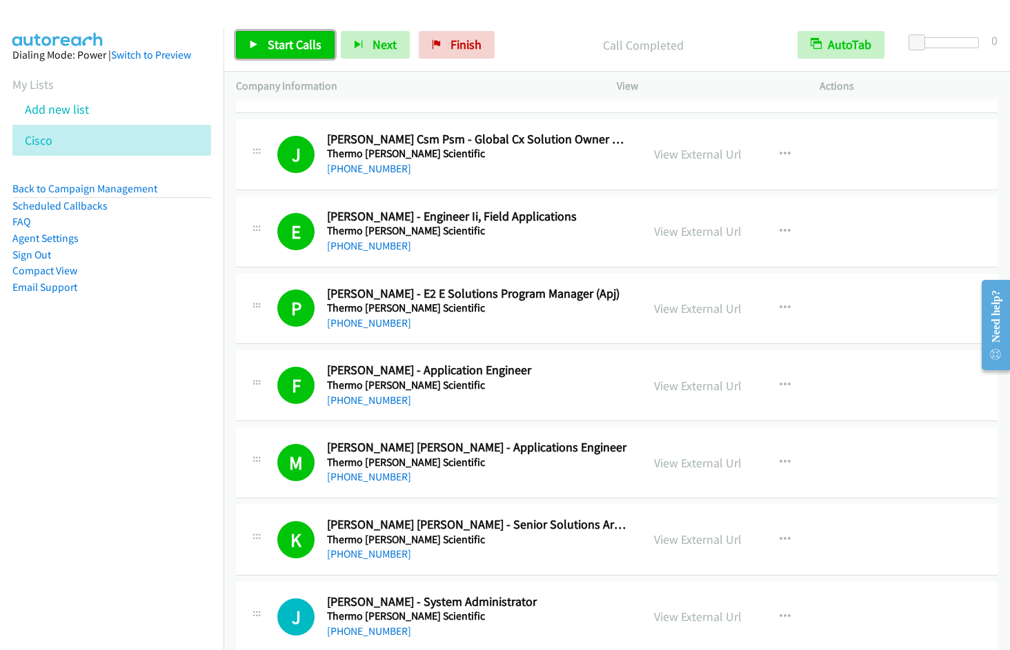
click at [290, 47] on span "Start Calls" at bounding box center [295, 45] width 54 height 16
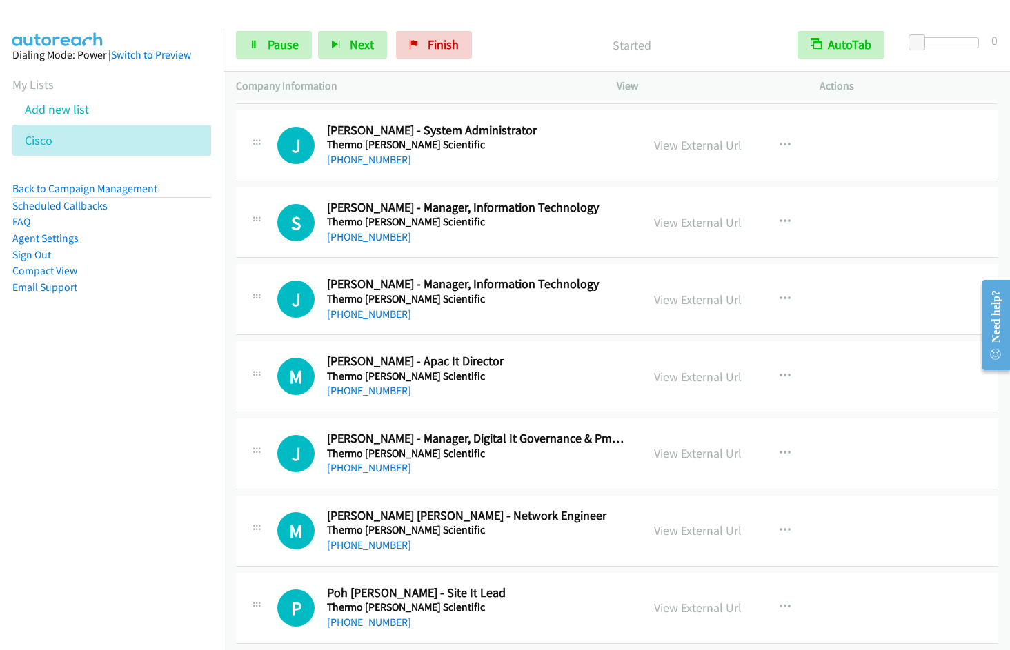
scroll to position [13176, 0]
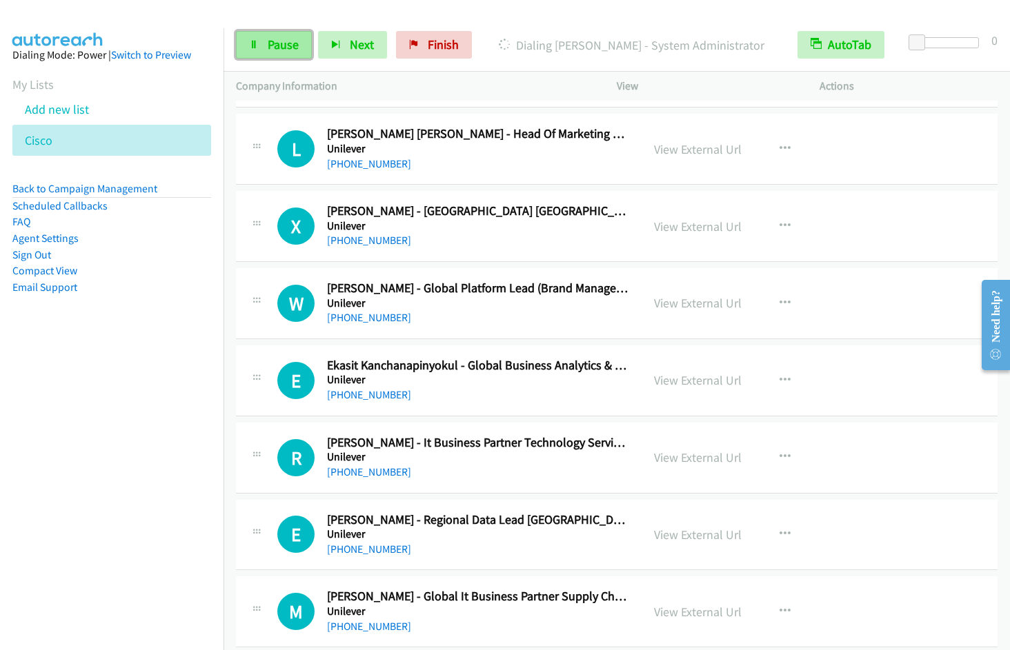
click at [259, 48] on link "Pause" at bounding box center [274, 45] width 76 height 28
click at [282, 48] on span "Start Calls" at bounding box center [295, 45] width 54 height 16
click at [271, 54] on link "Pause" at bounding box center [274, 45] width 76 height 28
click at [285, 55] on link "Start Calls" at bounding box center [285, 45] width 99 height 28
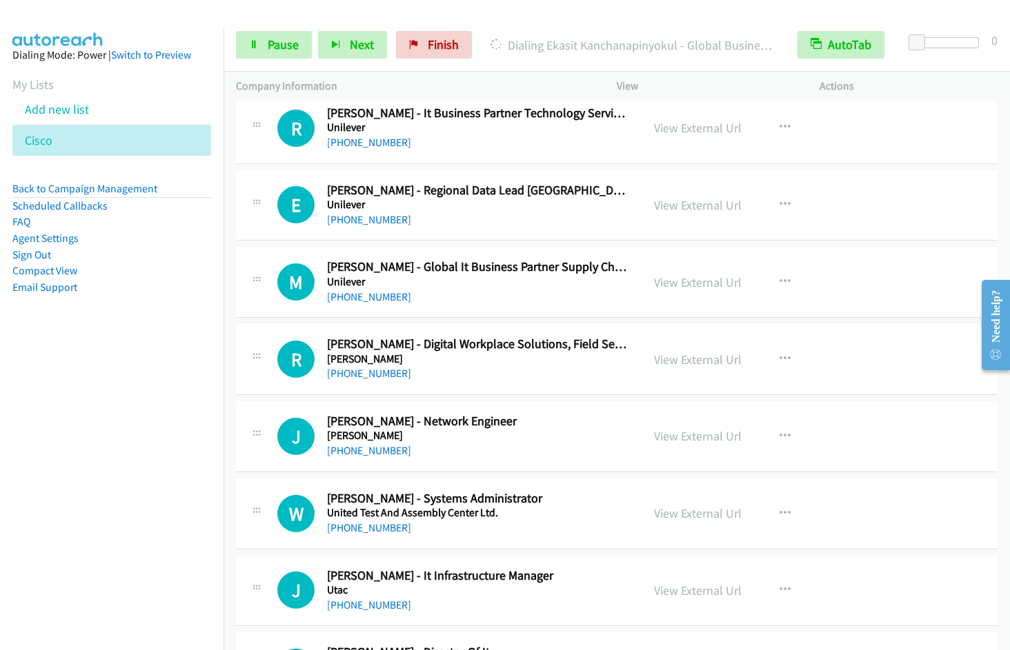
scroll to position [13478, 0]
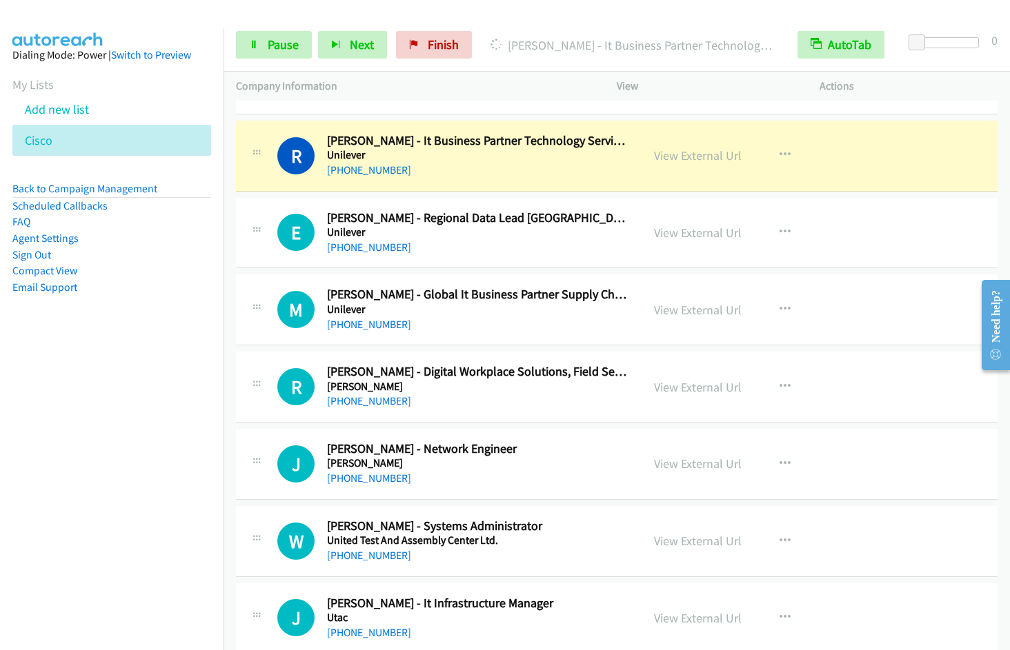
click at [87, 422] on nav "Dialing Mode: Power | Switch to Preview My Lists Add new list Cisco Back to Cam…" at bounding box center [112, 353] width 224 height 650
drag, startPoint x: 292, startPoint y: 51, endPoint x: 352, endPoint y: 34, distance: 61.6
click at [294, 50] on span "Pause" at bounding box center [283, 45] width 31 height 16
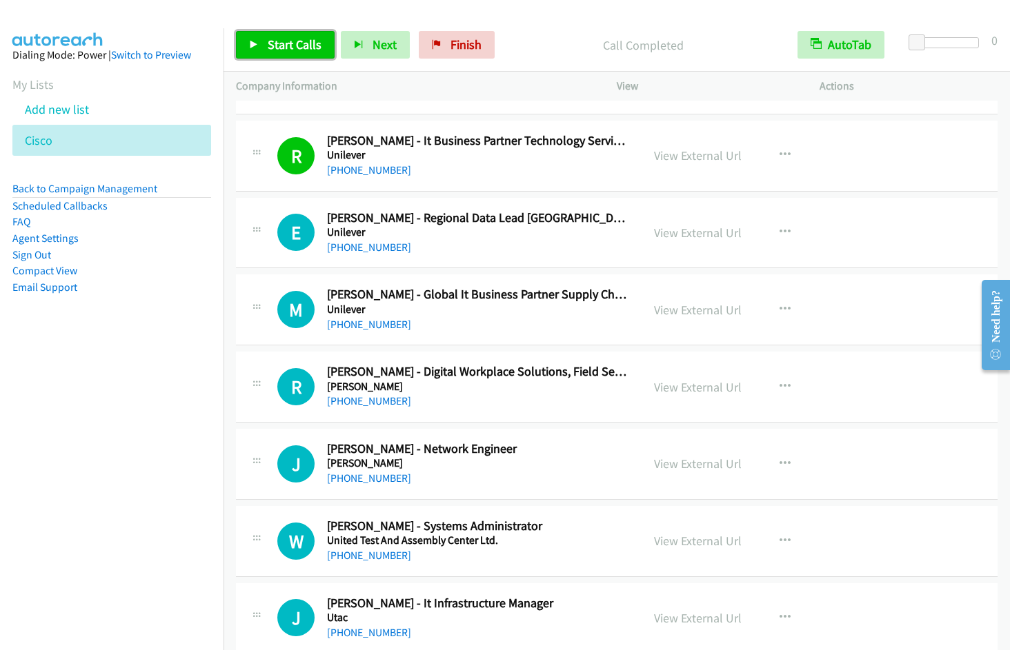
click at [301, 35] on link "Start Calls" at bounding box center [285, 45] width 99 height 28
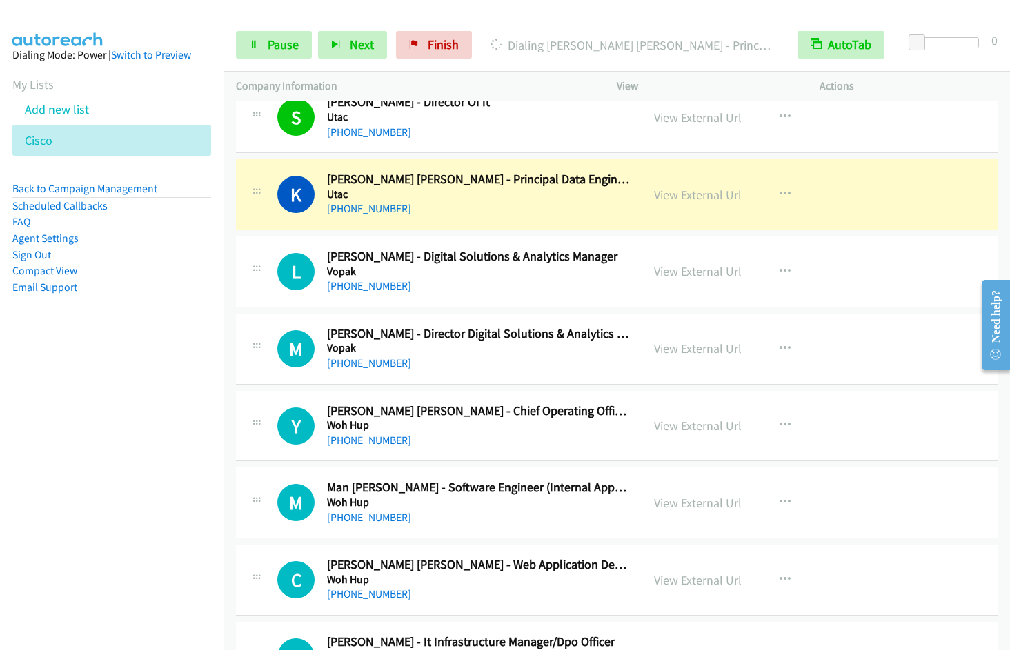
scroll to position [14166, 0]
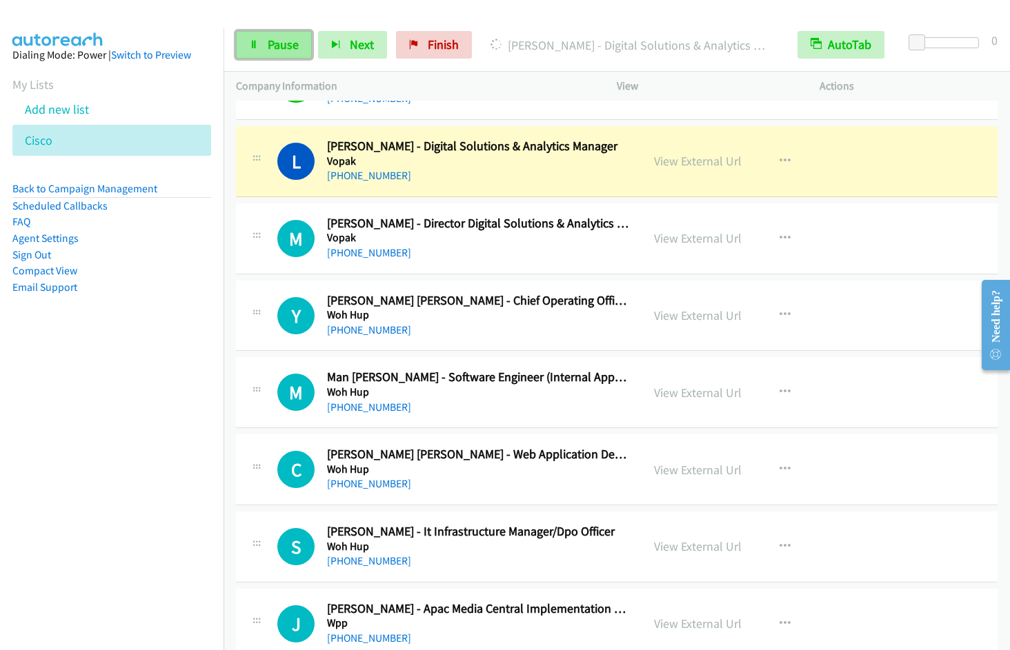
click at [280, 48] on span "Pause" at bounding box center [283, 45] width 31 height 16
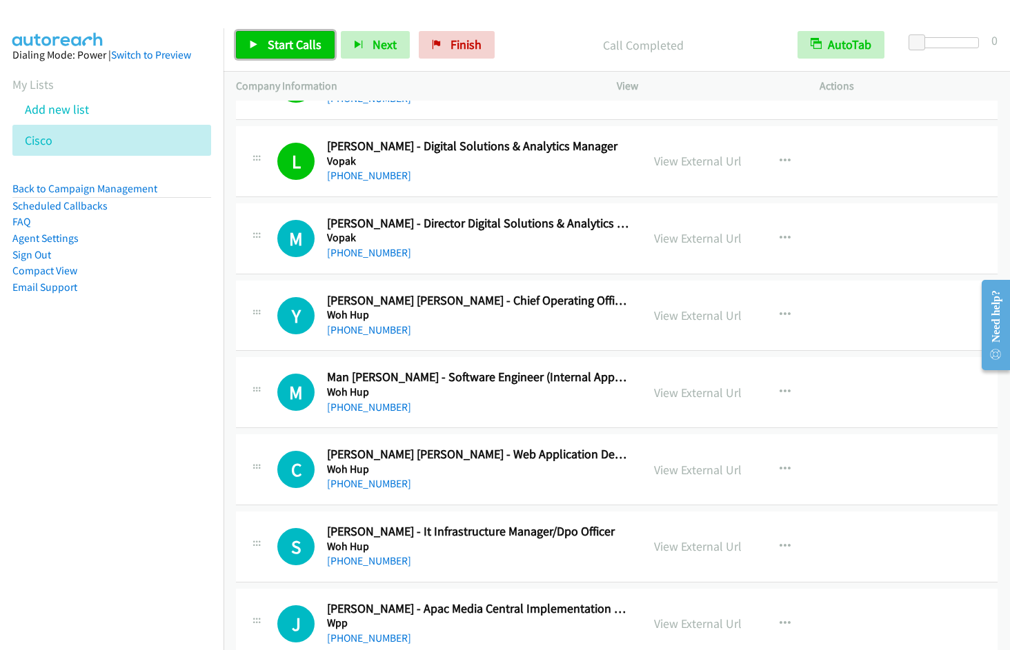
click at [305, 41] on span "Start Calls" at bounding box center [295, 45] width 54 height 16
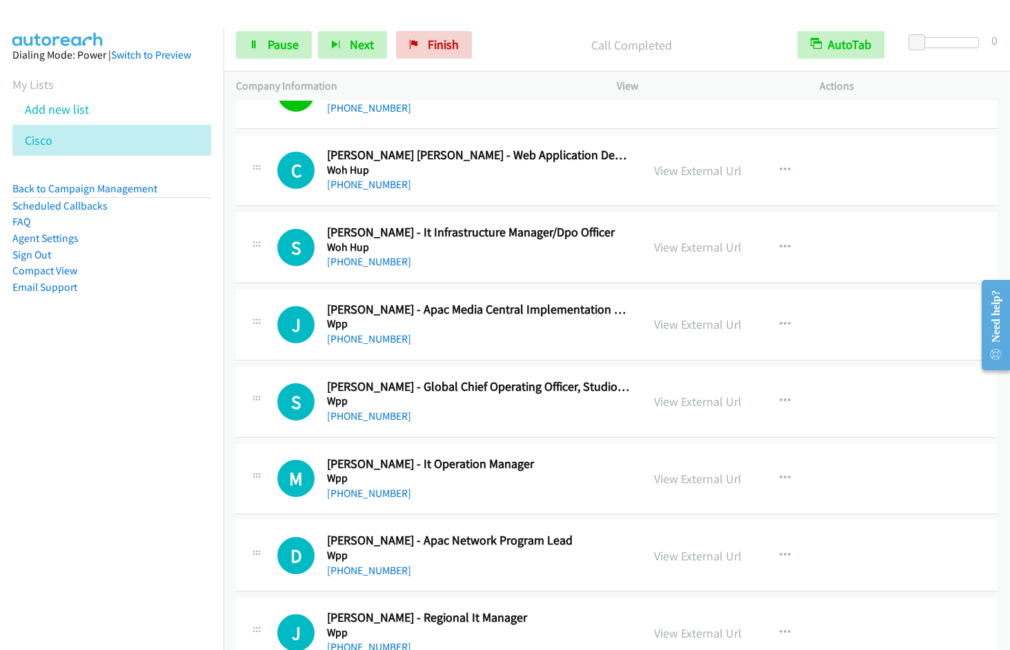
scroll to position [14504, 0]
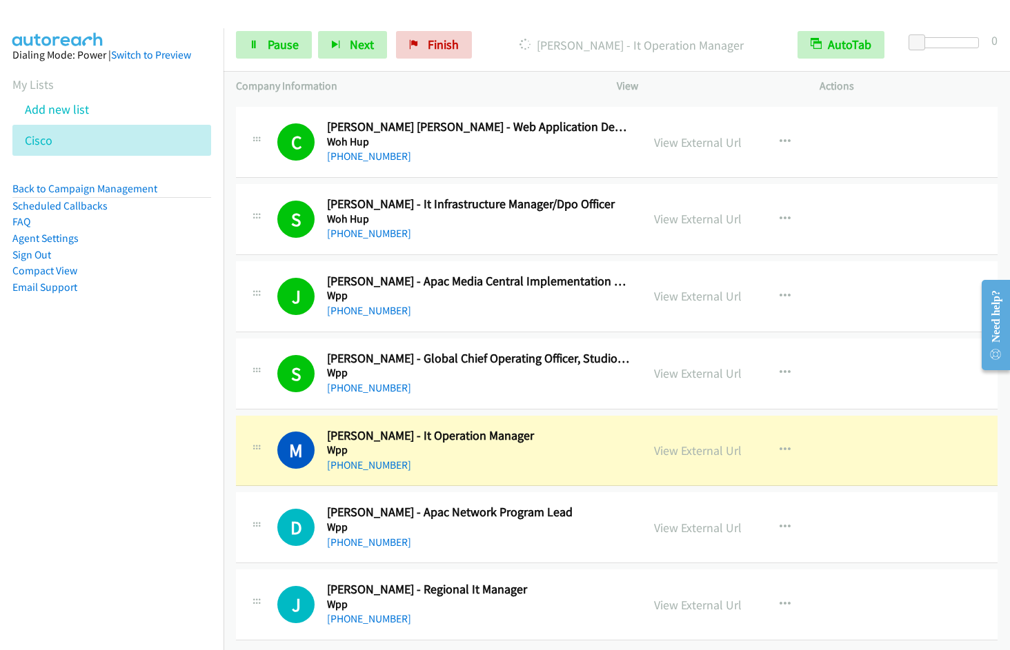
click at [130, 535] on nav "Dialing Mode: Power | Switch to Preview My Lists Add new list Cisco Back to Cam…" at bounding box center [112, 353] width 224 height 650
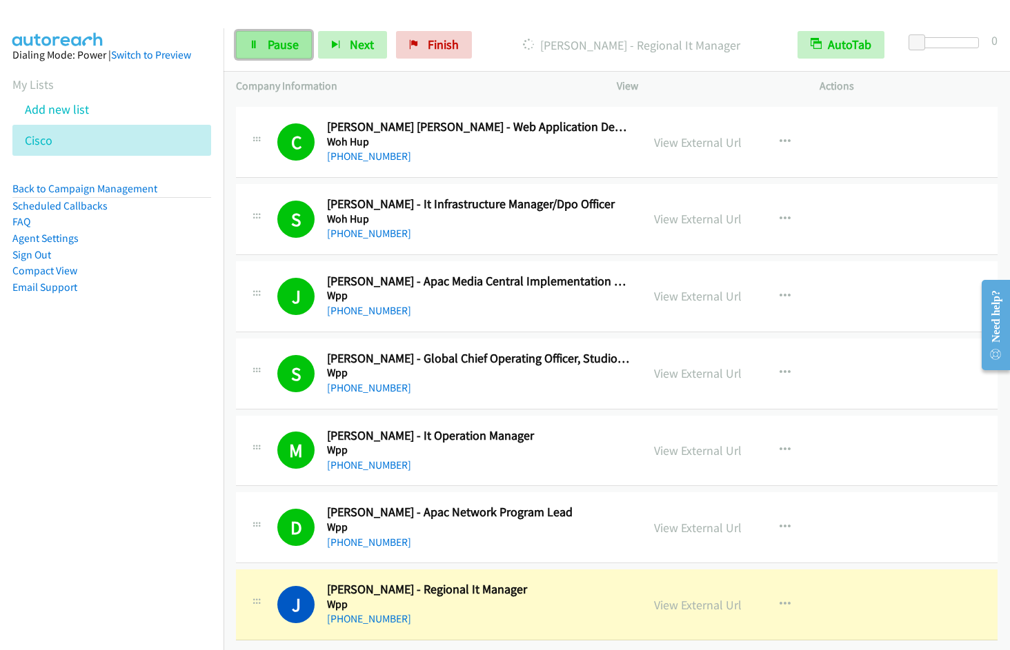
click at [279, 45] on span "Pause" at bounding box center [283, 45] width 31 height 16
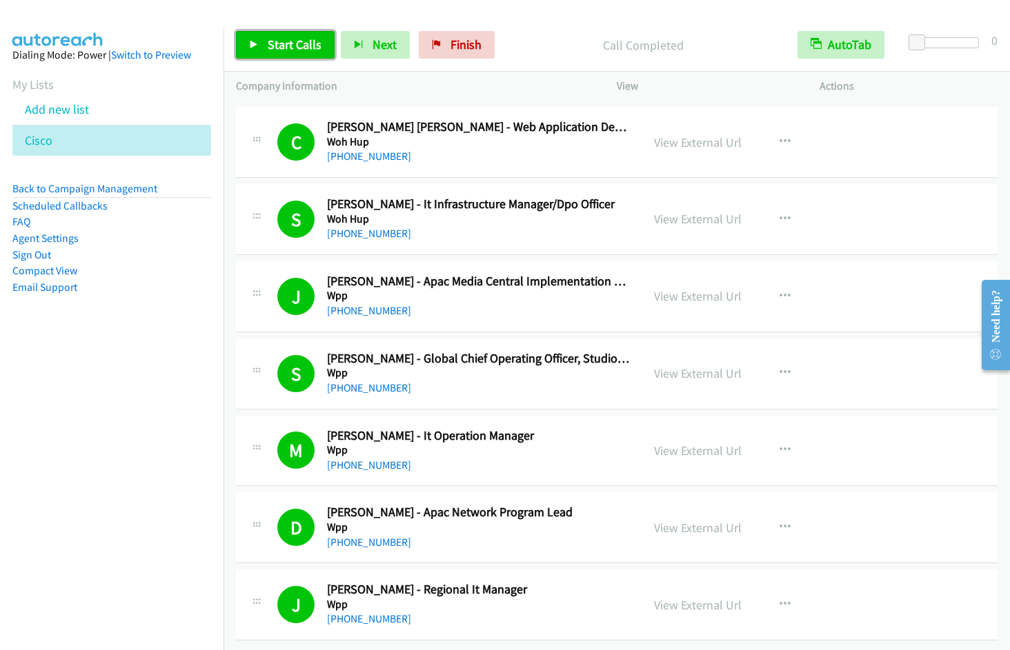
click at [276, 49] on span "Start Calls" at bounding box center [295, 45] width 54 height 16
drag, startPoint x: 275, startPoint y: 44, endPoint x: 357, endPoint y: 101, distance: 100.1
click at [275, 46] on span "Pause" at bounding box center [283, 45] width 31 height 16
